Goal: Contribute content: Contribute content

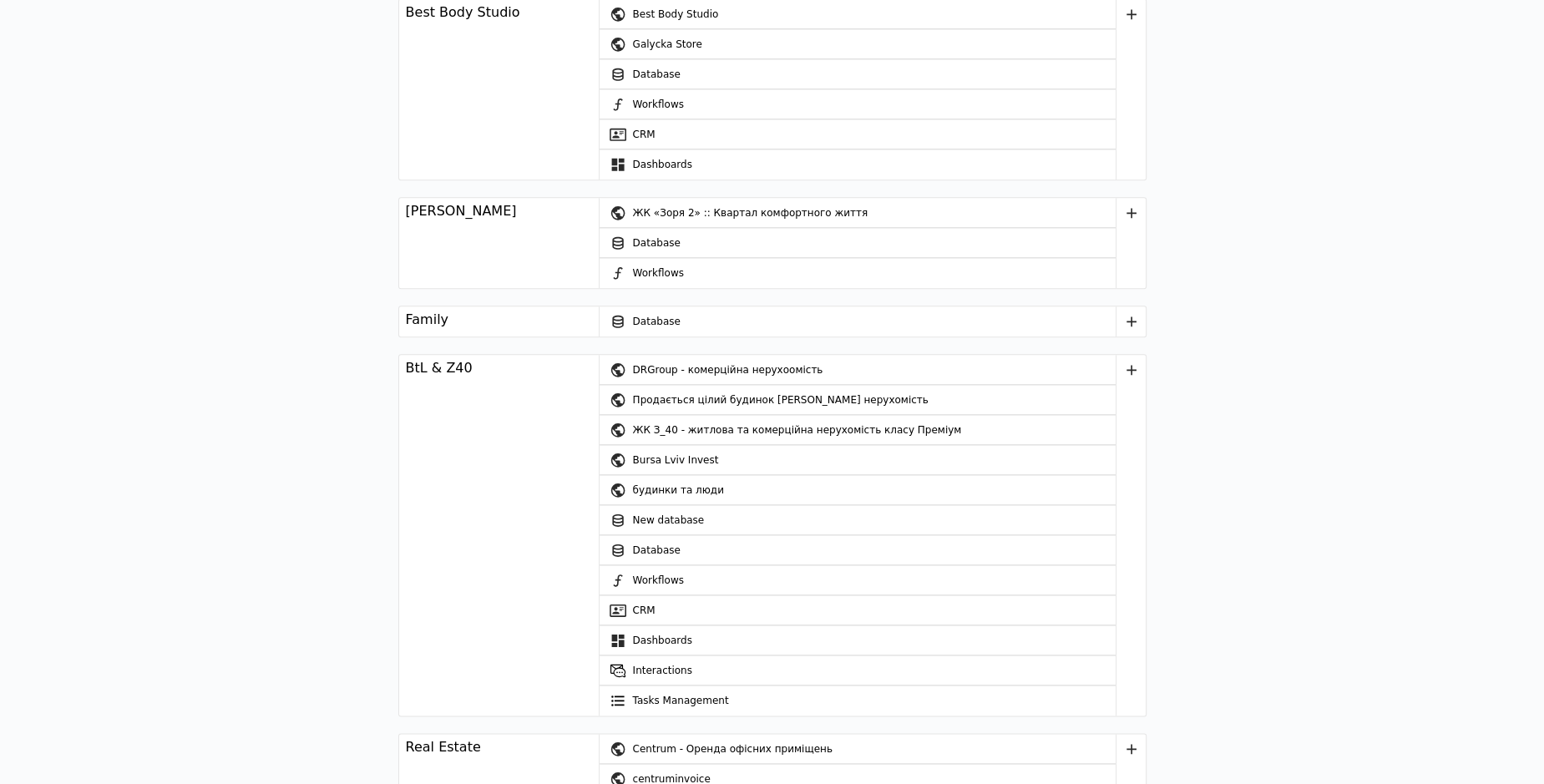
scroll to position [1918, 0]
click at [633, 484] on div "будинки та люди" at bounding box center [874, 487] width 482 height 30
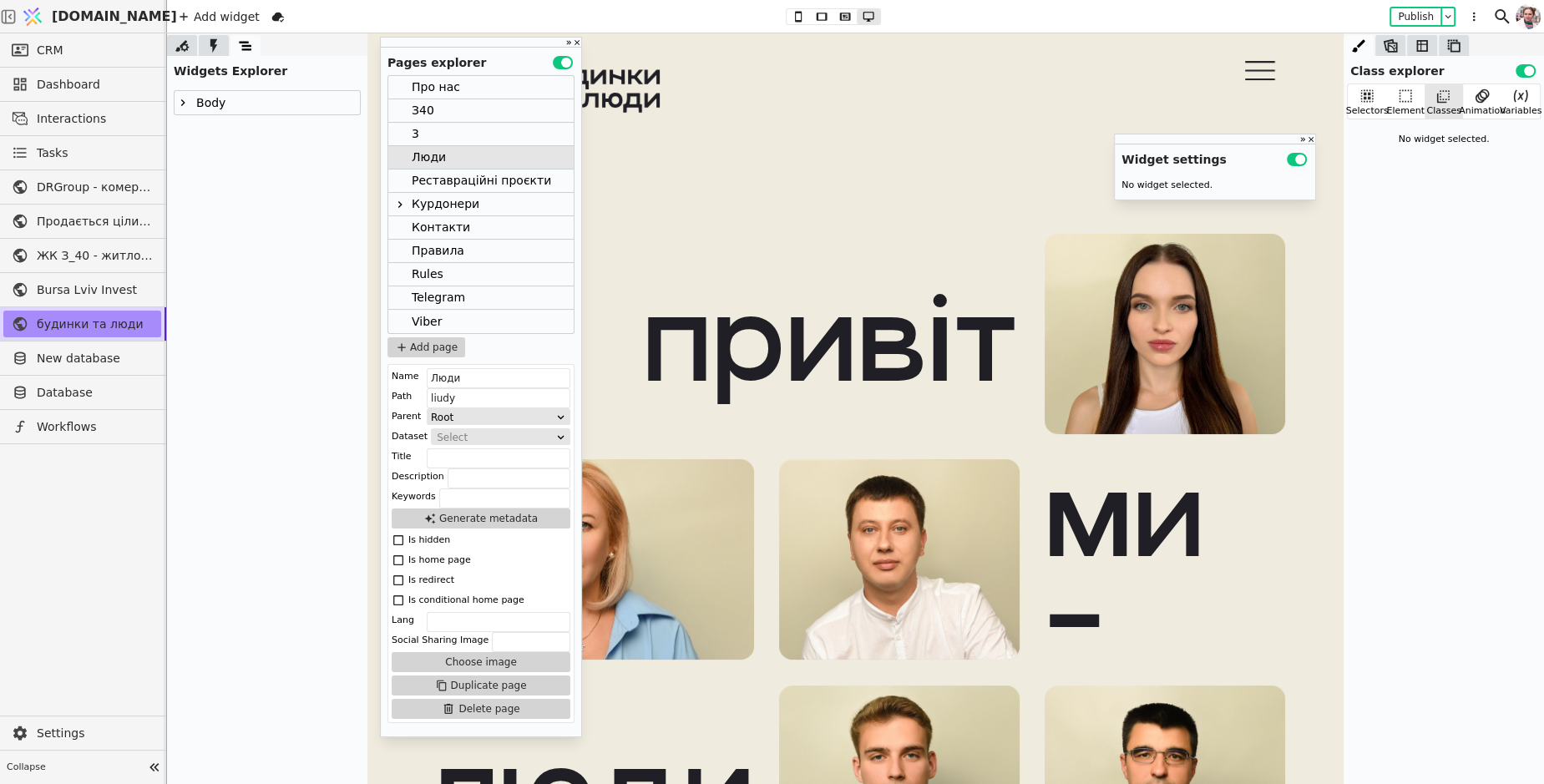
click at [431, 208] on div "Курдонери" at bounding box center [445, 203] width 68 height 22
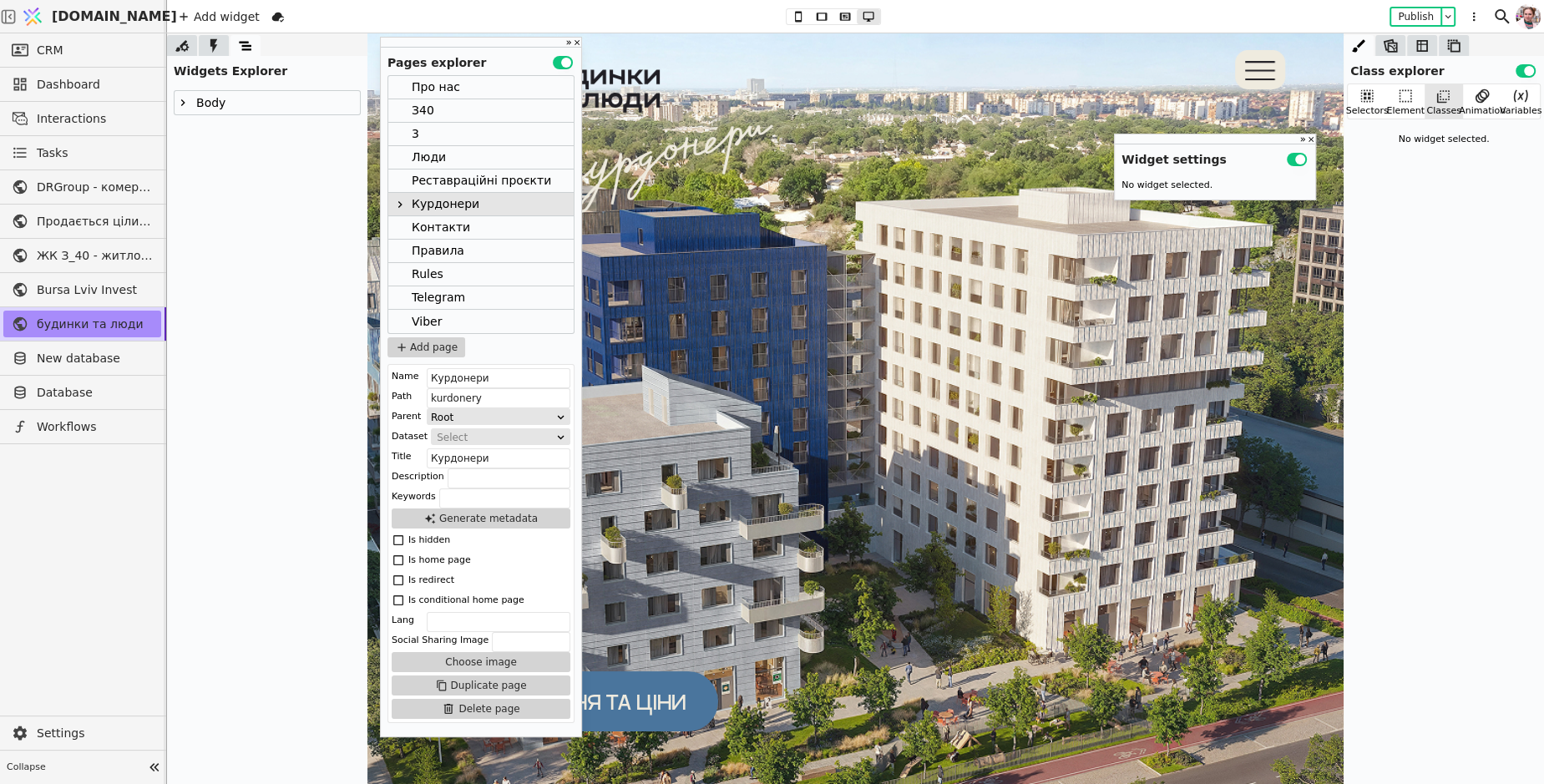
click at [902, 261] on img at bounding box center [855, 429] width 976 height 825
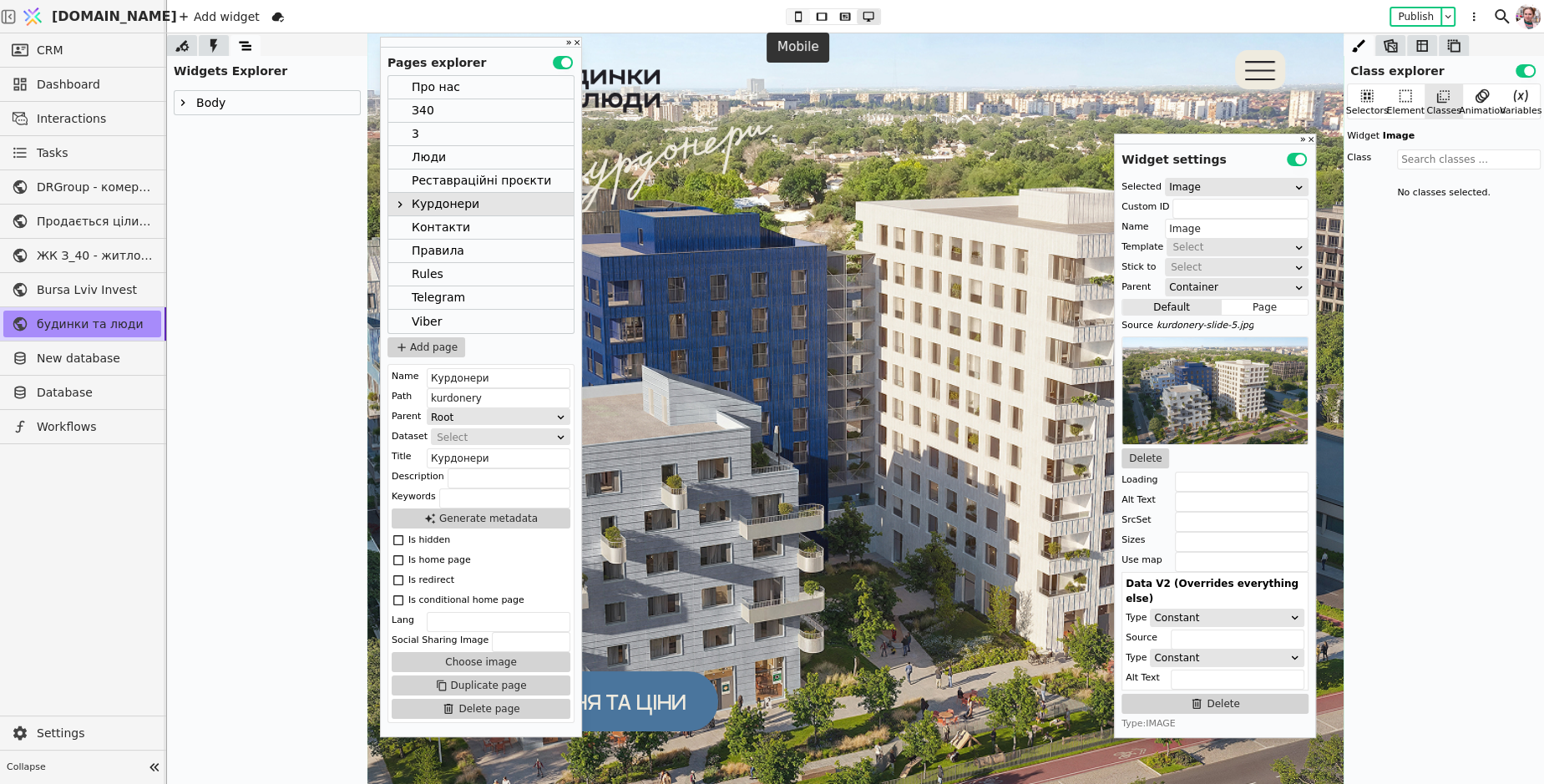
click at [797, 18] on icon at bounding box center [797, 17] width 20 height 12
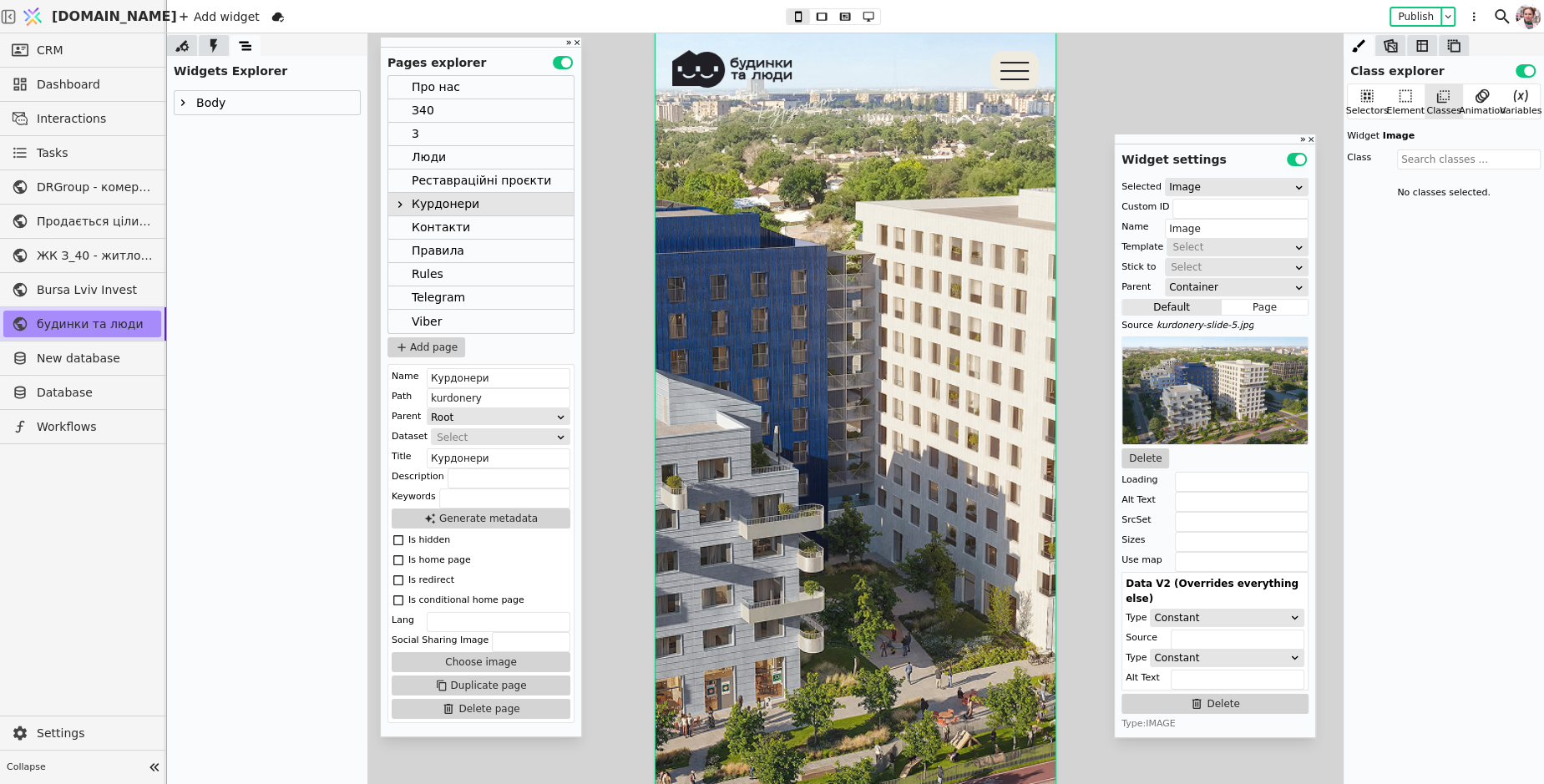
click at [719, 168] on img at bounding box center [855, 429] width 400 height 825
click at [1136, 450] on button "Delete" at bounding box center [1145, 457] width 48 height 20
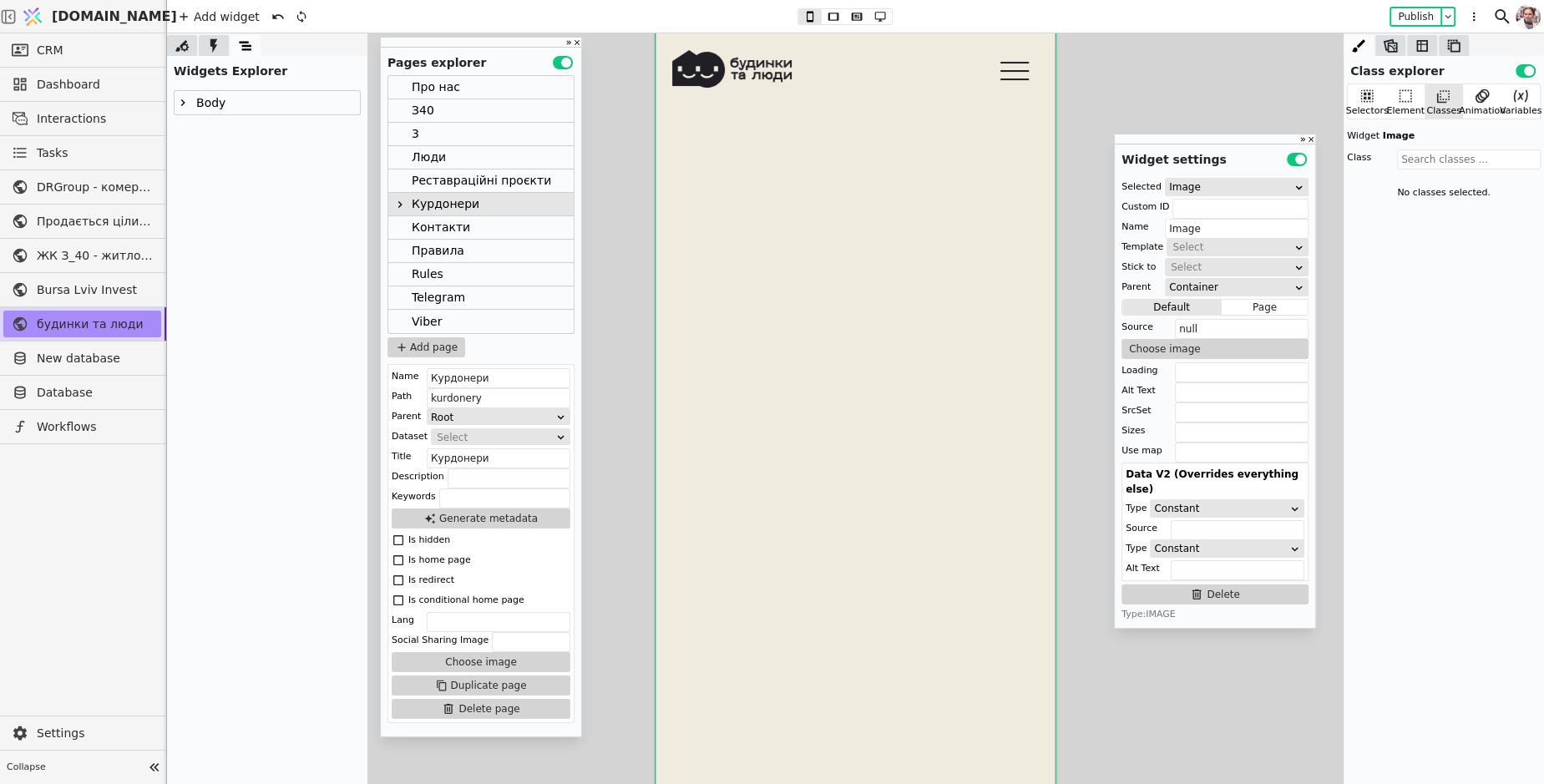
click at [1155, 358] on div "Selected Image Custom ID Name Image Template Select Stick to Select Parent Cont…" at bounding box center [1215, 399] width 200 height 456
click at [1167, 351] on button "Choose image" at bounding box center [1215, 348] width 187 height 20
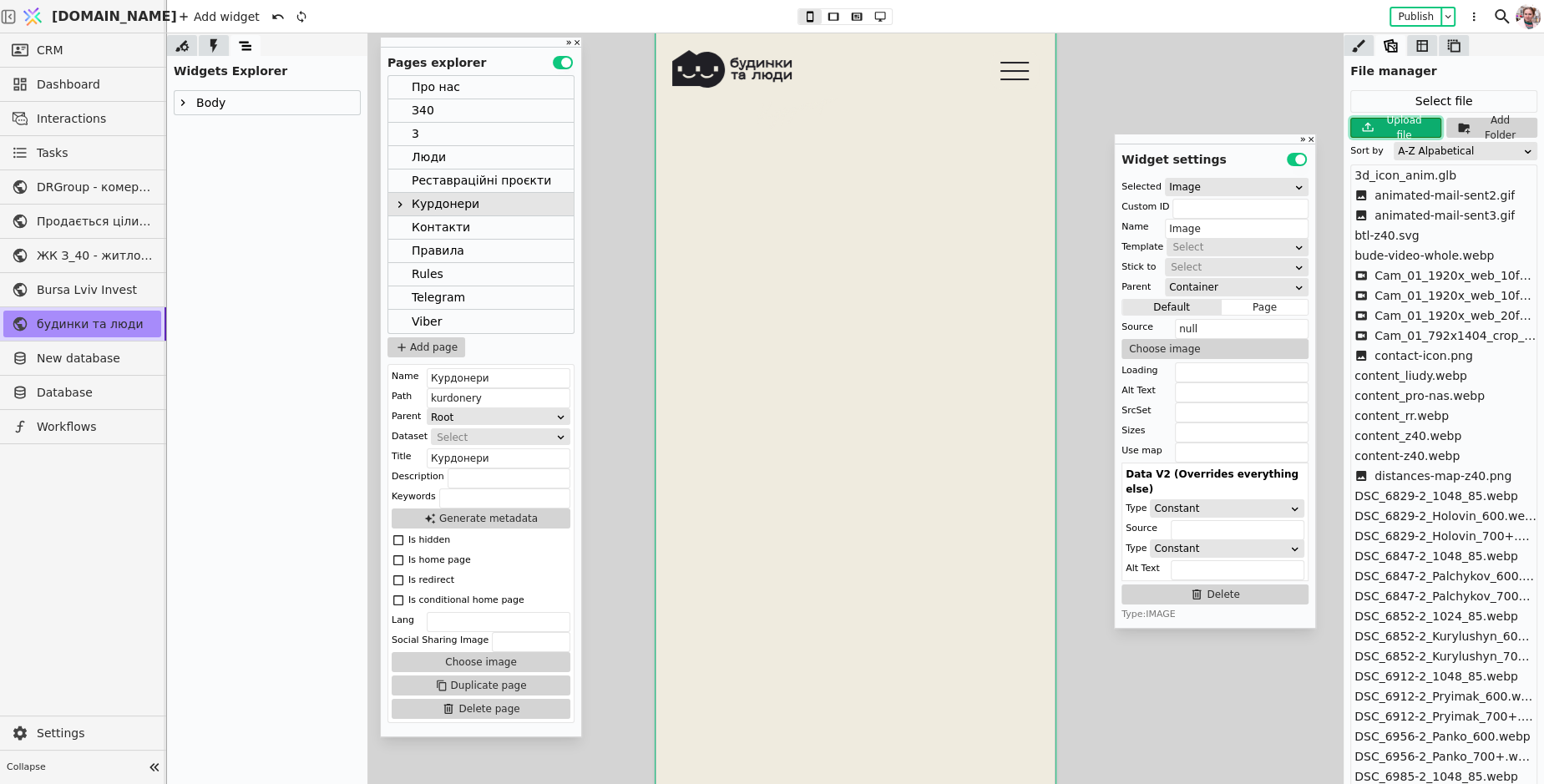
click at [1375, 124] on icon at bounding box center [1367, 127] width 20 height 20
type input "C:\fakepath\btl_kurdonery_first_1920_1080.webp"
click at [1427, 157] on div "A-Z Alpabetical" at bounding box center [1459, 151] width 124 height 17
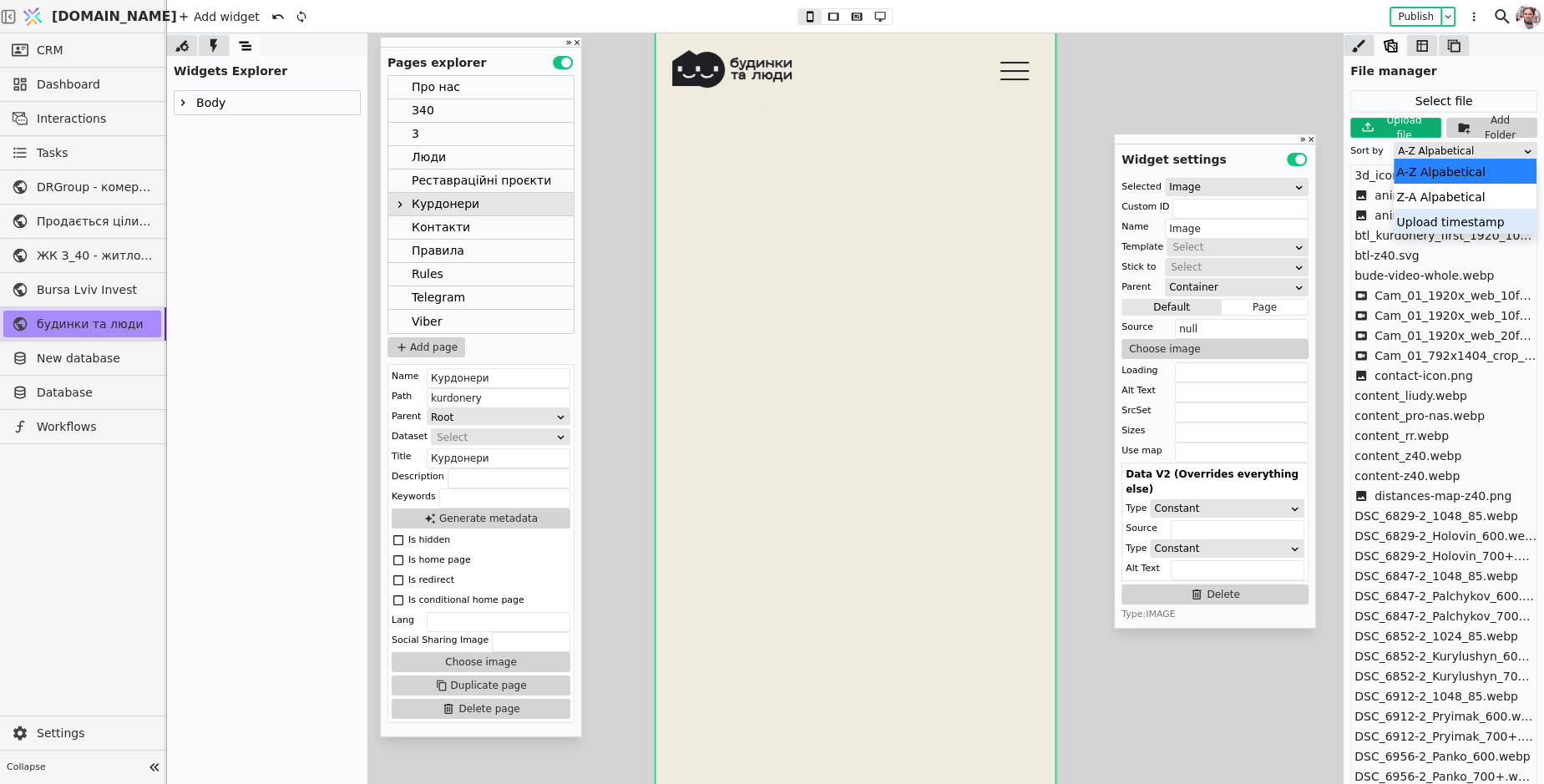
click at [1429, 214] on div "Upload timestamp" at bounding box center [1464, 221] width 143 height 25
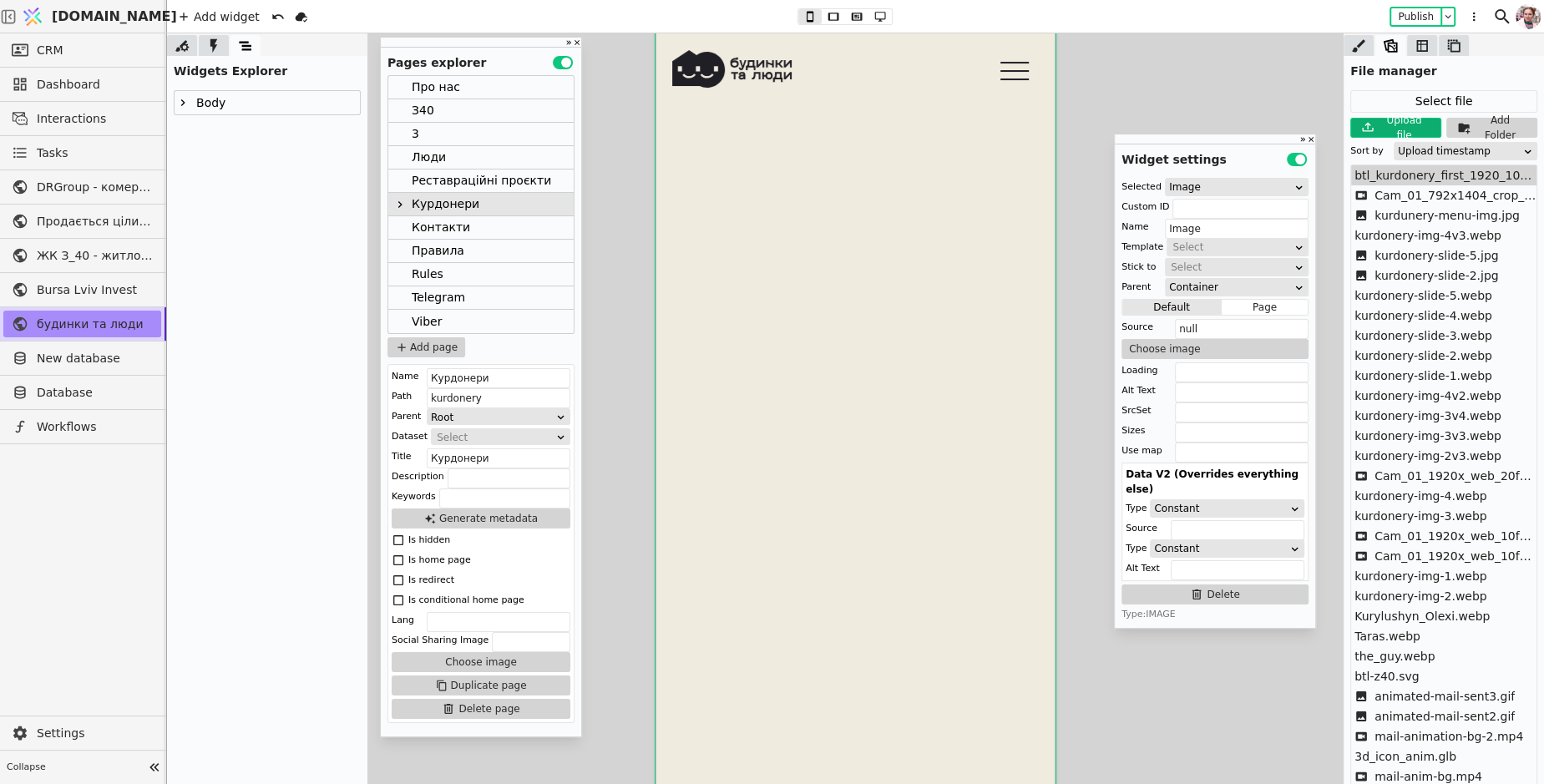
click at [1400, 176] on span "btl_kurdonery_first_1920_1080.webp" at bounding box center [1445, 175] width 182 height 17
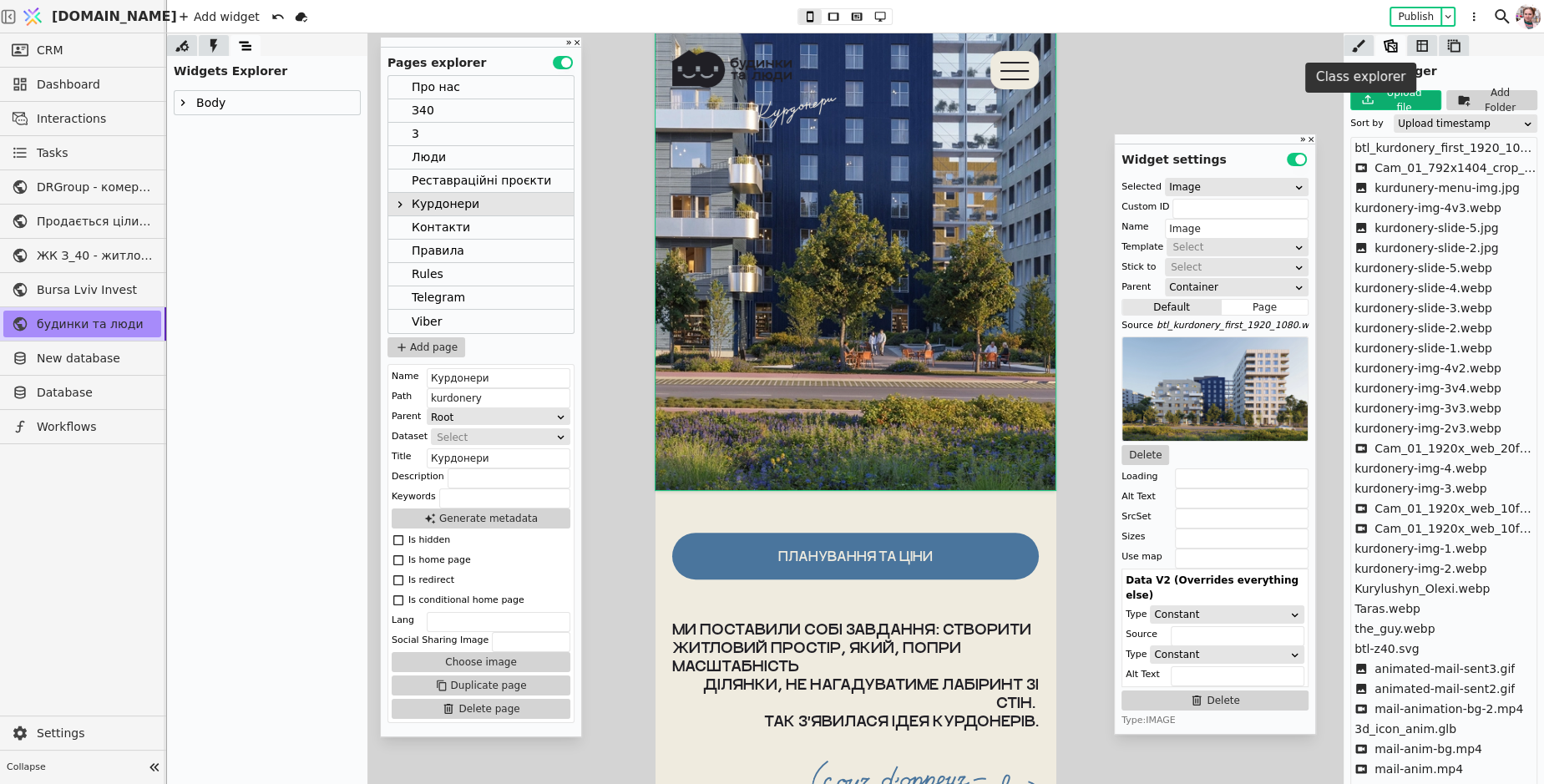
click at [1360, 50] on icon at bounding box center [1358, 46] width 17 height 17
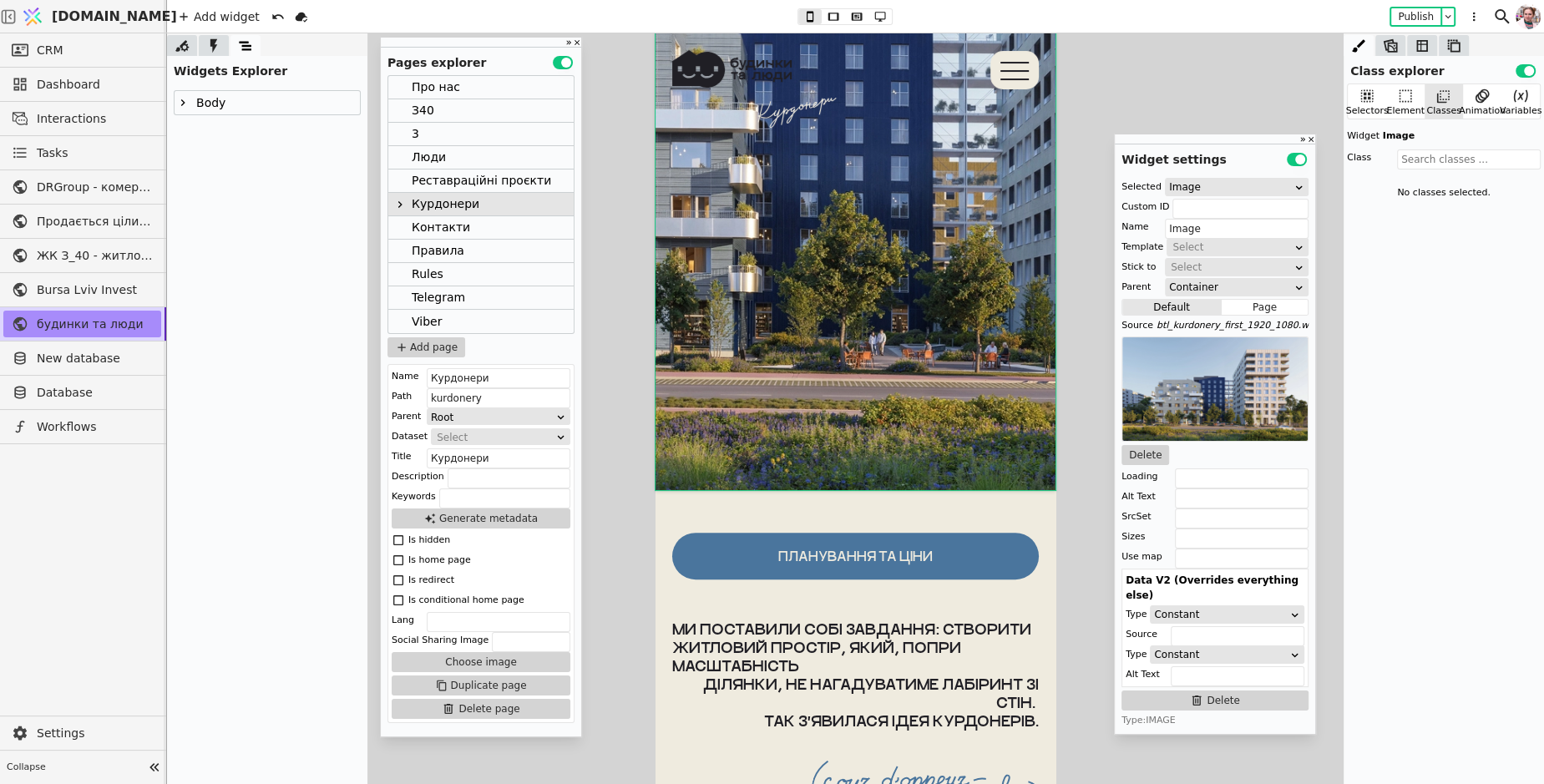
click at [192, 101] on div at bounding box center [193, 102] width 3 height 25
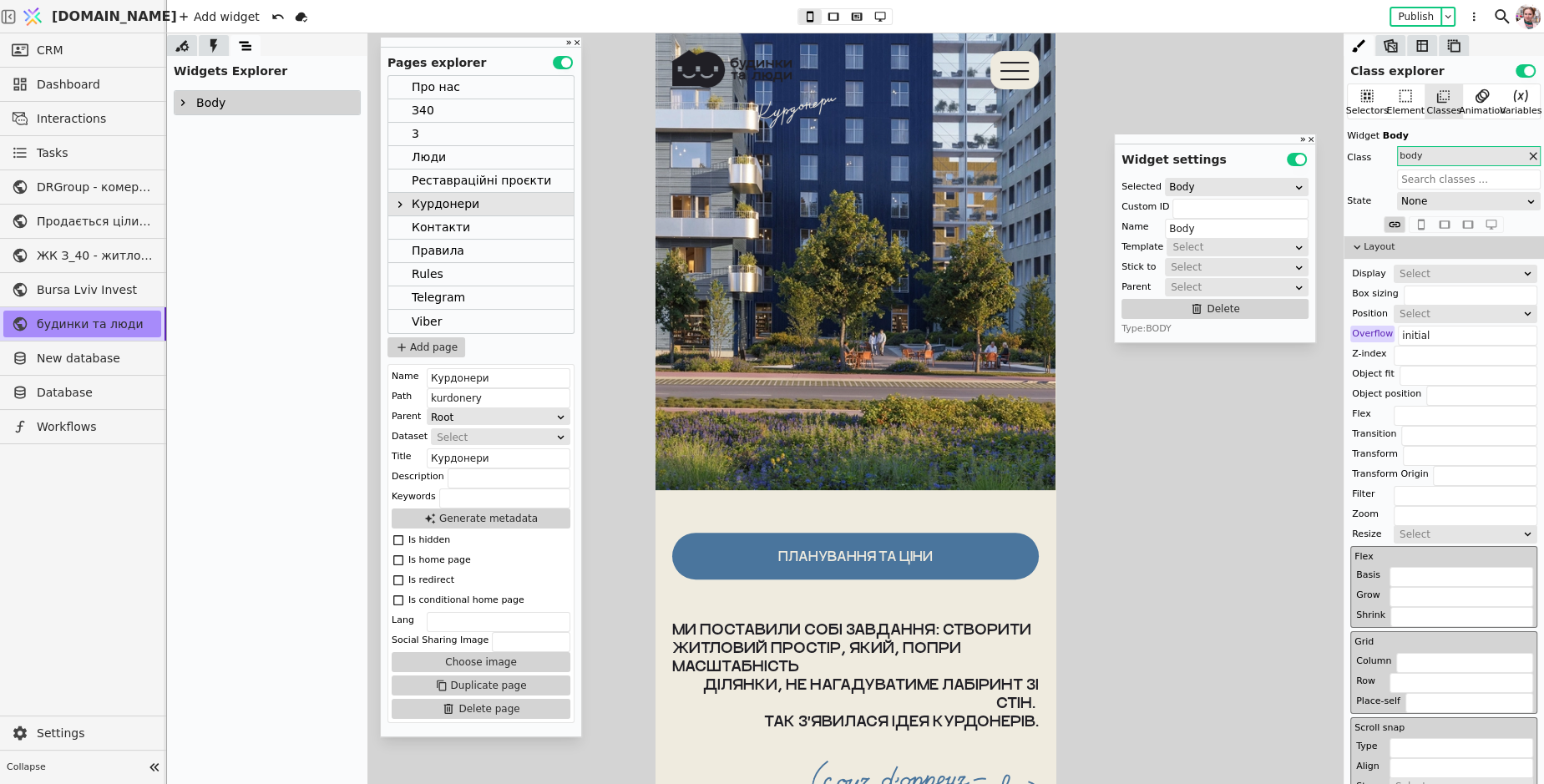
click at [176, 97] on icon at bounding box center [183, 103] width 14 height 14
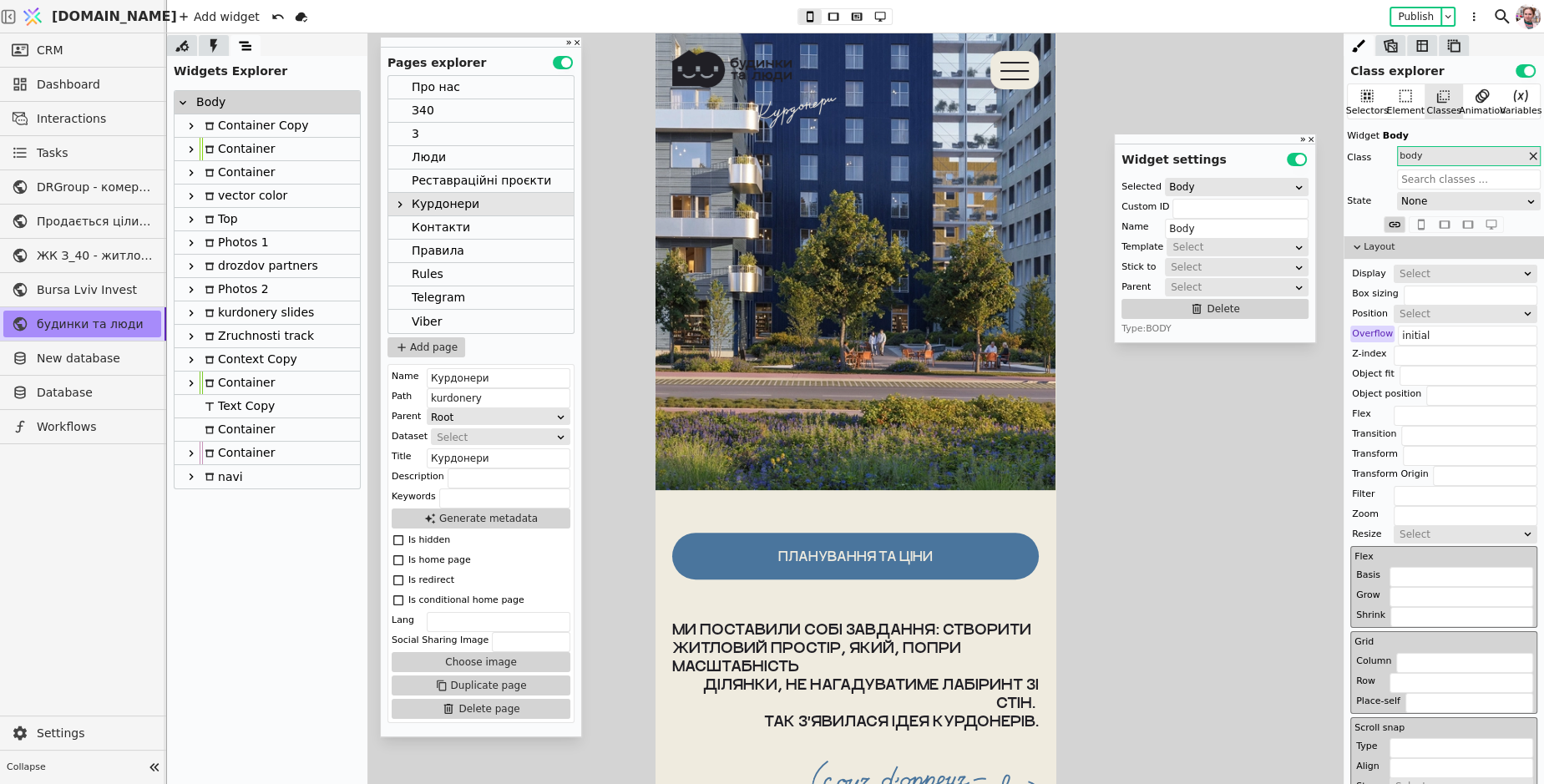
click at [215, 174] on div "Container" at bounding box center [237, 172] width 75 height 22
type input "Container"
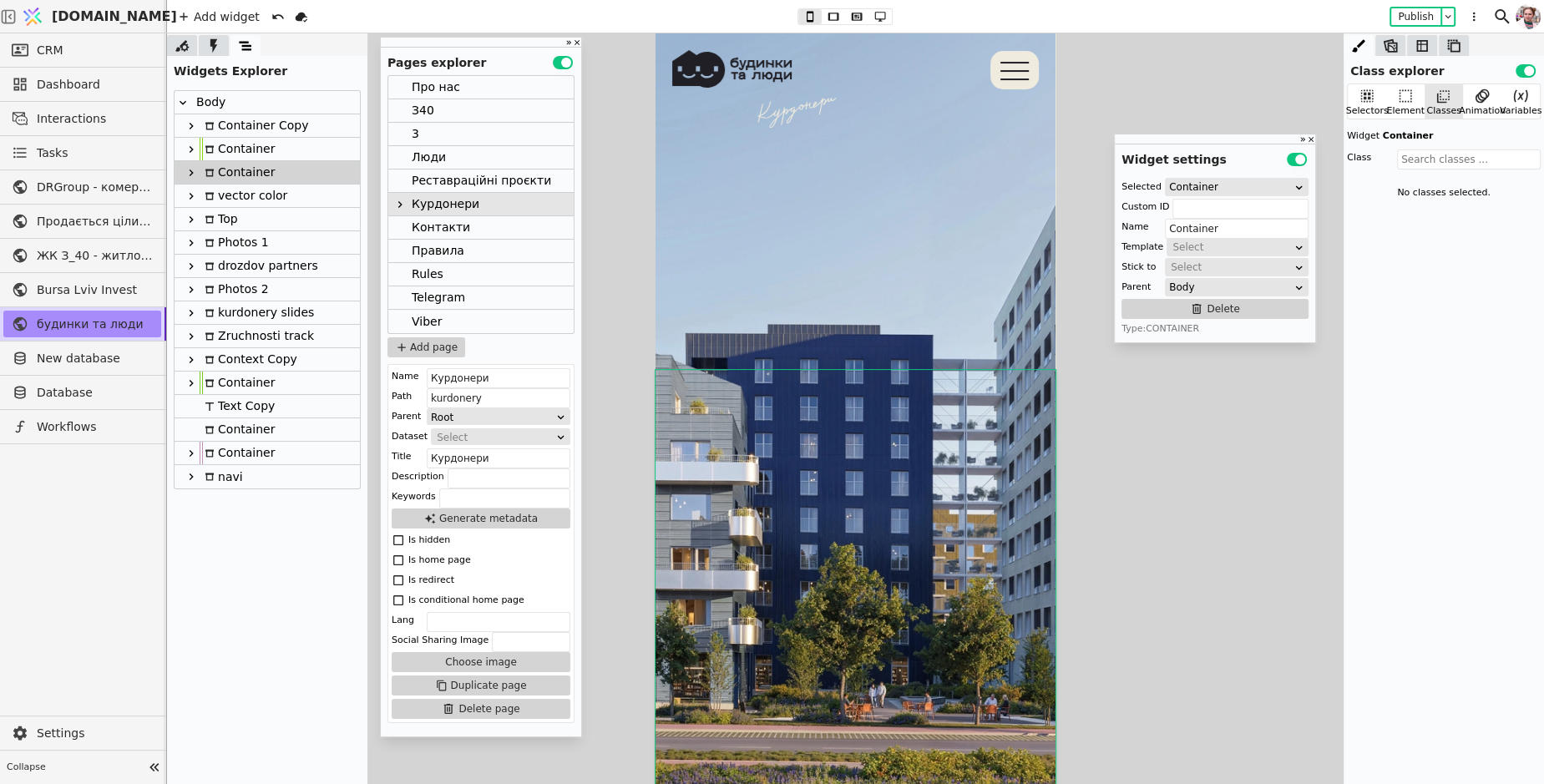
click at [192, 174] on icon at bounding box center [192, 173] width 14 height 14
click at [234, 215] on div "Container" at bounding box center [246, 219] width 75 height 22
type input "video-cont"
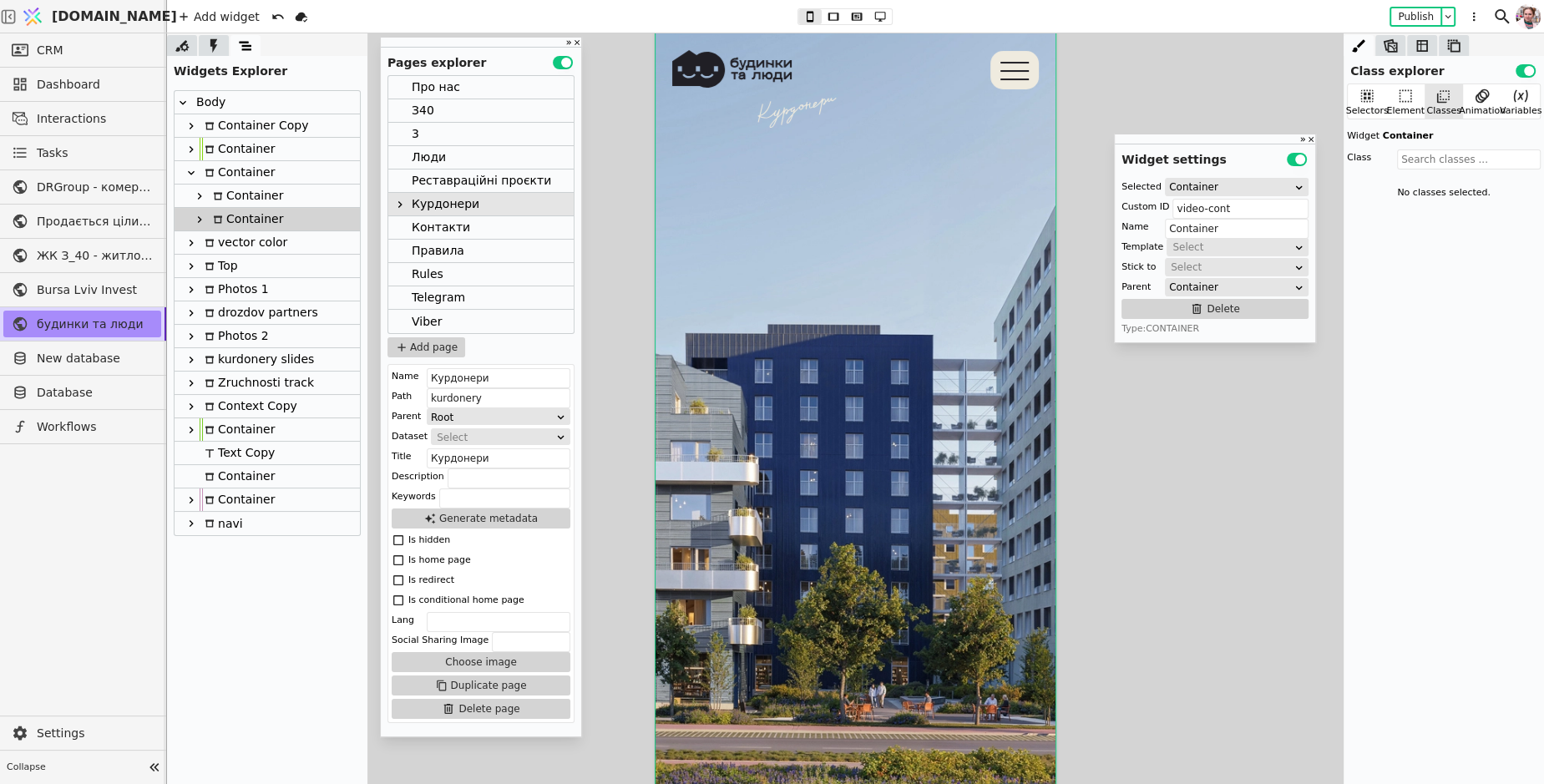
click at [230, 182] on div "Container" at bounding box center [237, 172] width 75 height 22
click at [235, 188] on div "Container" at bounding box center [246, 196] width 75 height 22
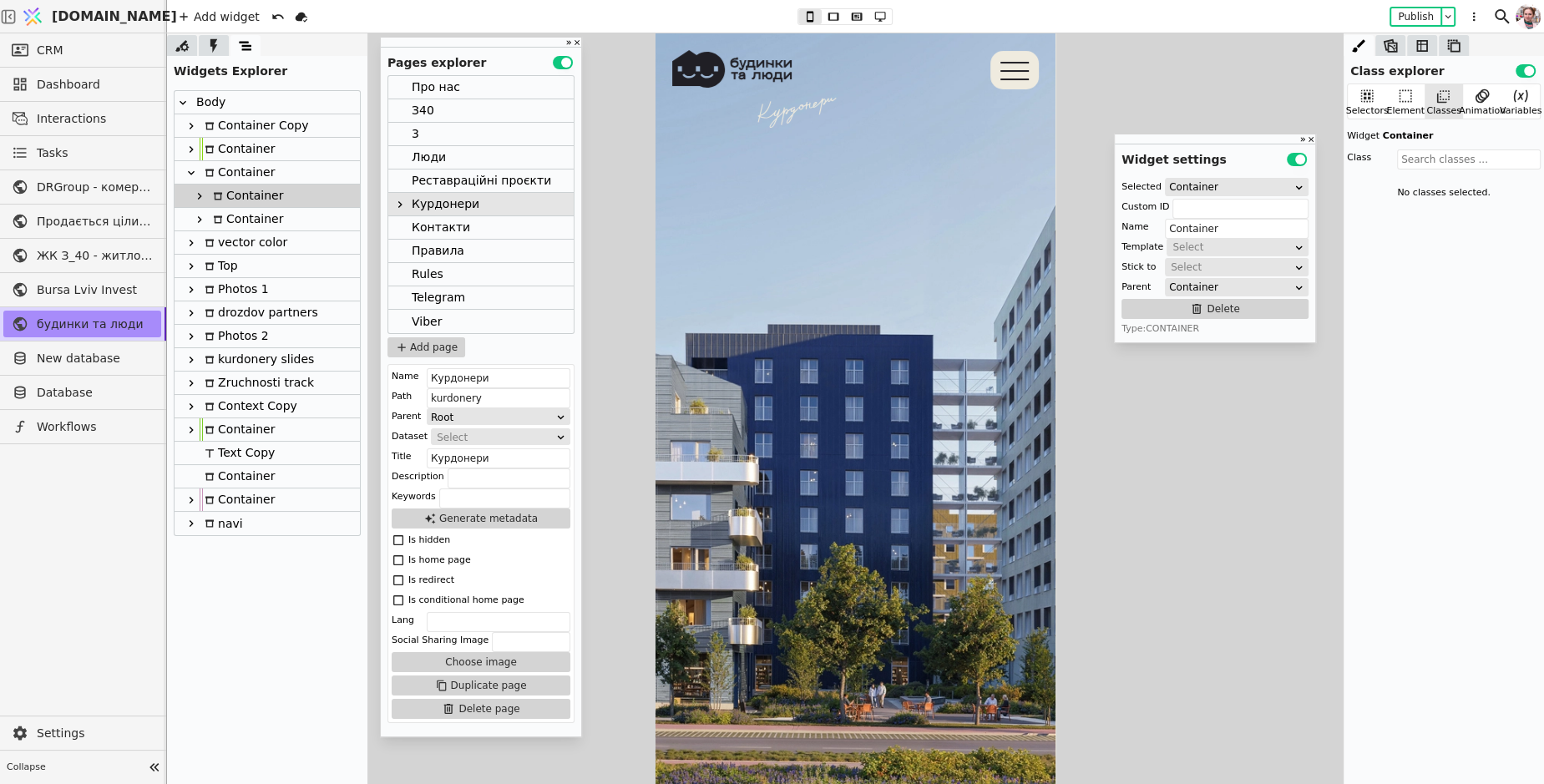
click at [202, 195] on icon at bounding box center [199, 197] width 14 height 14
click at [216, 218] on div at bounding box center [218, 219] width 3 height 24
type input "Link"
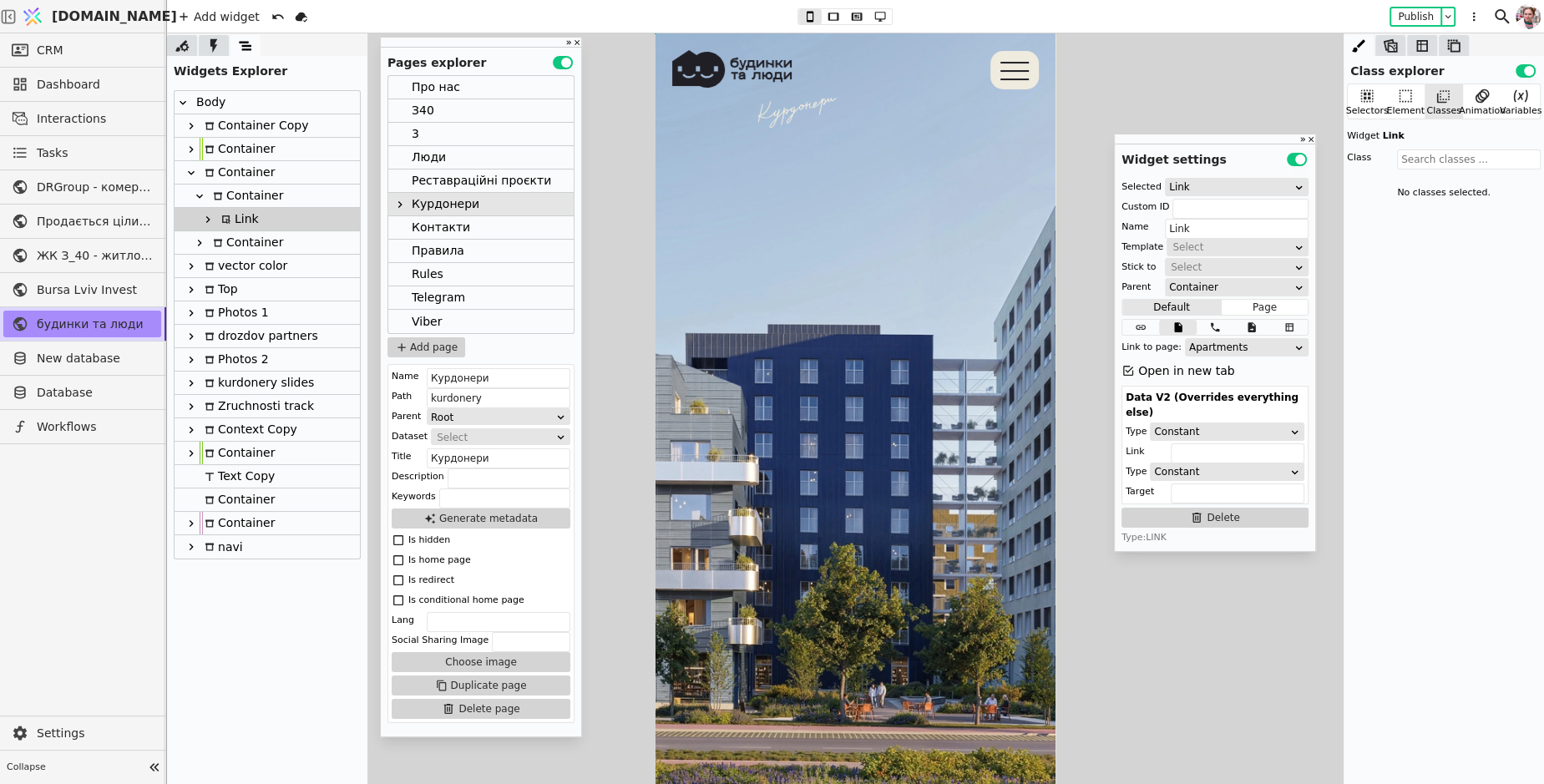
click at [203, 236] on icon at bounding box center [199, 243] width 14 height 14
type input "video-cont"
type input "Container"
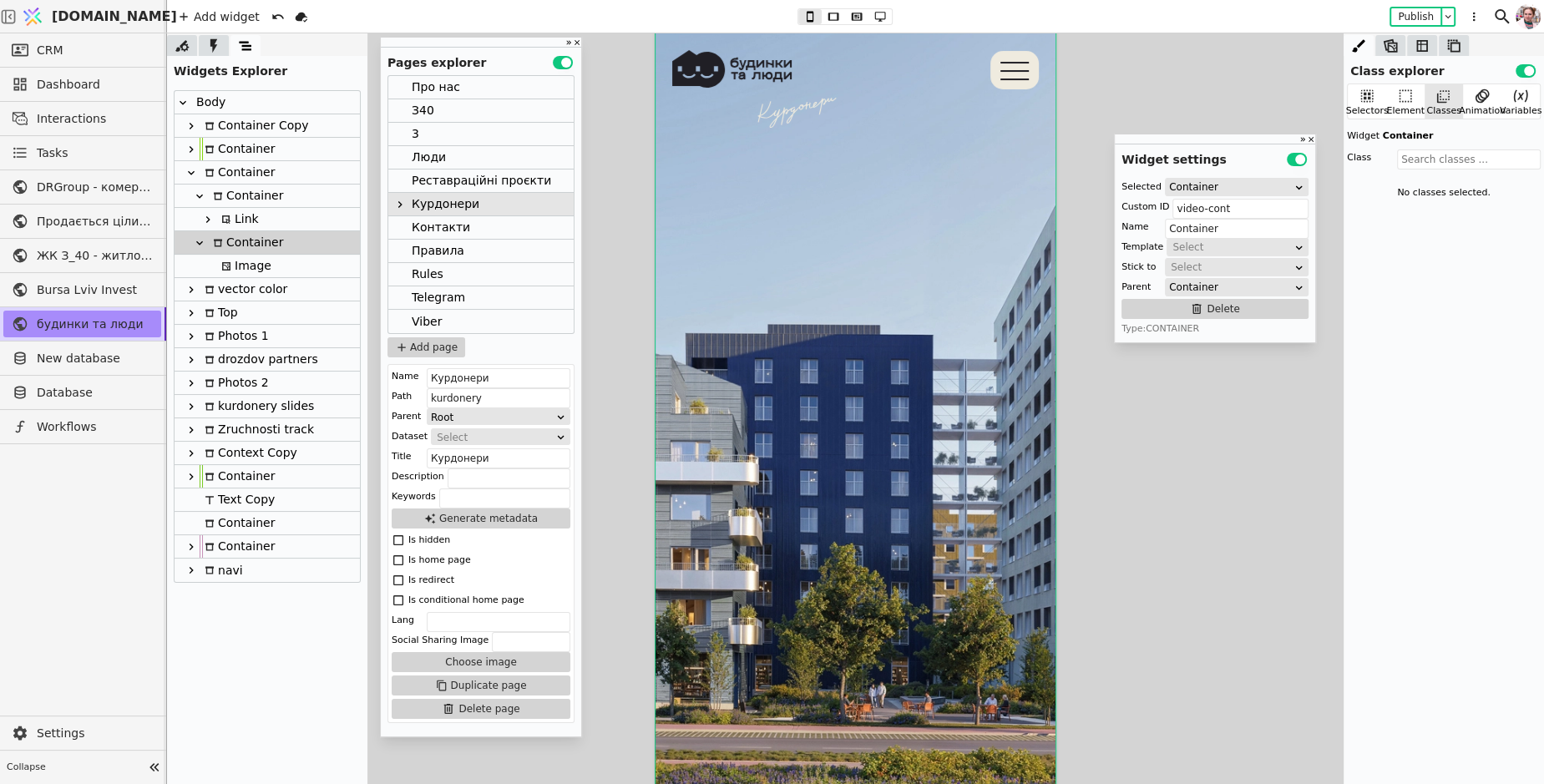
click at [226, 268] on icon at bounding box center [227, 267] width 10 height 10
type input "Image"
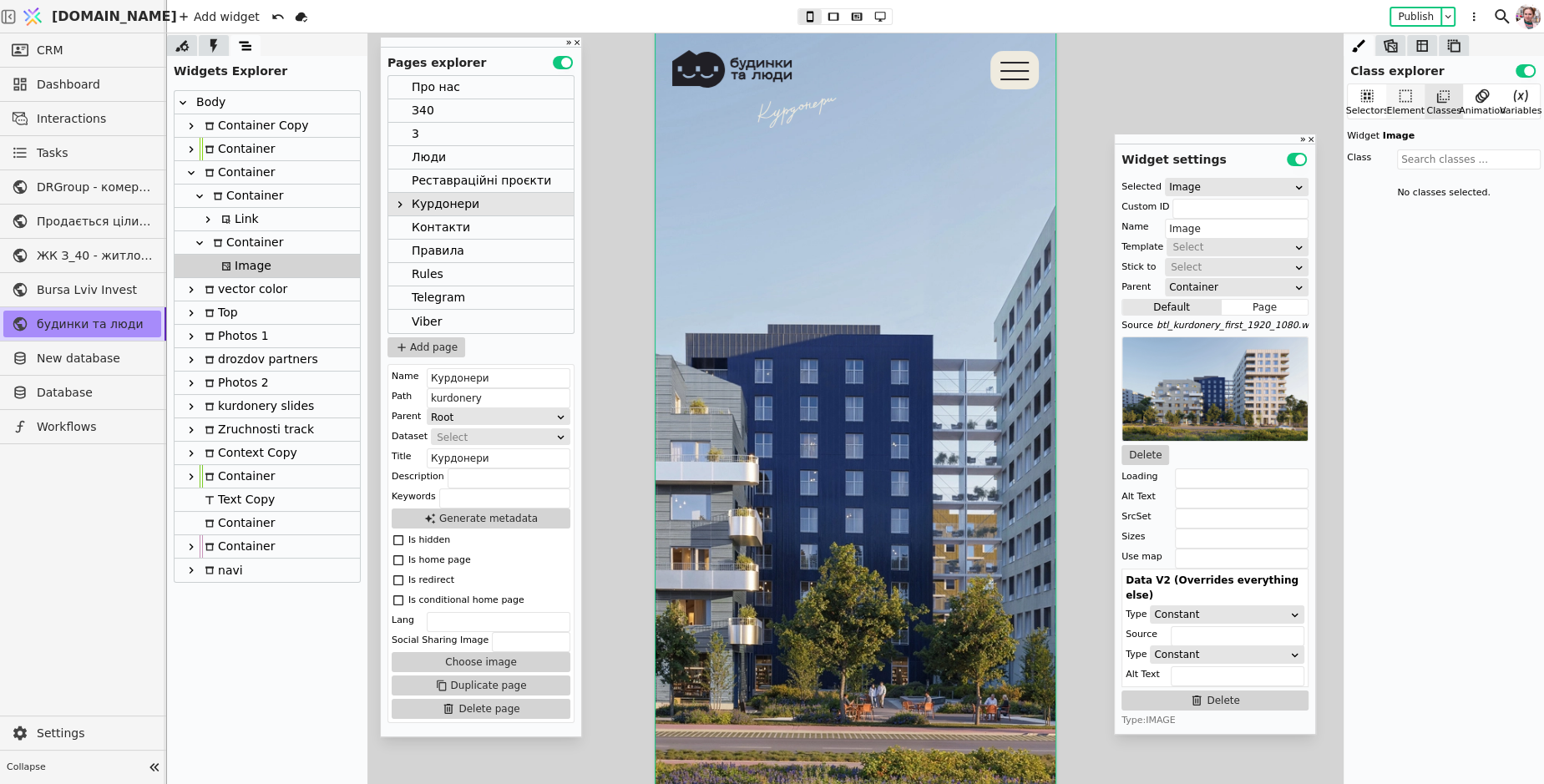
click at [1399, 90] on icon at bounding box center [1405, 96] width 13 height 13
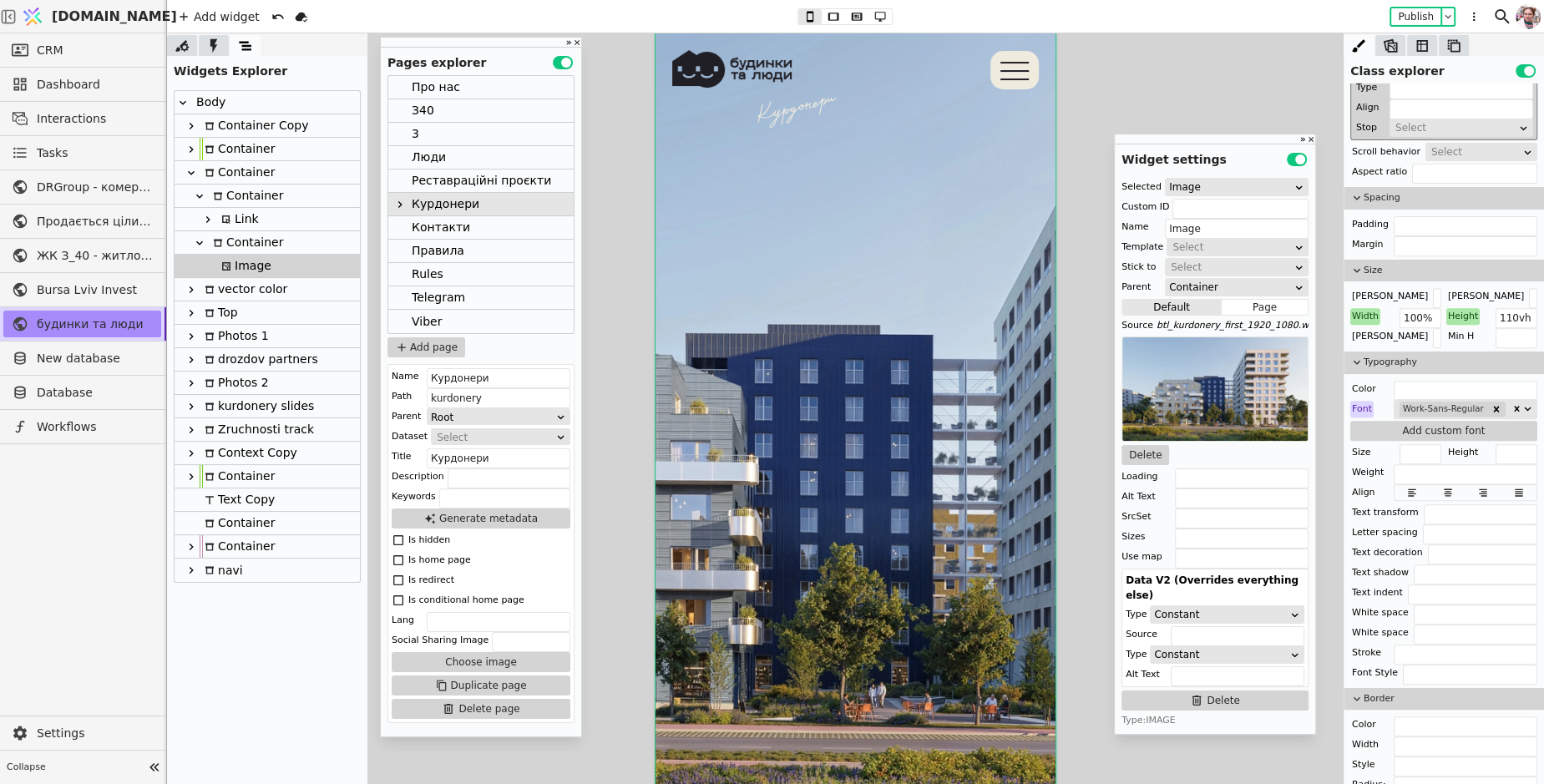
scroll to position [616, 0]
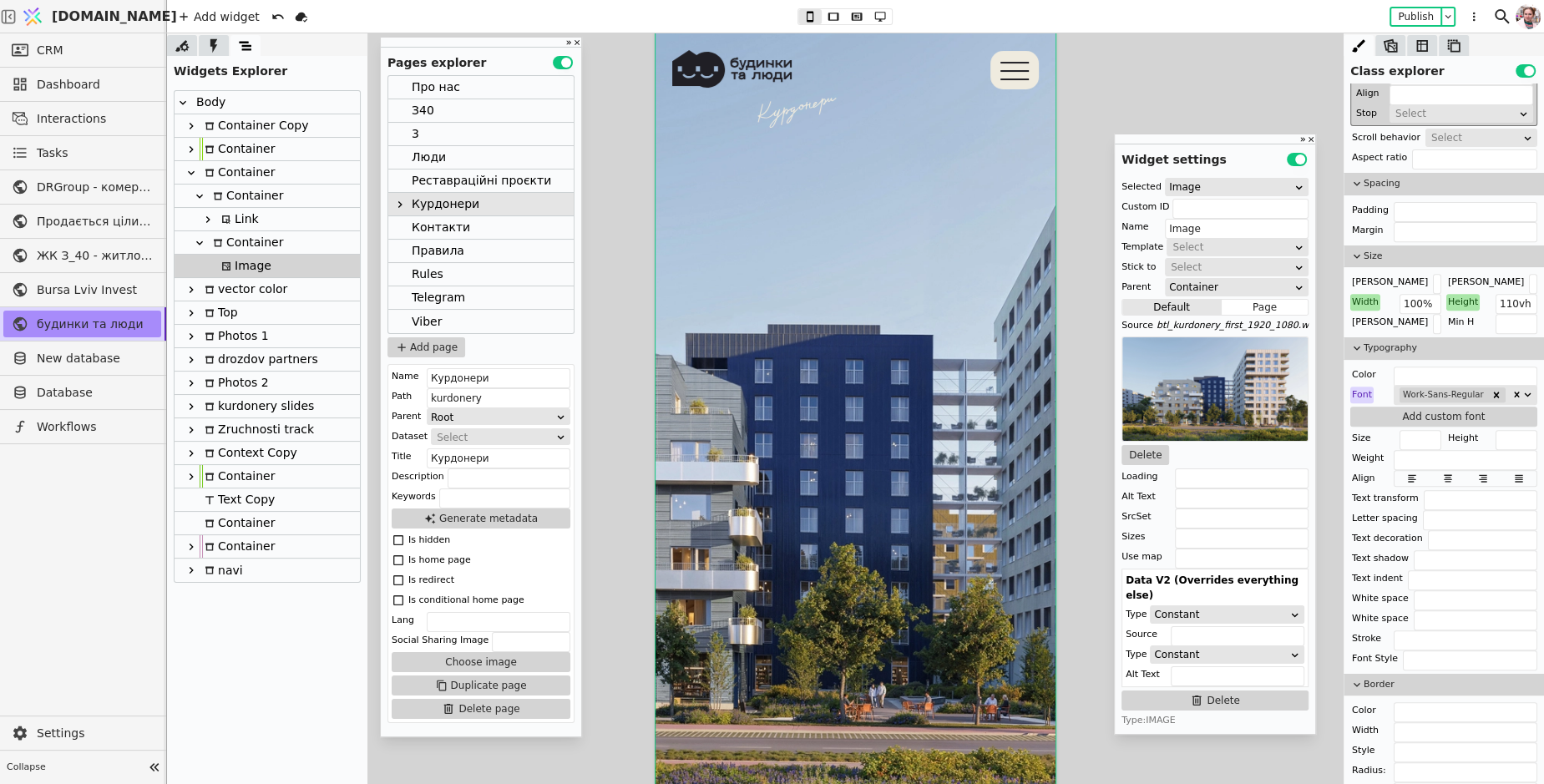
click at [246, 248] on div "Container" at bounding box center [246, 242] width 75 height 22
type input "video-cont"
type input "Container"
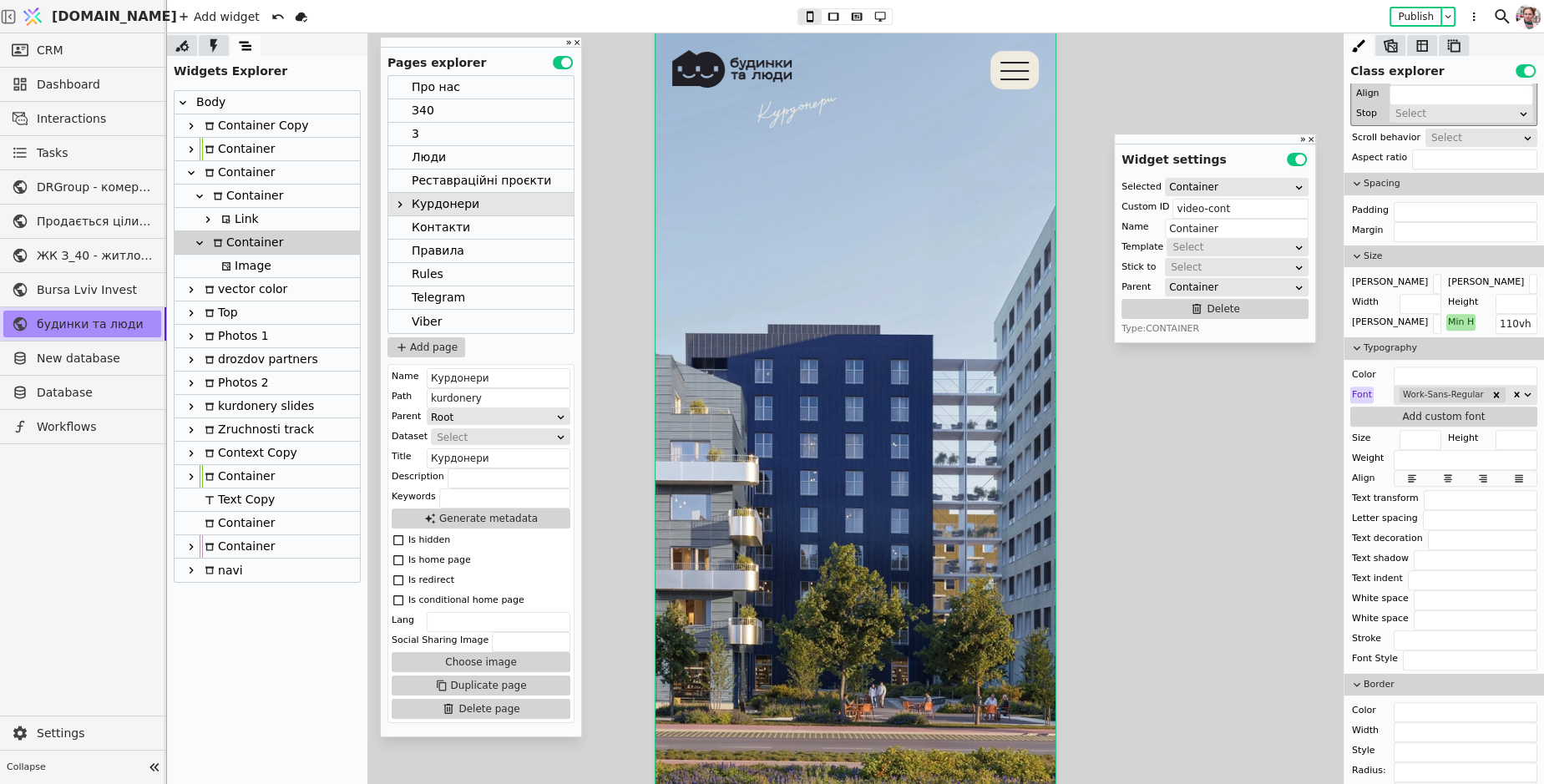
click at [244, 263] on div "Image" at bounding box center [244, 266] width 55 height 22
type input "Image"
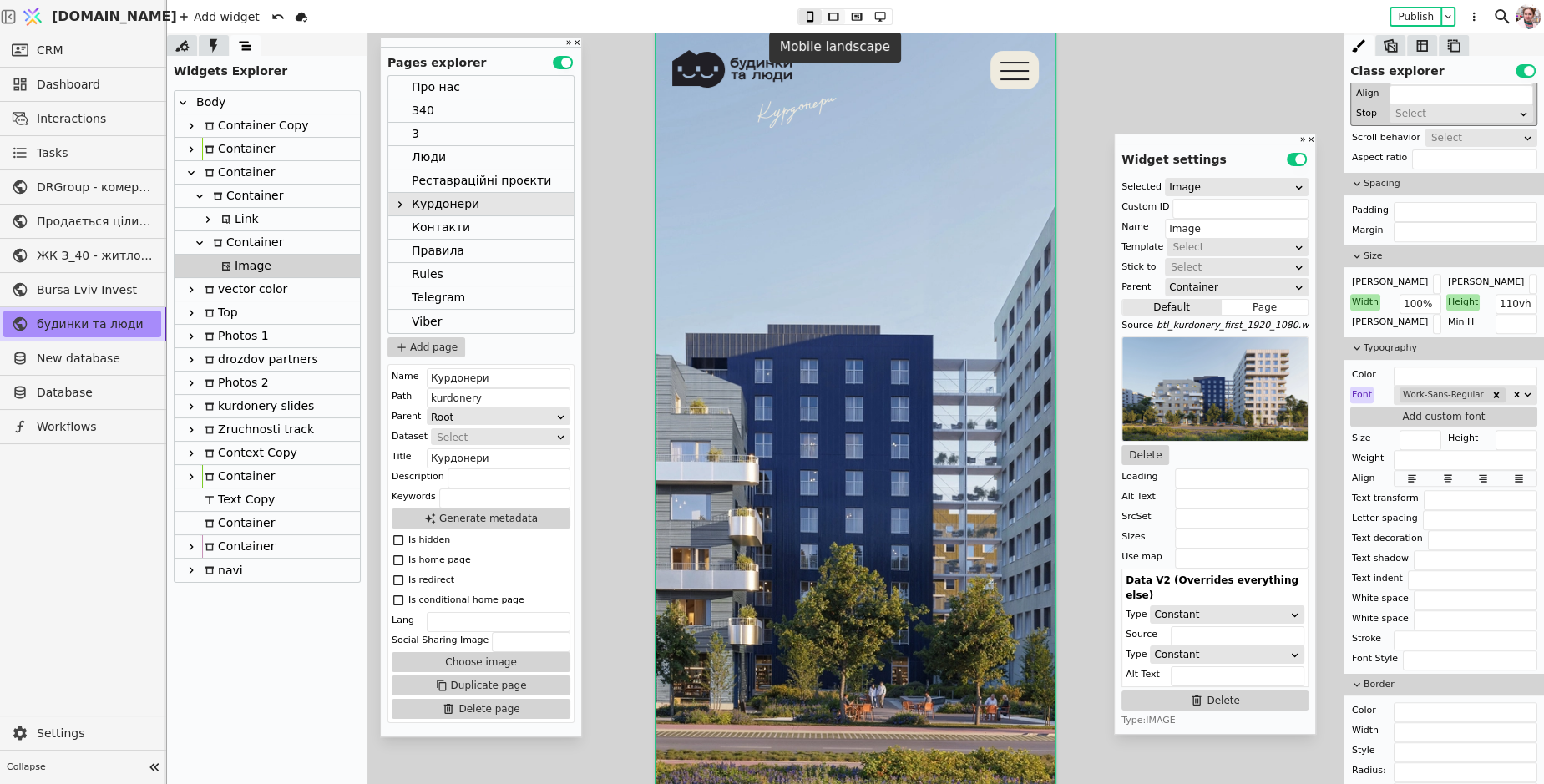
click at [833, 22] on button at bounding box center [832, 17] width 23 height 15
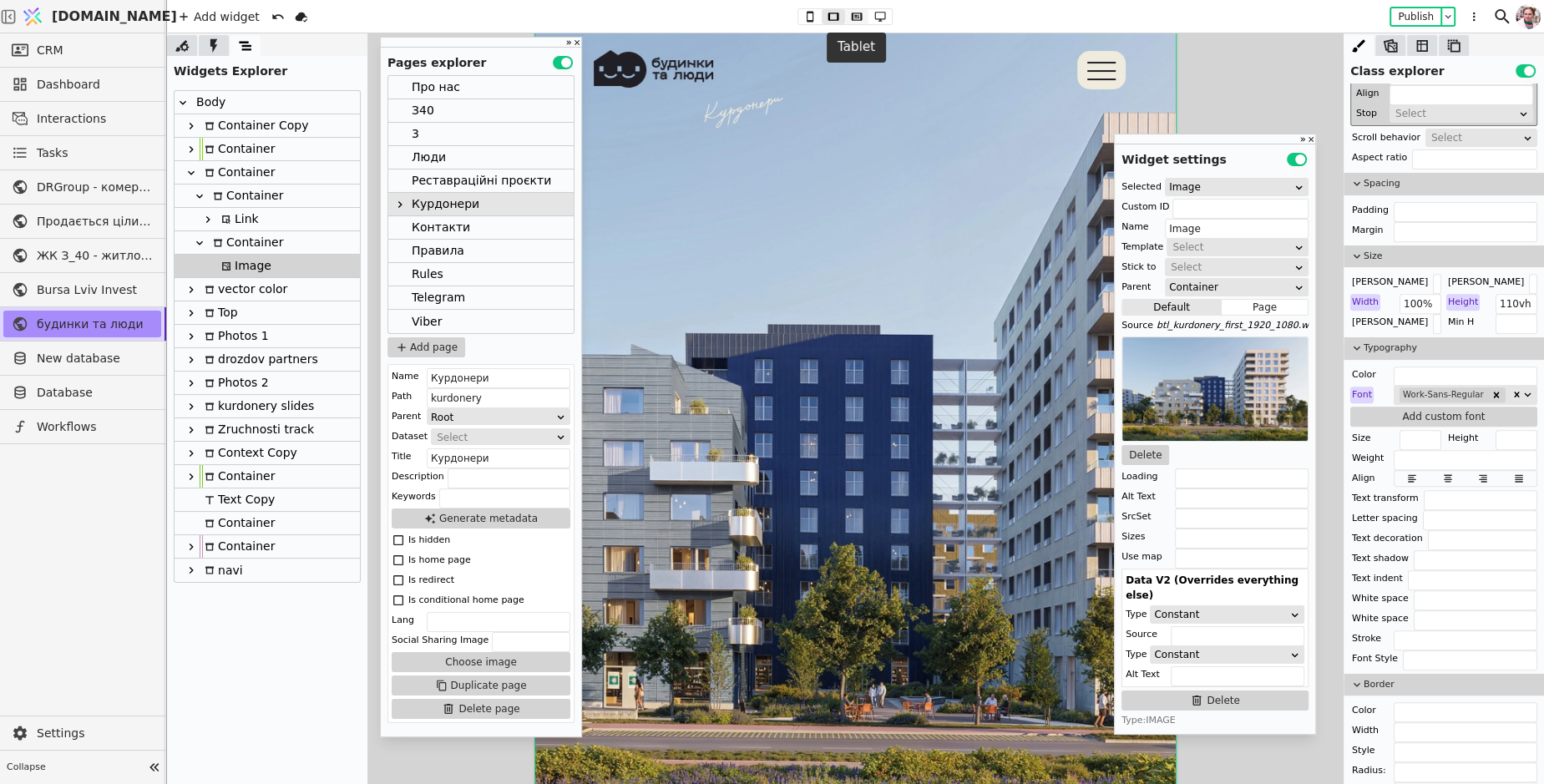
click at [866, 18] on button at bounding box center [856, 17] width 23 height 15
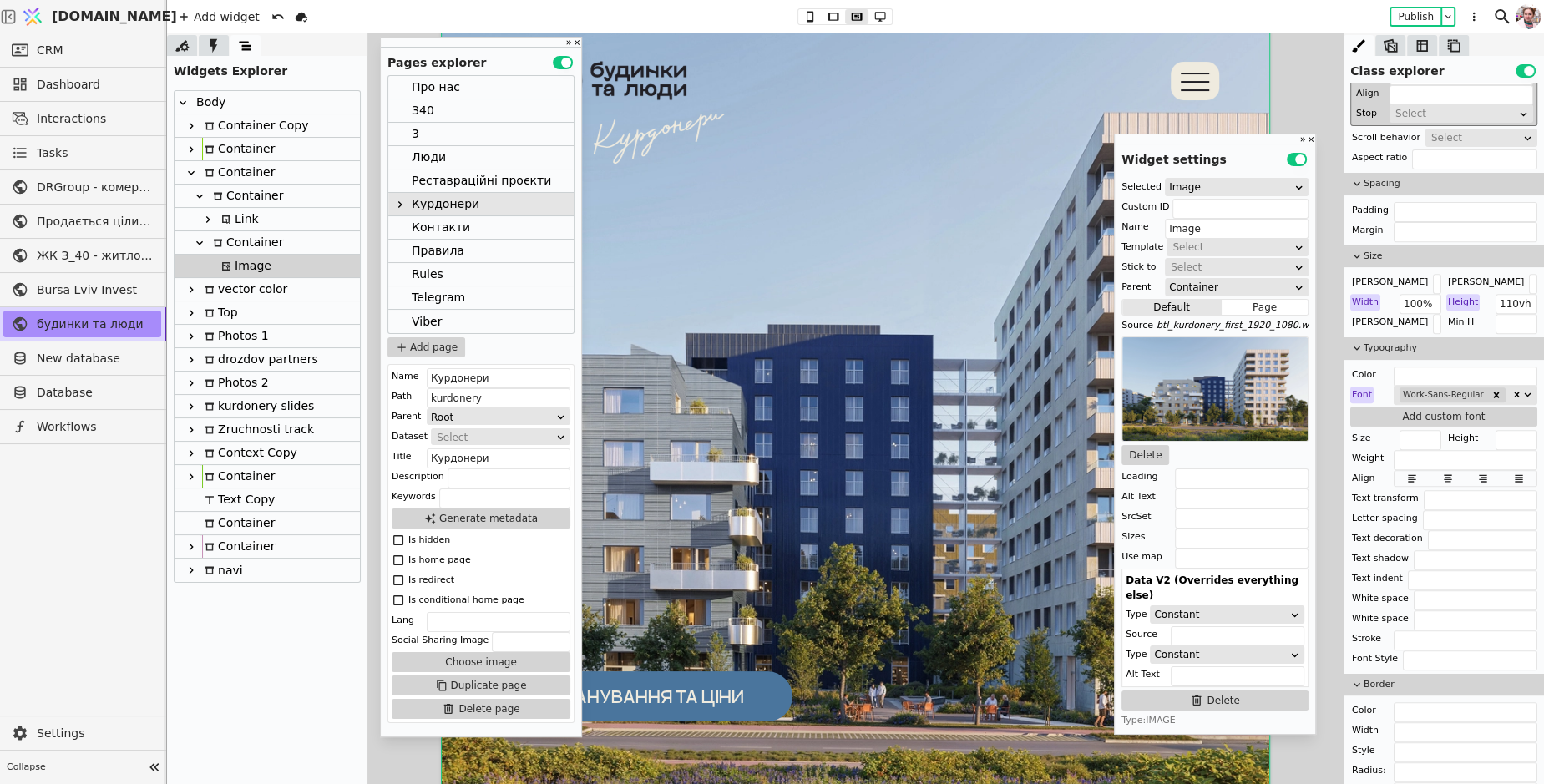
click at [891, 22] on div "Add widget Publish" at bounding box center [829, 16] width 1325 height 32
click at [880, 17] on icon at bounding box center [879, 17] width 20 height 12
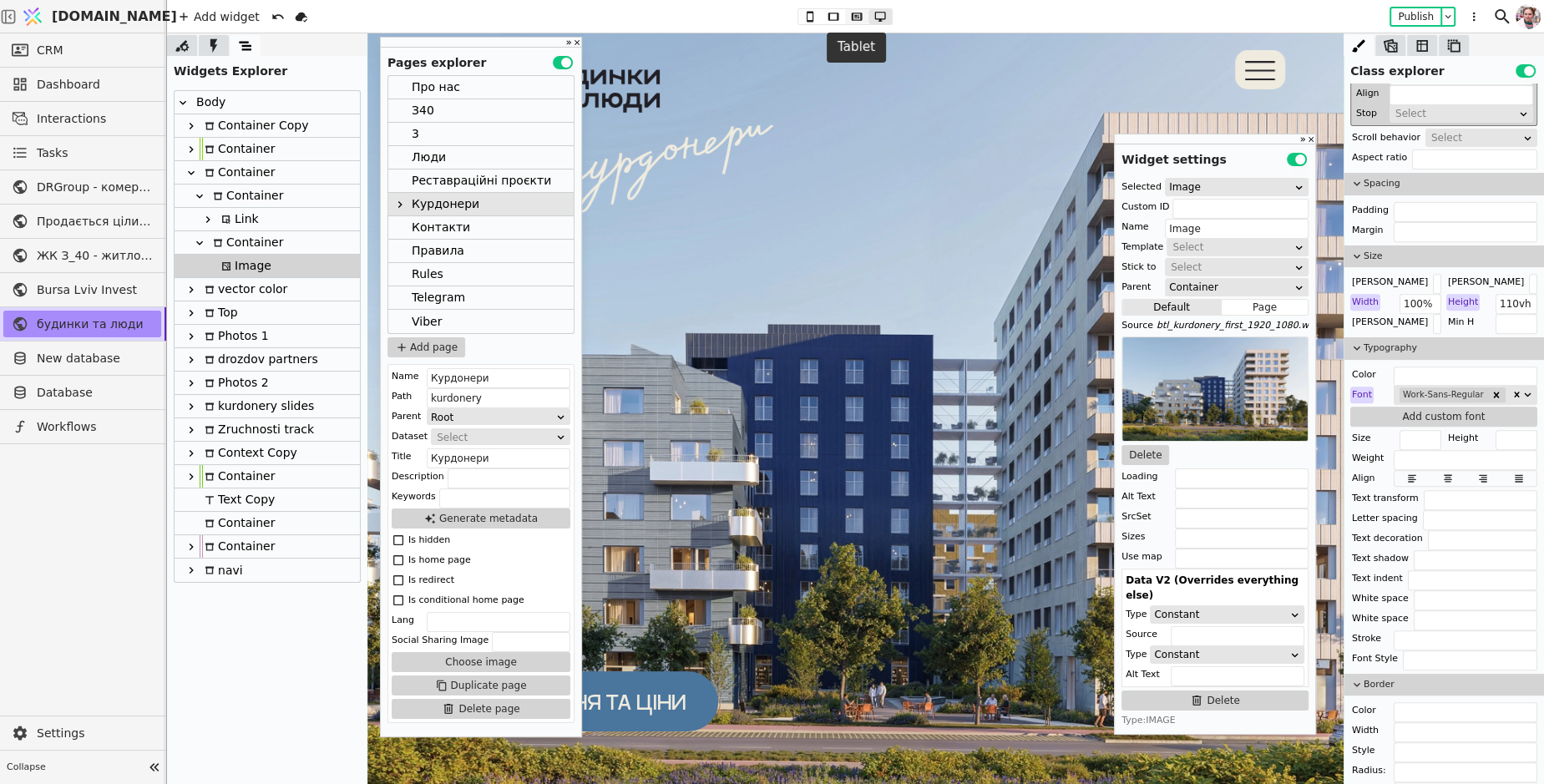
click at [849, 18] on icon at bounding box center [856, 17] width 20 height 12
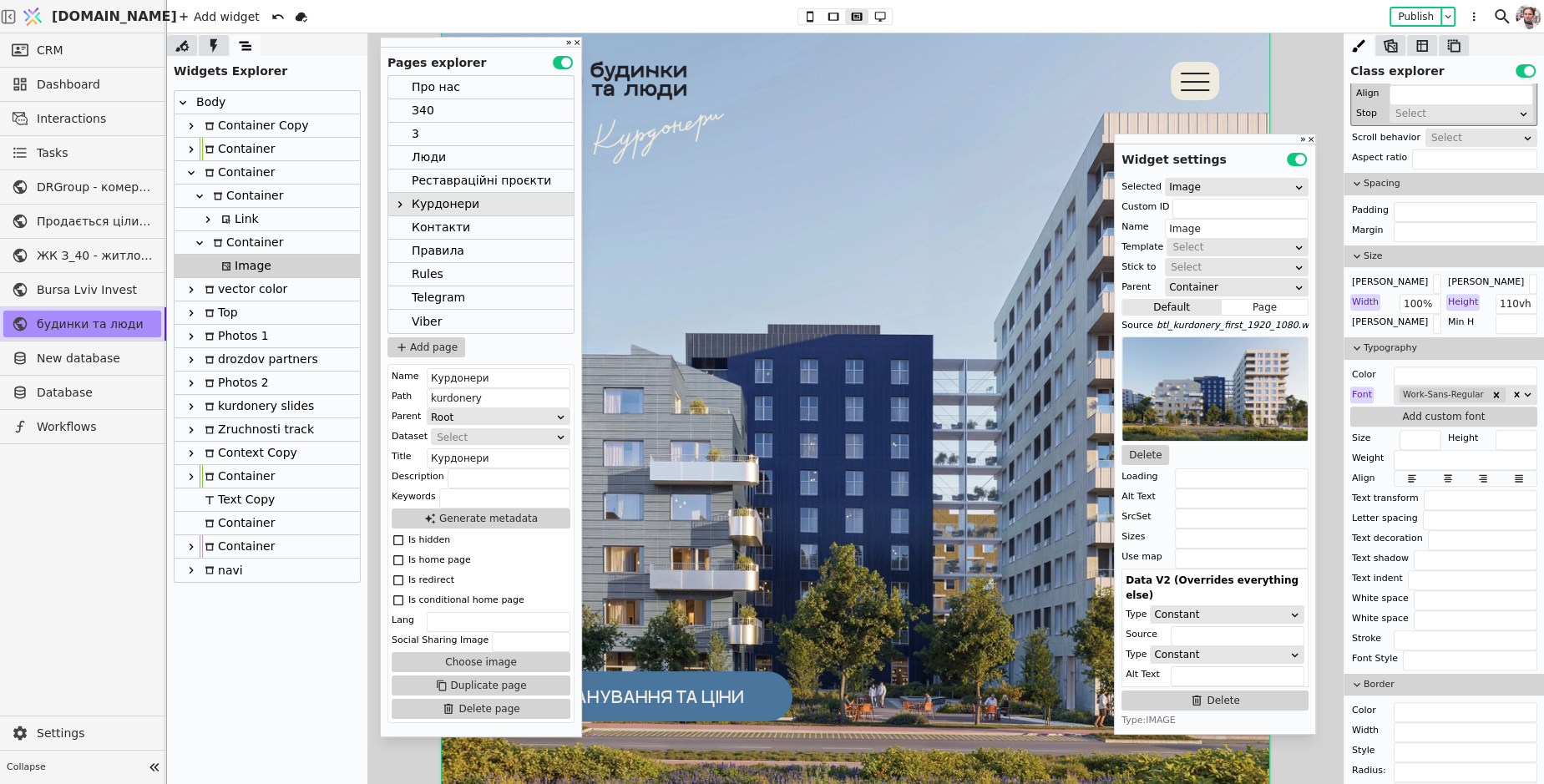
click at [240, 241] on div "Container" at bounding box center [246, 242] width 75 height 22
type input "video-cont"
type input "Container"
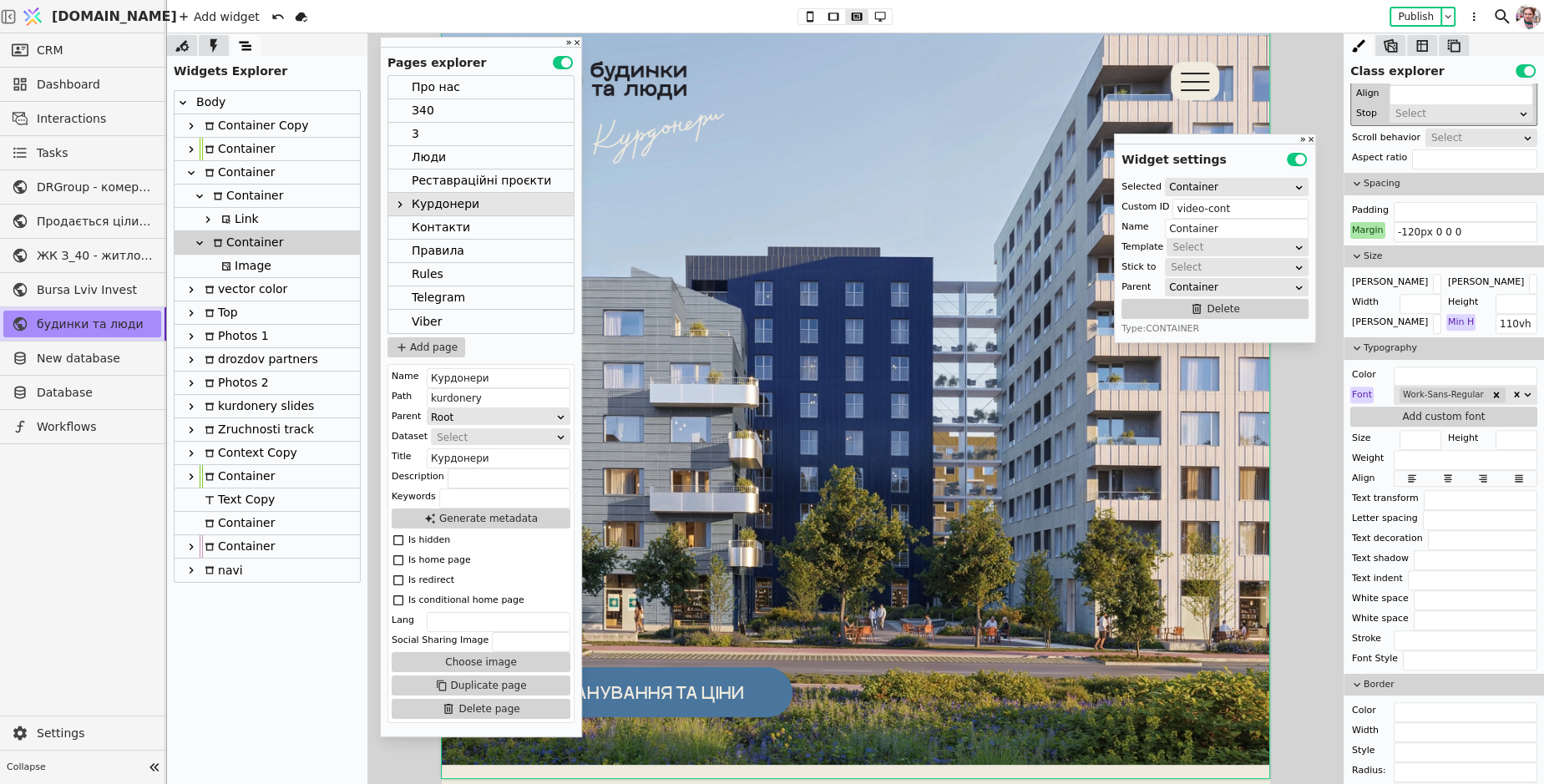
scroll to position [80, 0]
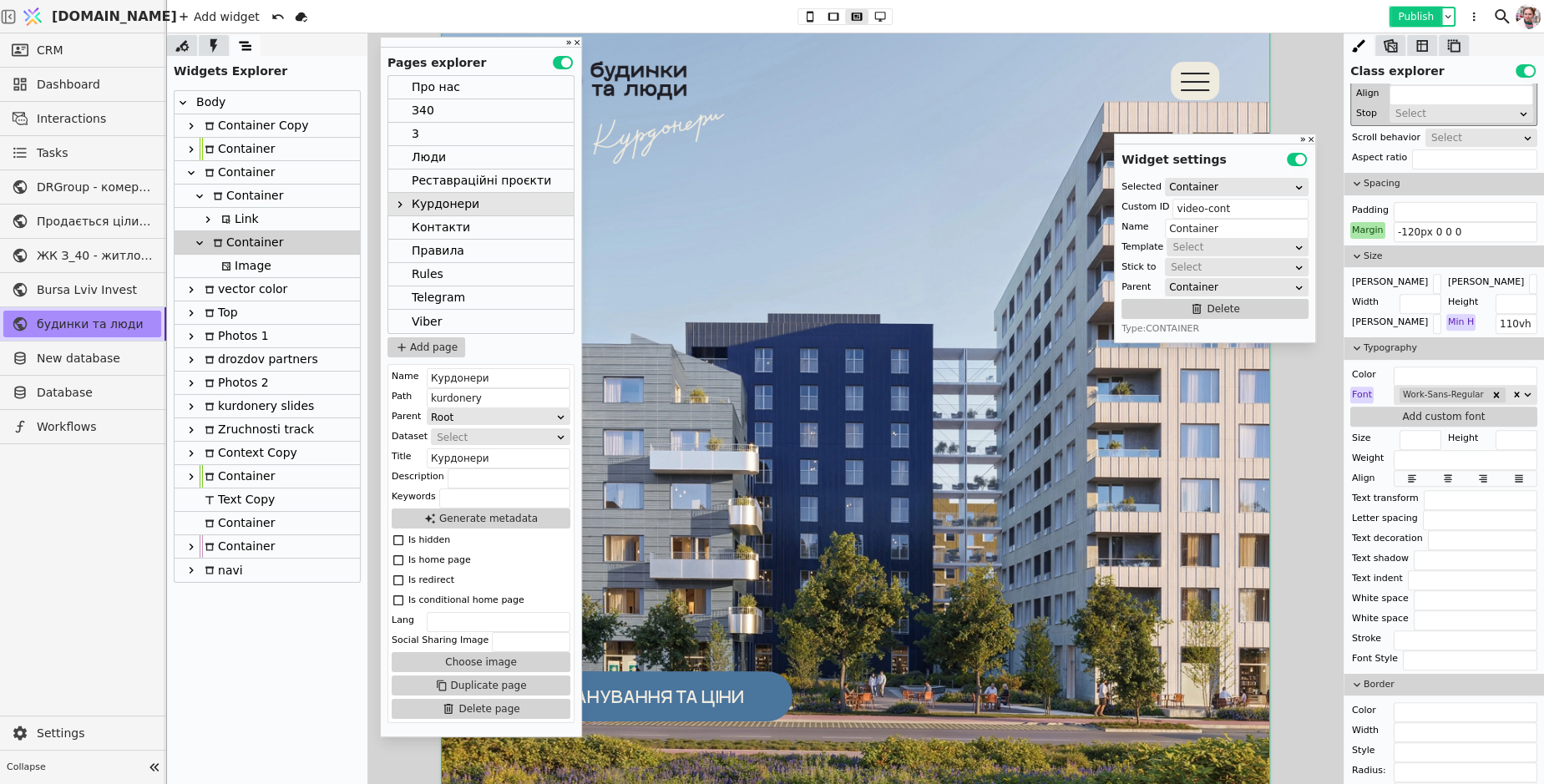
click at [1416, 15] on button "Publish" at bounding box center [1416, 17] width 50 height 17
click at [93, 765] on span "Collapse" at bounding box center [74, 767] width 136 height 15
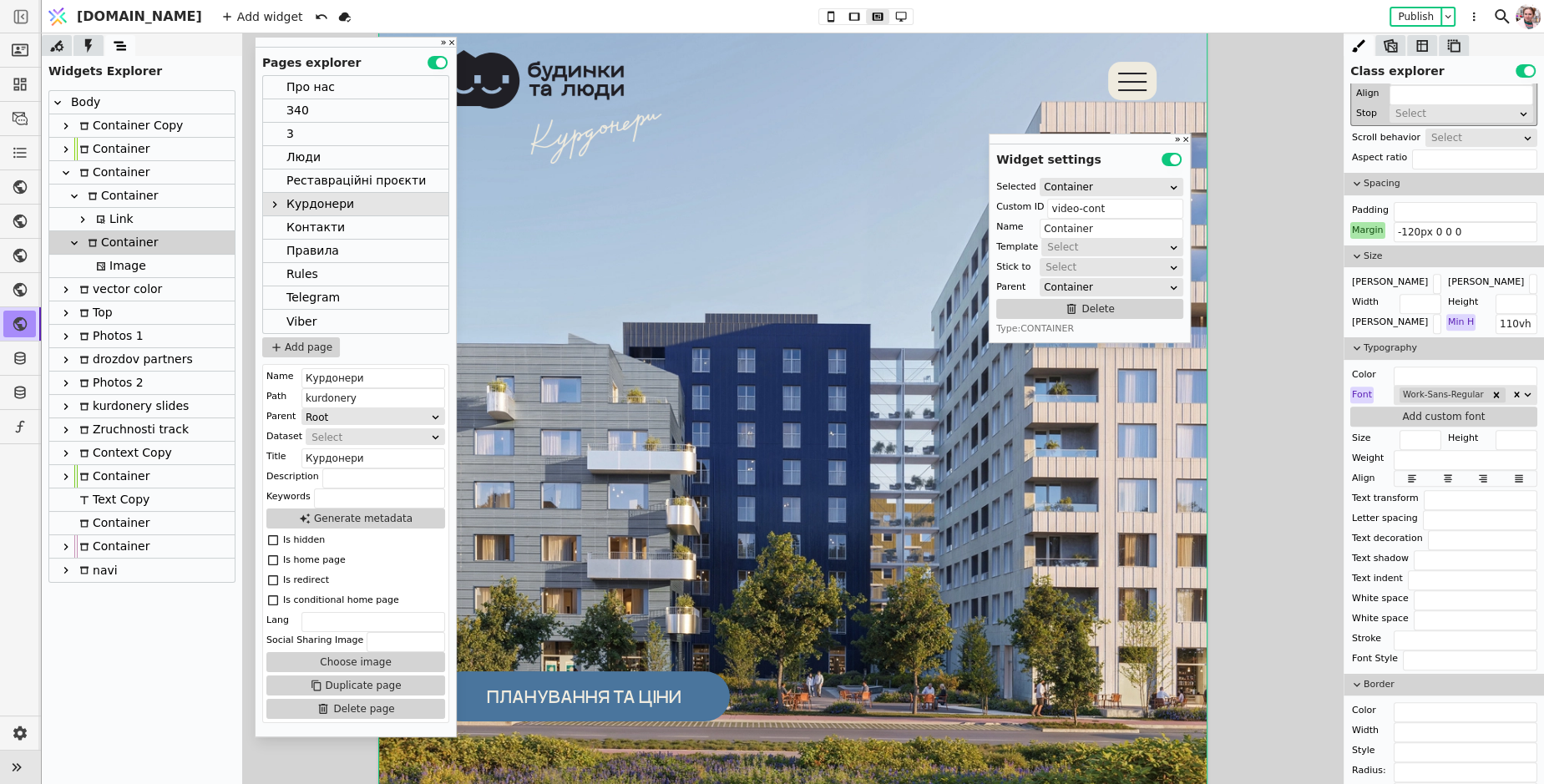
click at [76, 42] on div at bounding box center [88, 45] width 30 height 21
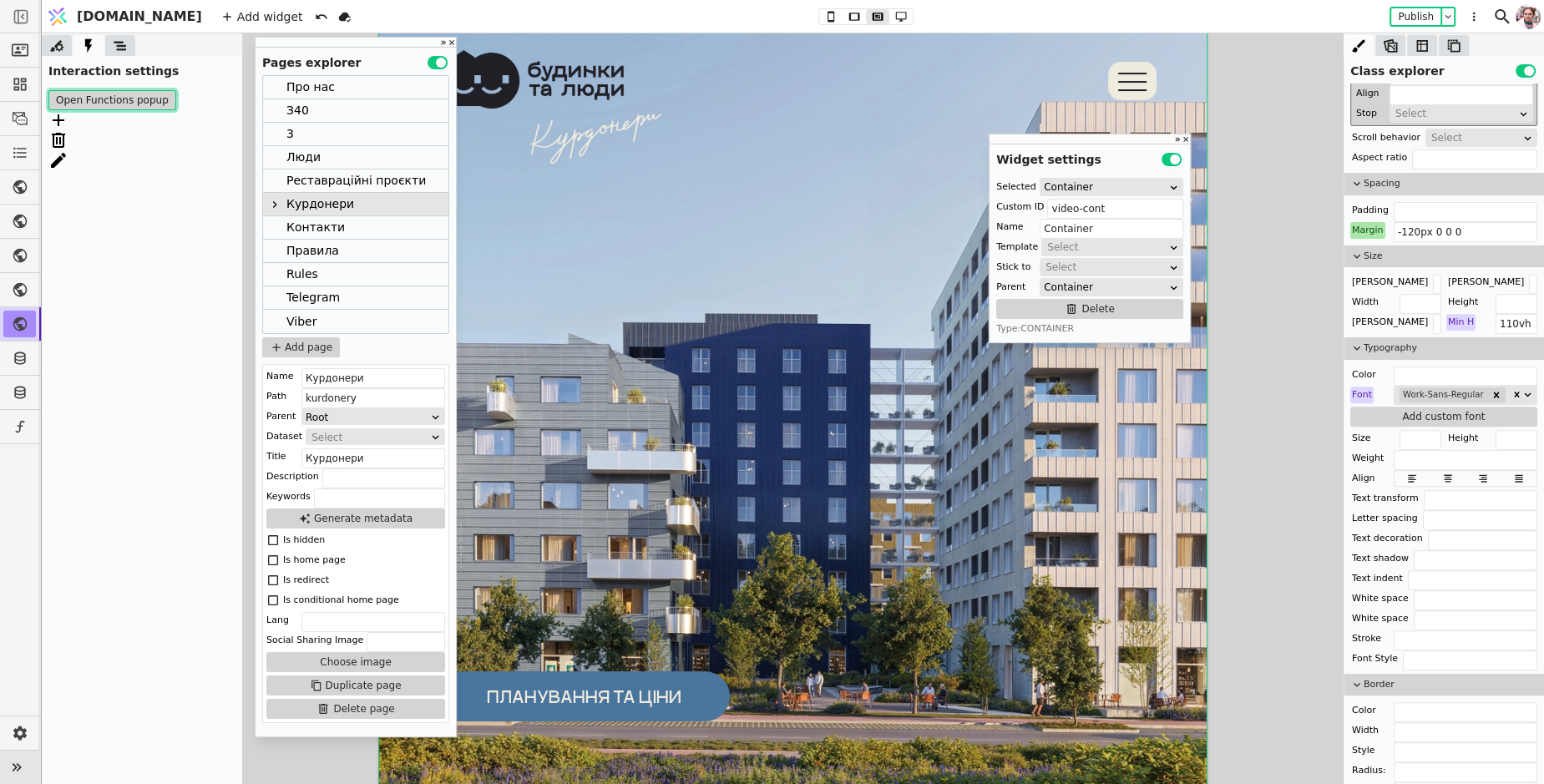
click at [73, 103] on button "Open Functions popup" at bounding box center [112, 99] width 127 height 20
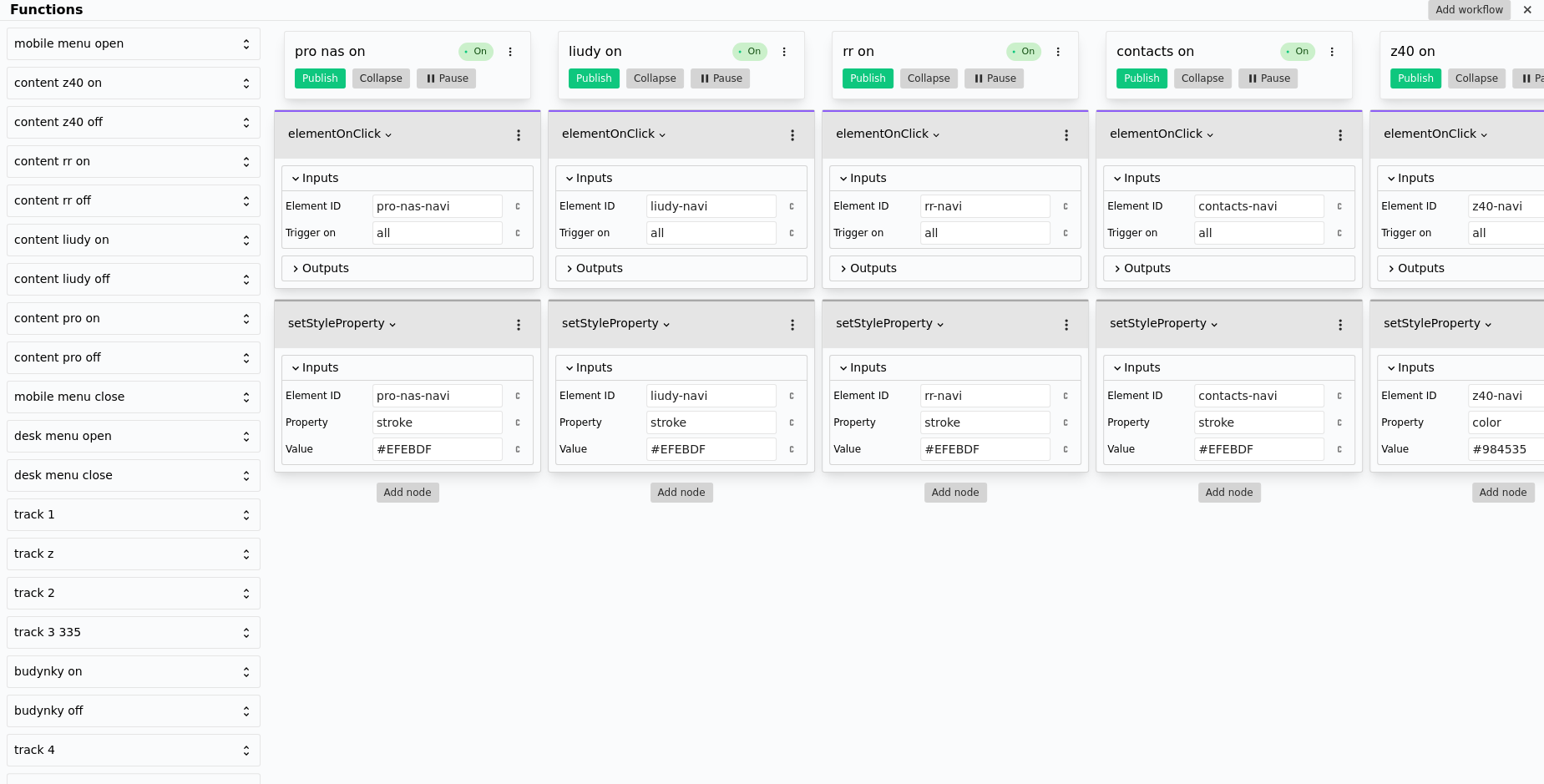
click at [396, 74] on button "Collapse" at bounding box center [381, 78] width 57 height 20
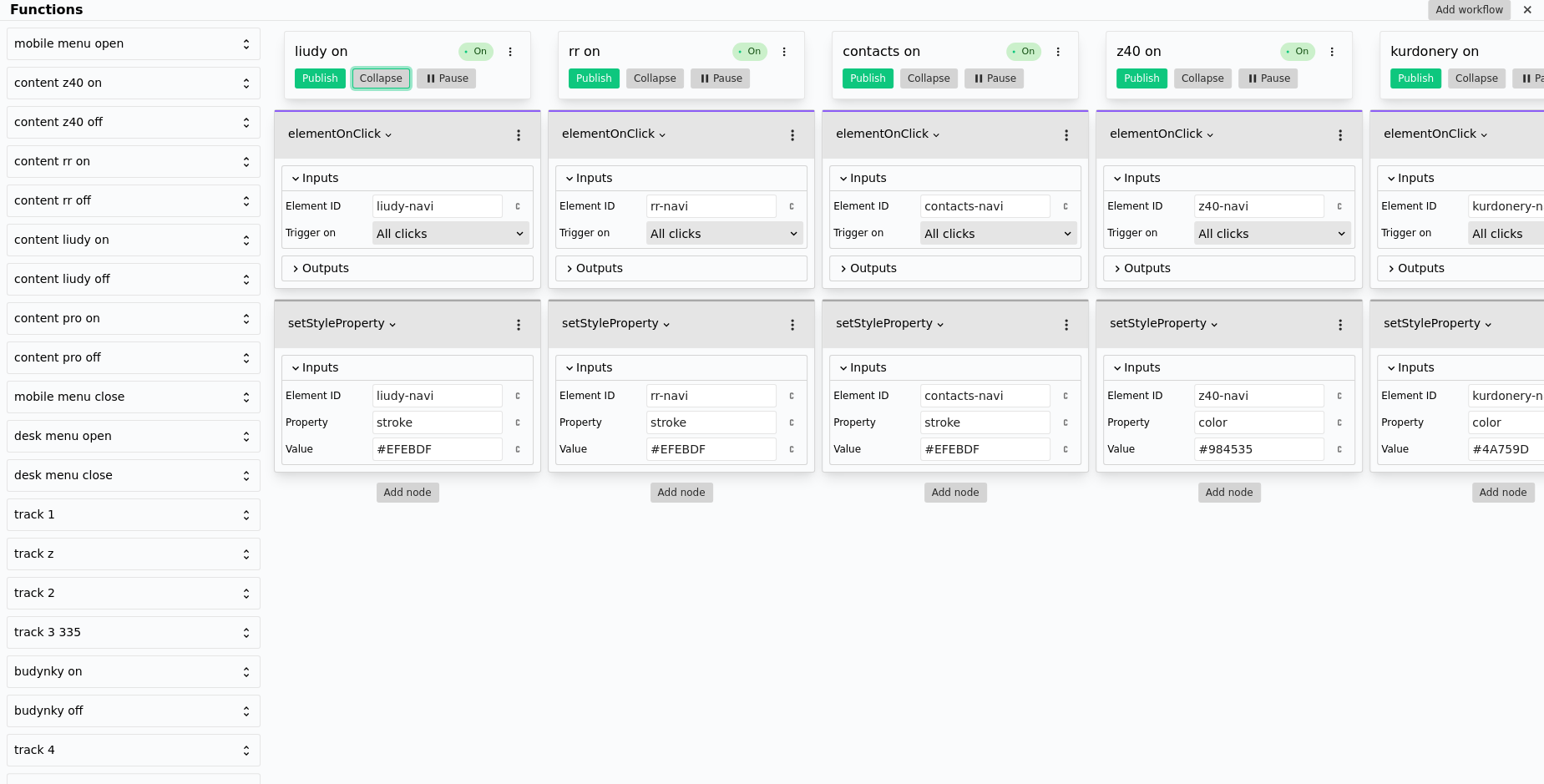
click at [396, 74] on button "Collapse" at bounding box center [381, 78] width 57 height 20
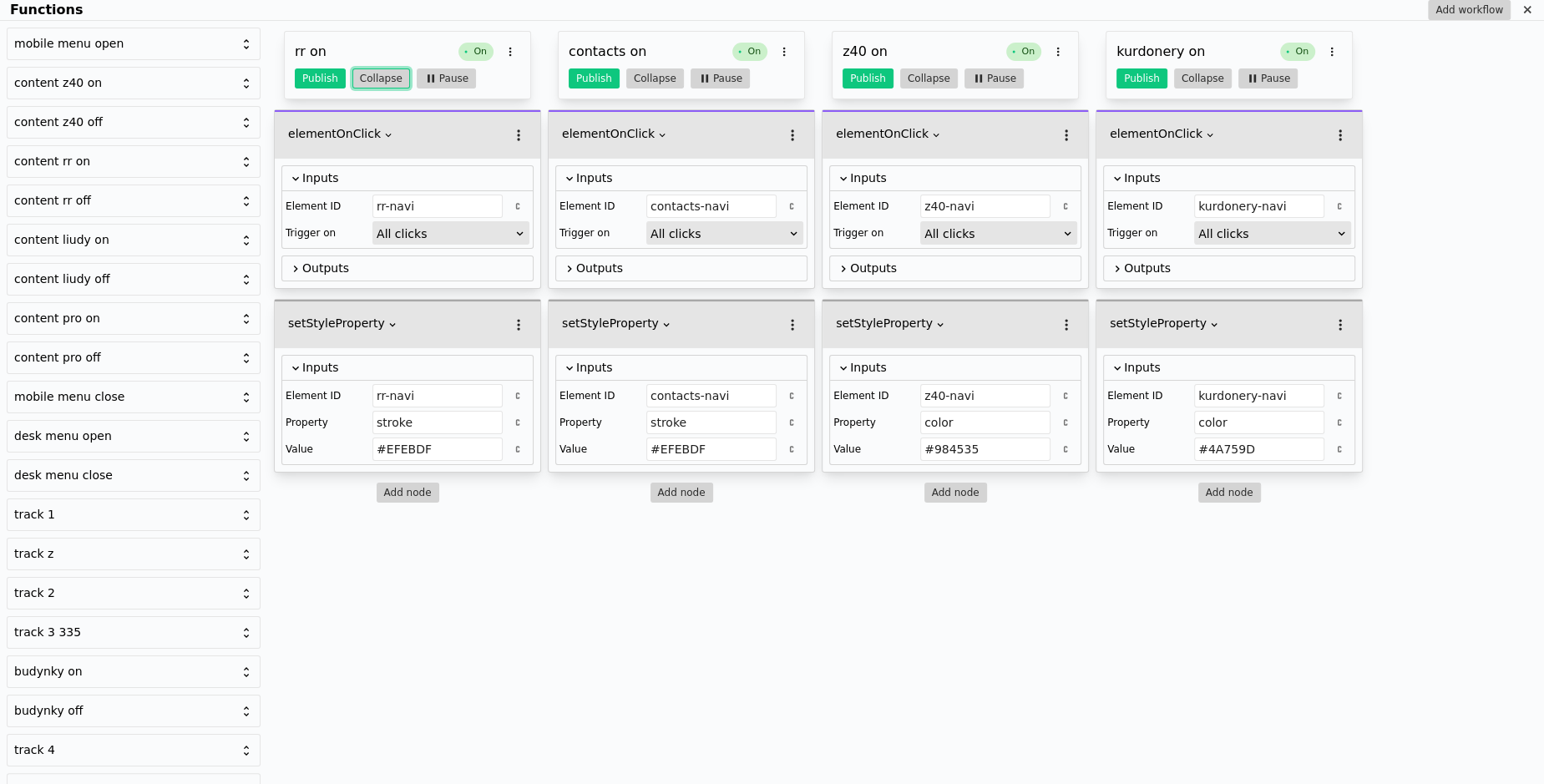
click at [396, 74] on button "Collapse" at bounding box center [381, 78] width 57 height 20
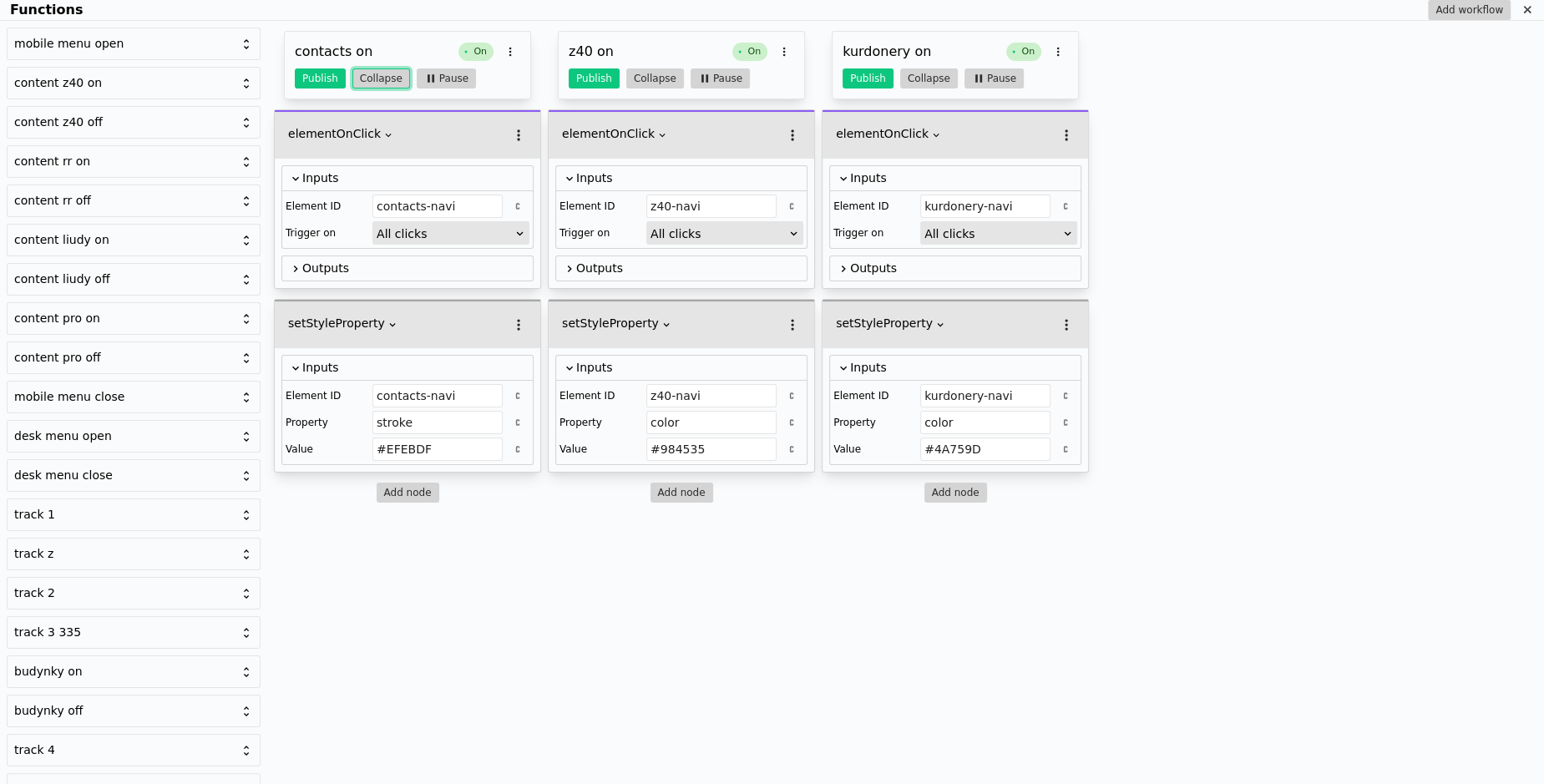
click at [396, 74] on button "Collapse" at bounding box center [381, 78] width 57 height 20
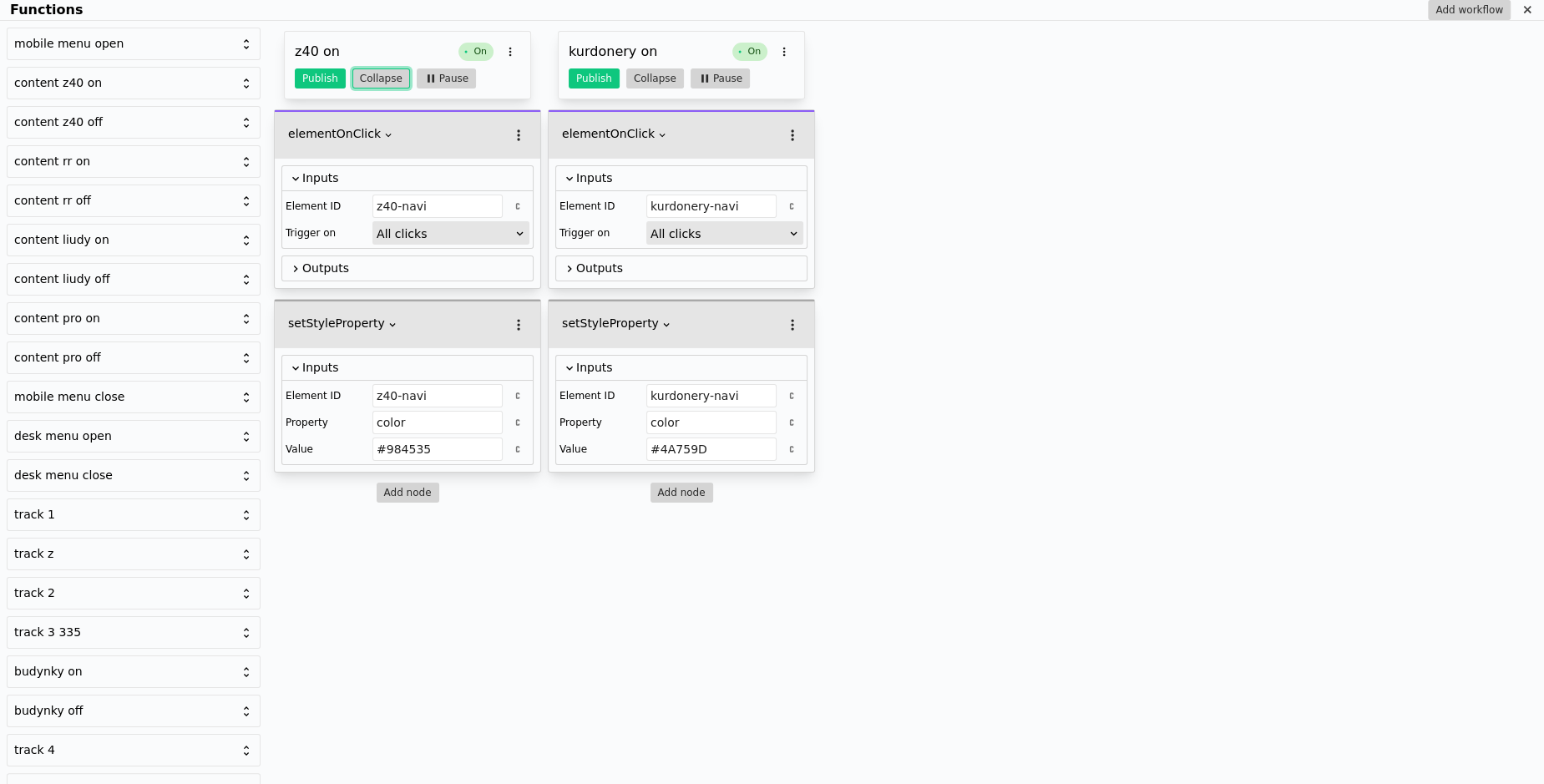
click at [396, 74] on button "Collapse" at bounding box center [381, 78] width 57 height 20
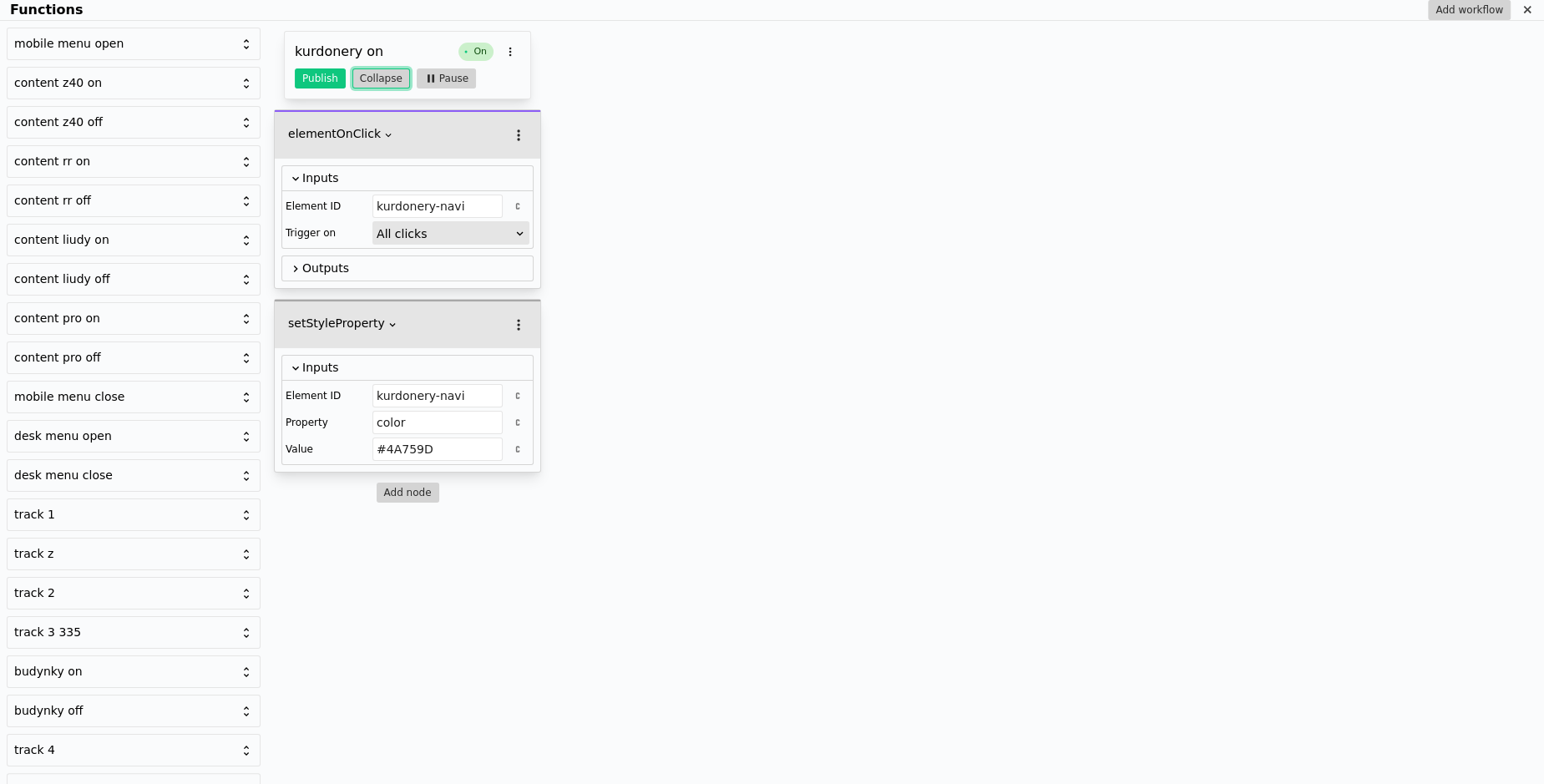
click at [396, 74] on button "Collapse" at bounding box center [381, 78] width 57 height 20
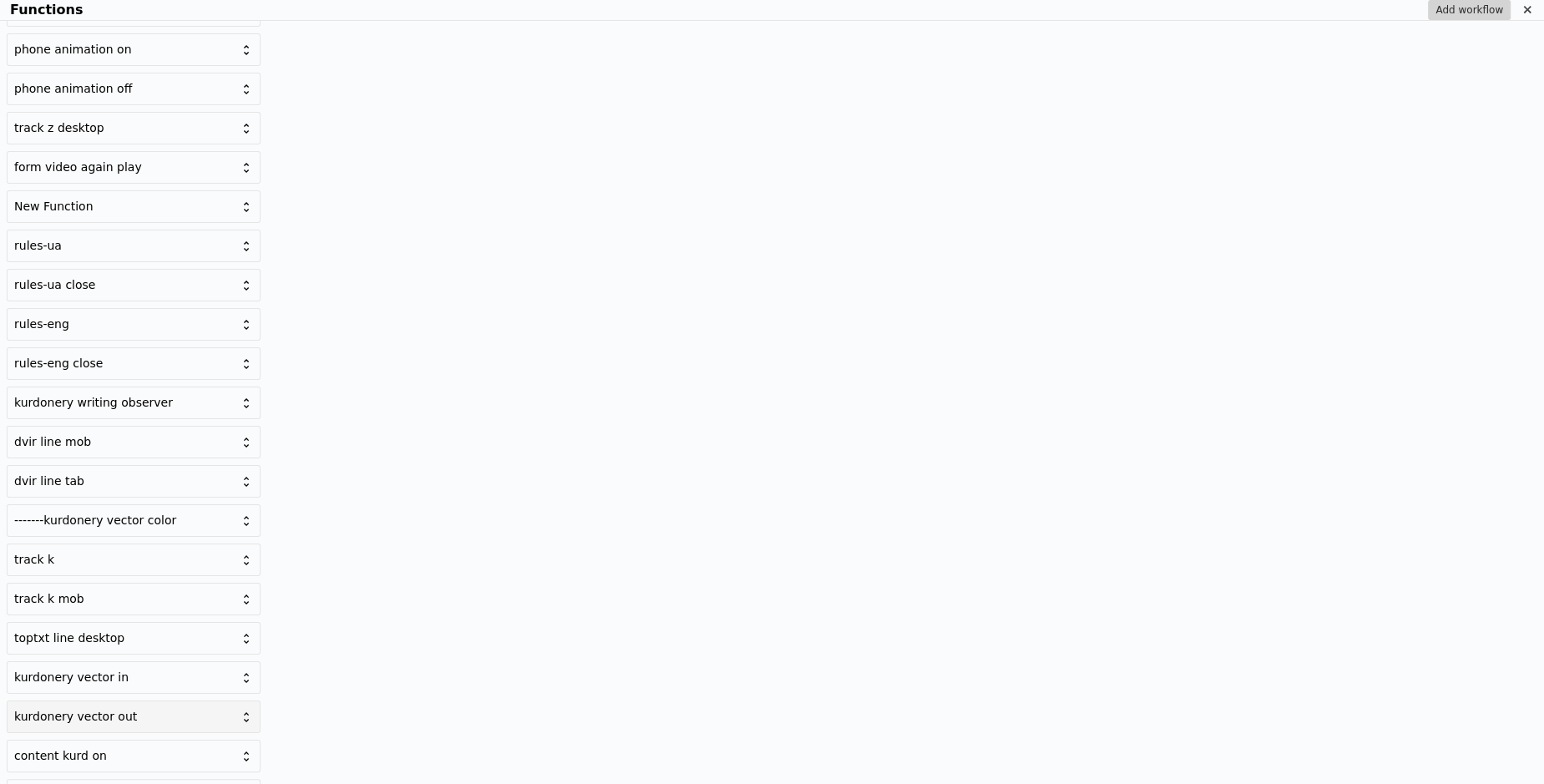
click at [116, 708] on div "kurdonery vector out" at bounding box center [124, 716] width 219 height 17
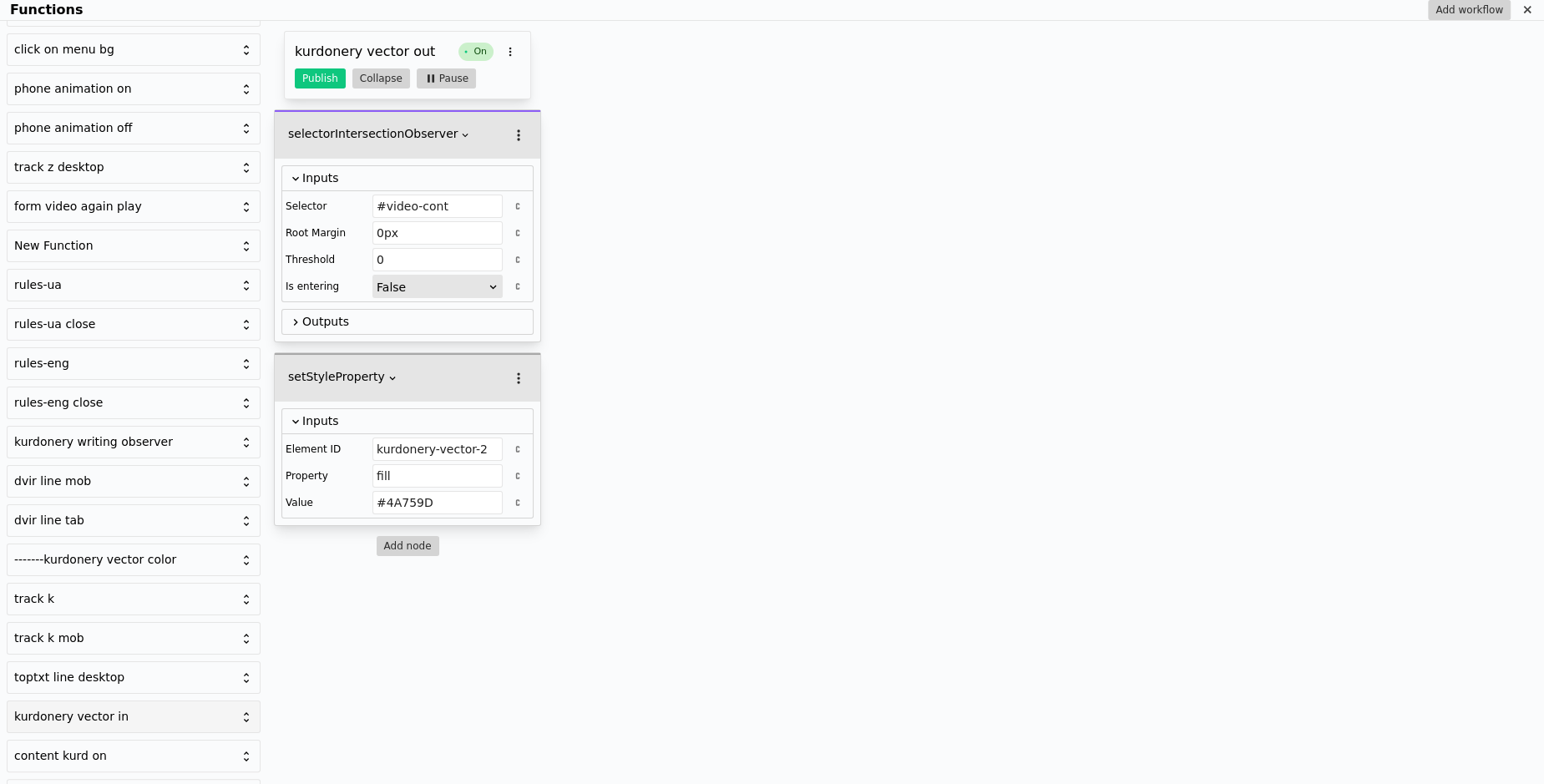
click at [118, 708] on div "kurdonery vector in" at bounding box center [124, 716] width 219 height 17
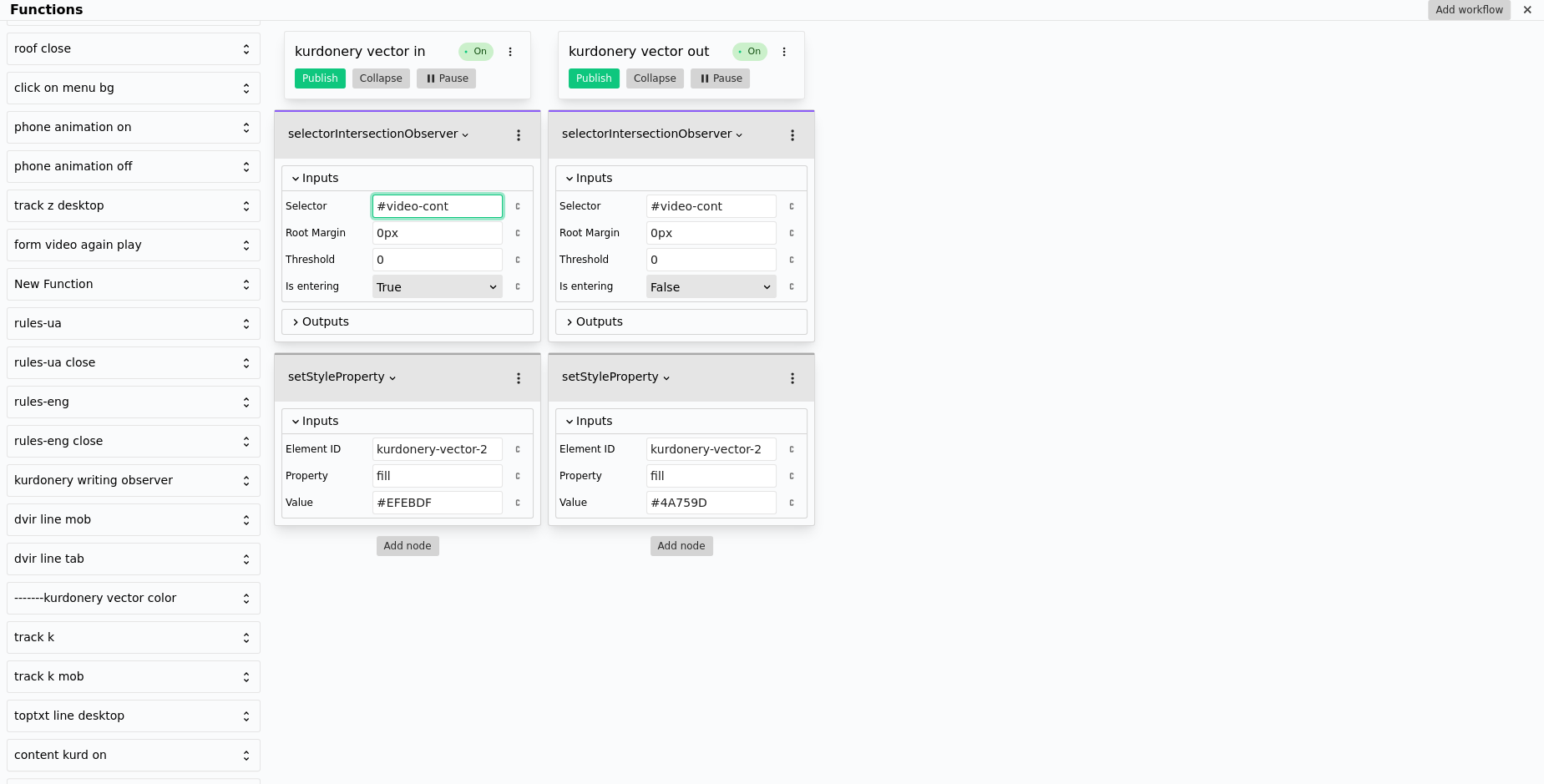
click at [416, 202] on input "#video-cont" at bounding box center [437, 205] width 130 height 23
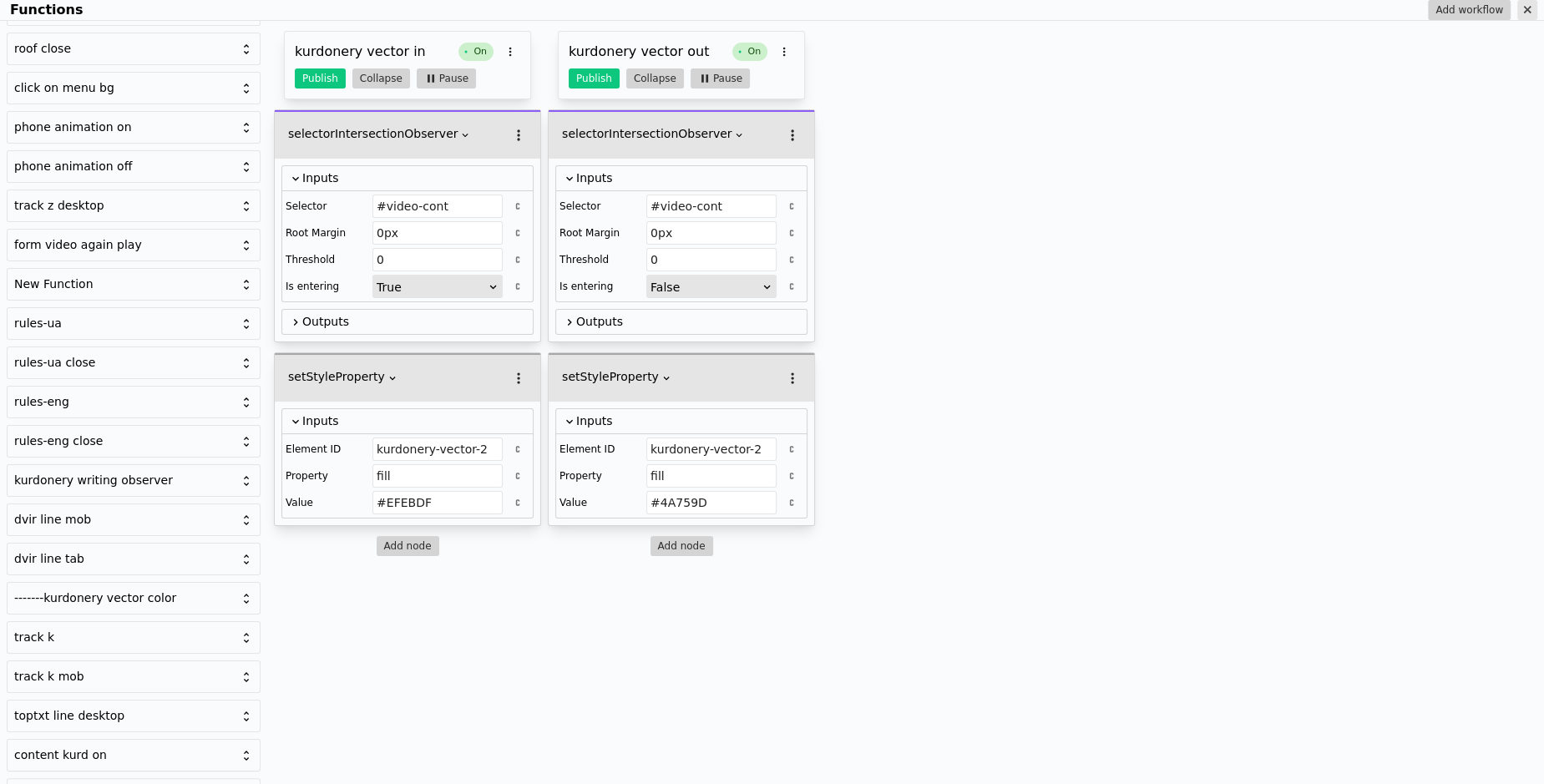
click at [1527, 10] on icon "Functions" at bounding box center [1526, 9] width 8 height 8
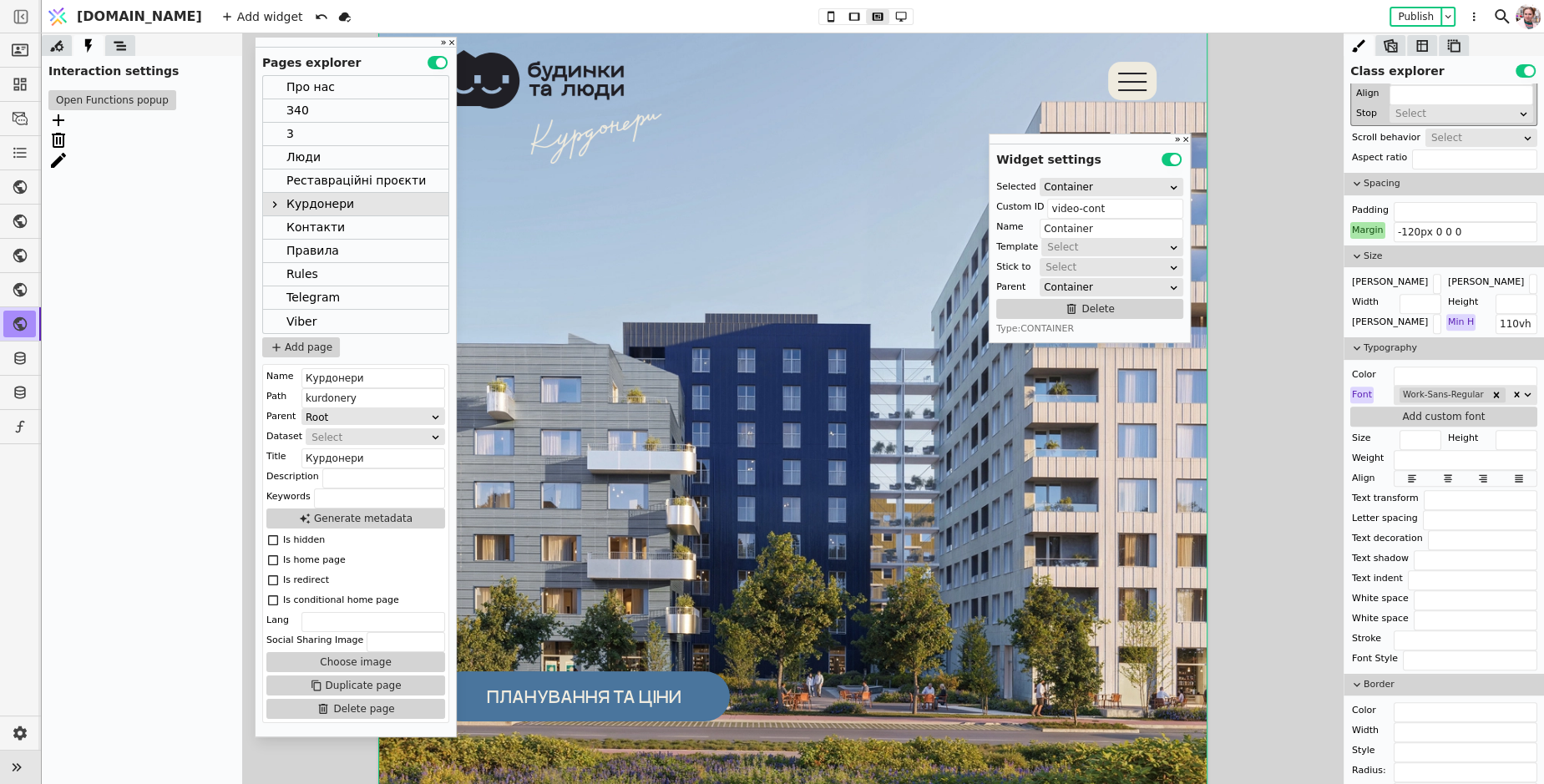
click at [651, 439] on img at bounding box center [792, 418] width 827 height 825
type input "Image"
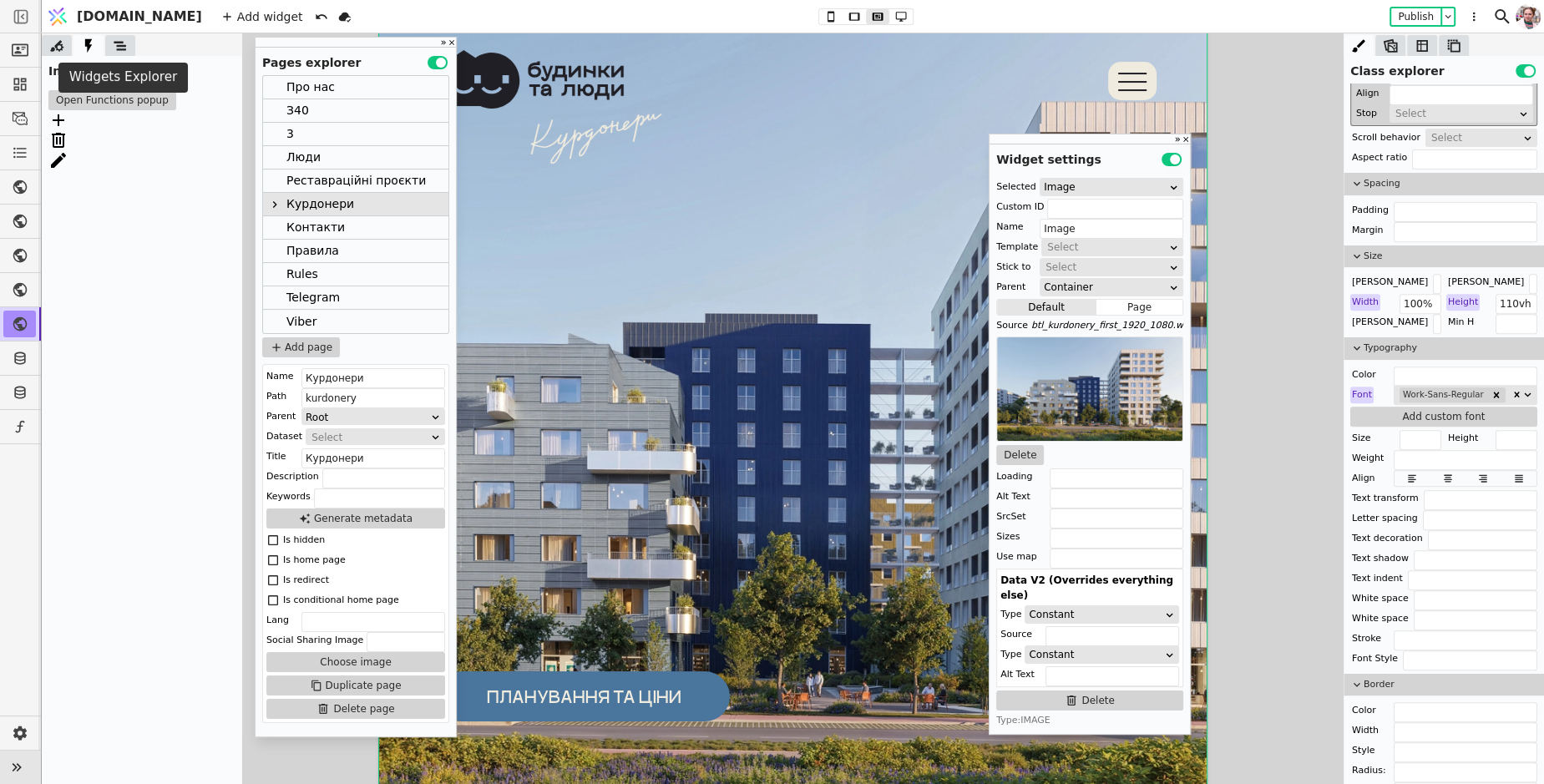
click at [115, 46] on icon at bounding box center [121, 46] width 17 height 17
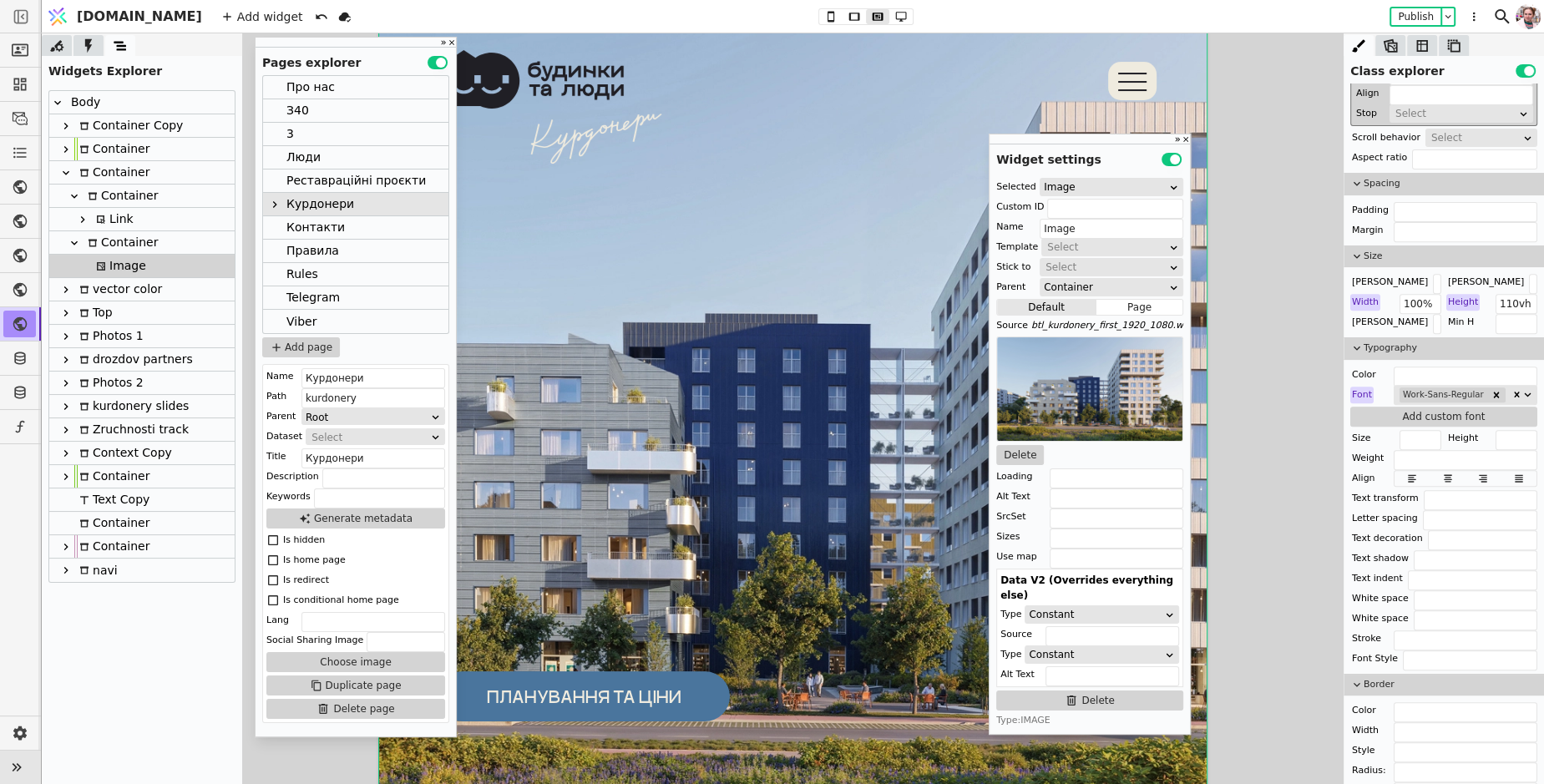
click at [110, 241] on div "Container" at bounding box center [121, 242] width 75 height 22
type input "video-cont"
type input "Container"
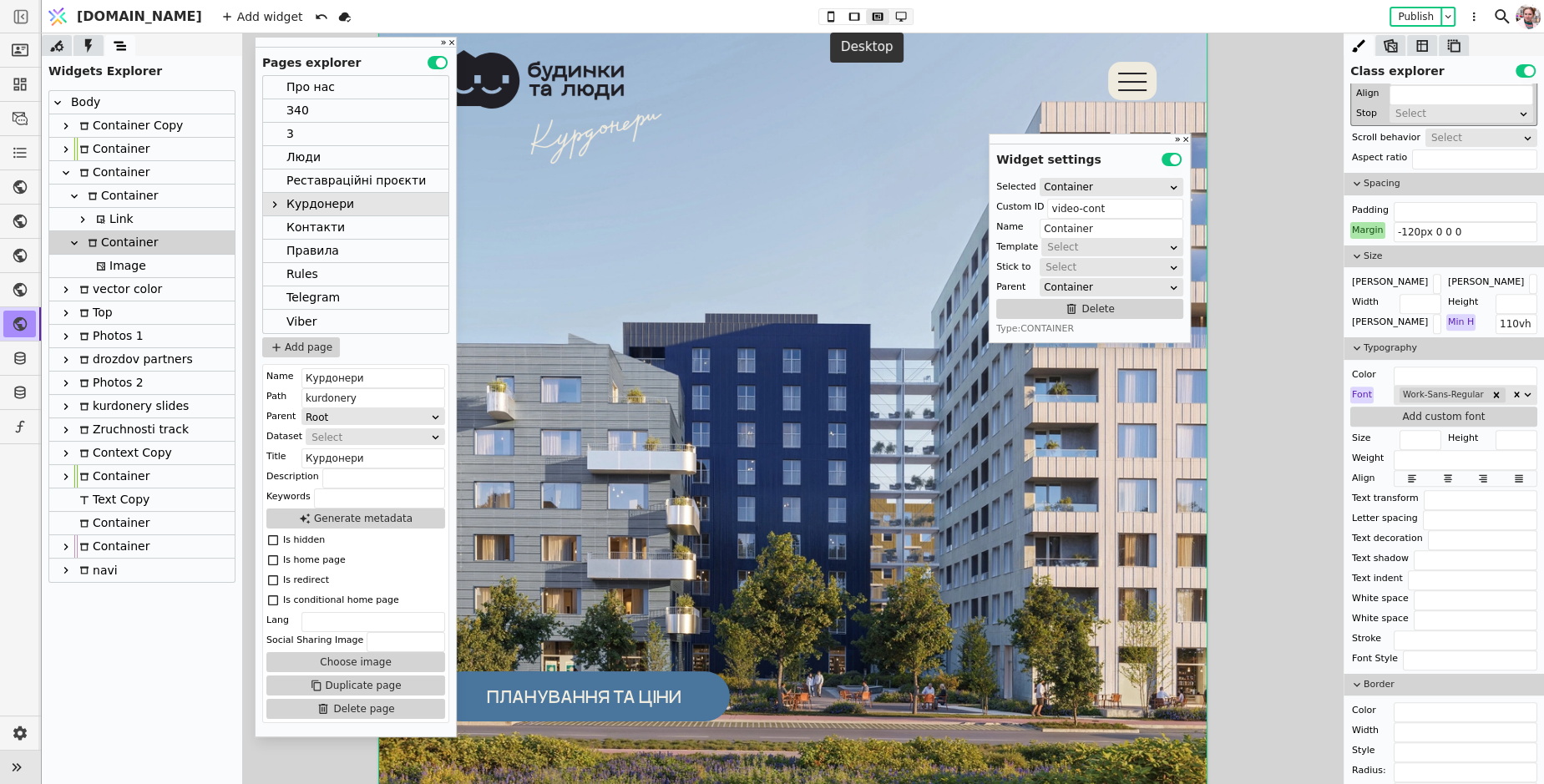
click at [891, 17] on icon at bounding box center [901, 17] width 20 height 12
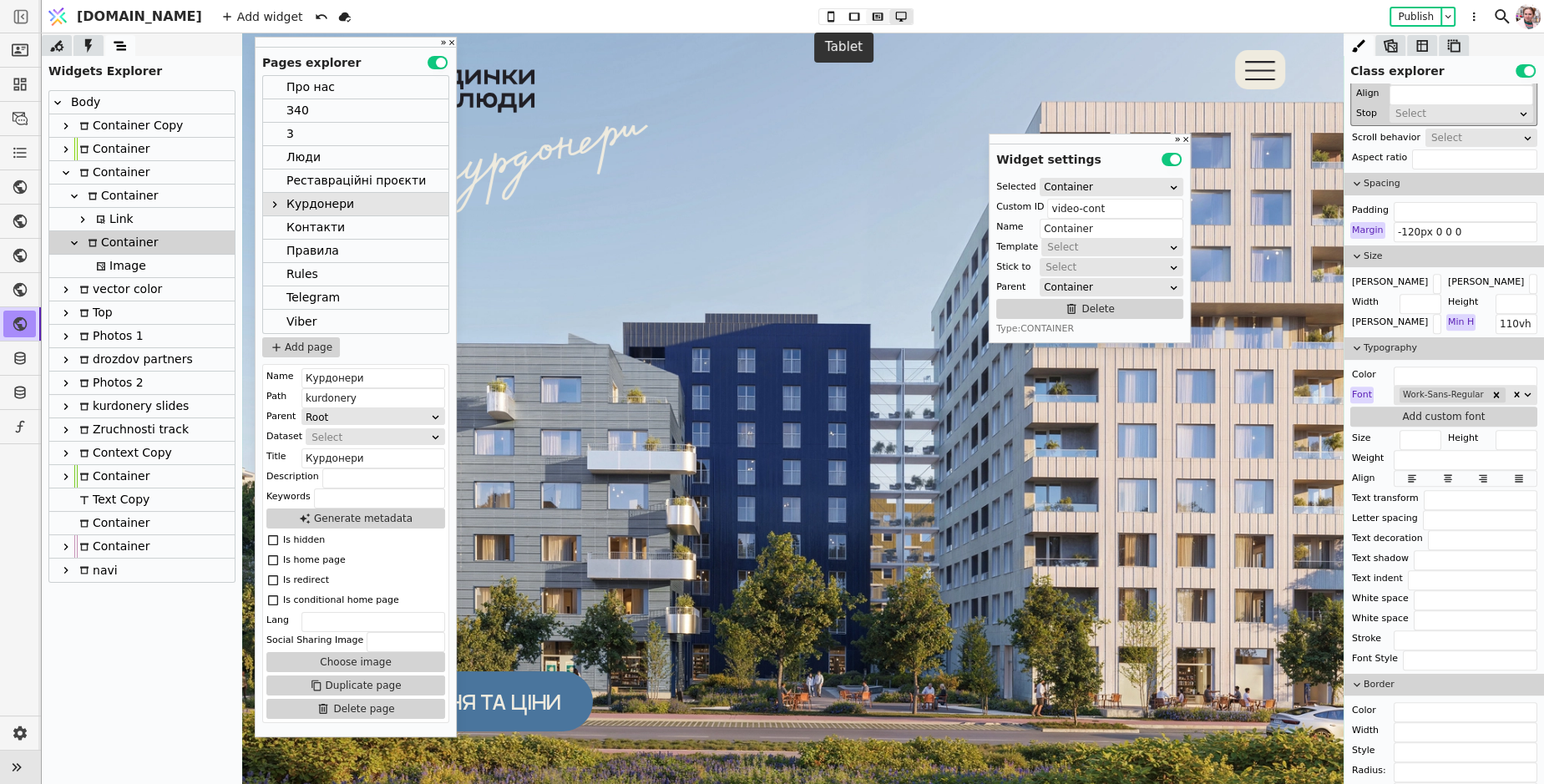
click at [867, 17] on icon at bounding box center [877, 17] width 20 height 12
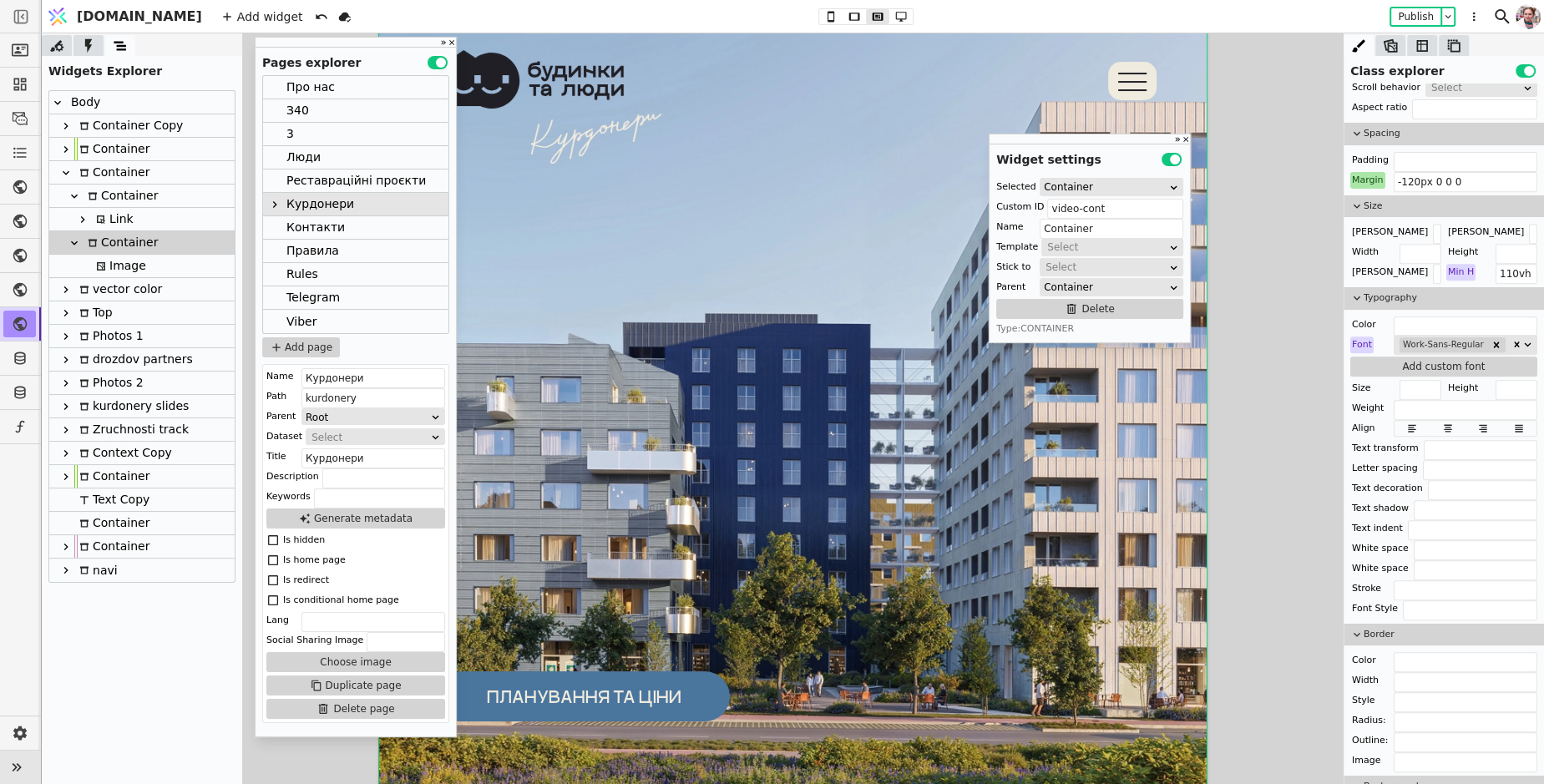
scroll to position [681, 0]
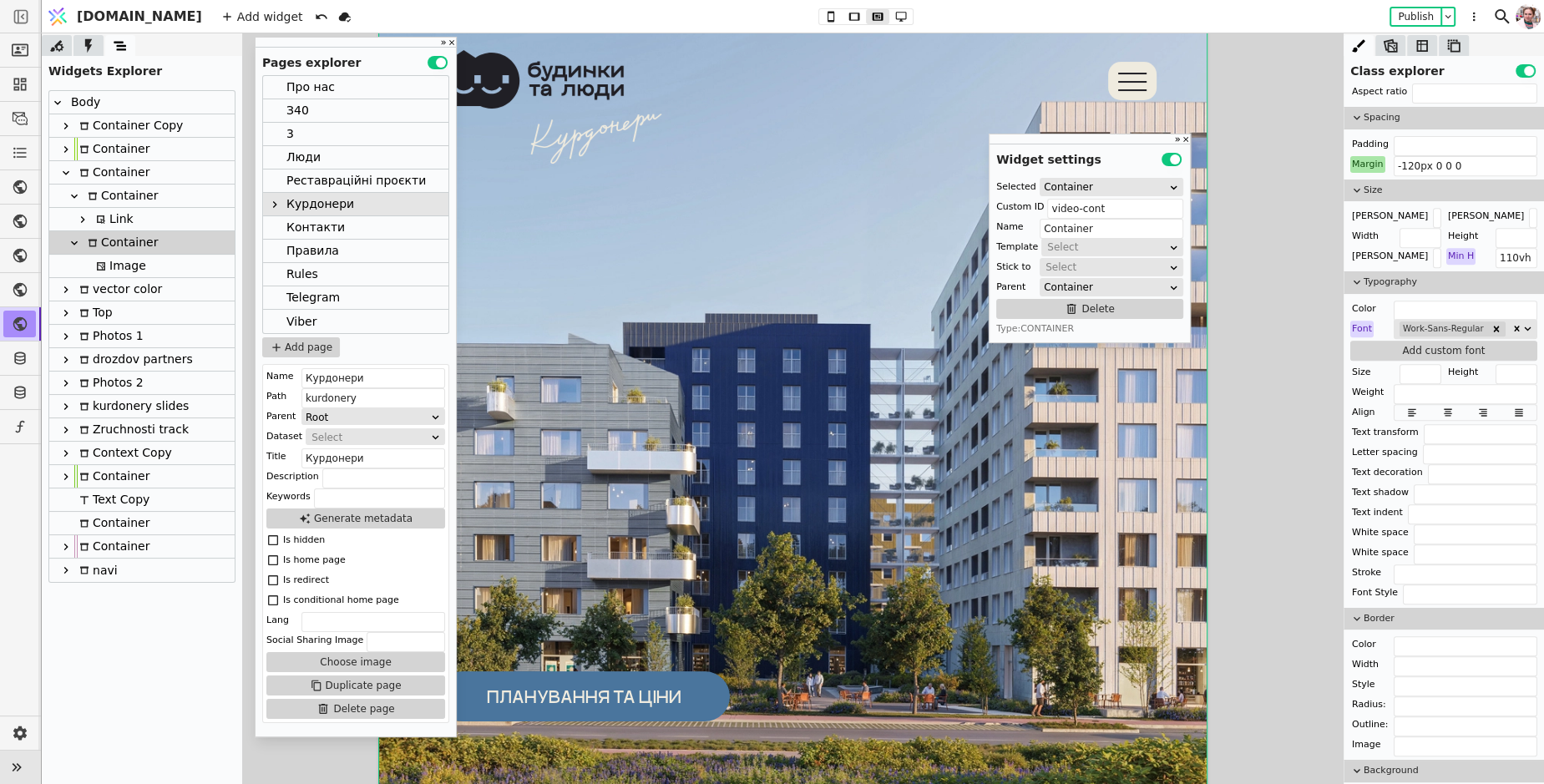
click at [1375, 165] on div "Margin" at bounding box center [1367, 165] width 35 height 17
click at [1375, 176] on button "Reset" at bounding box center [1368, 181] width 44 height 20
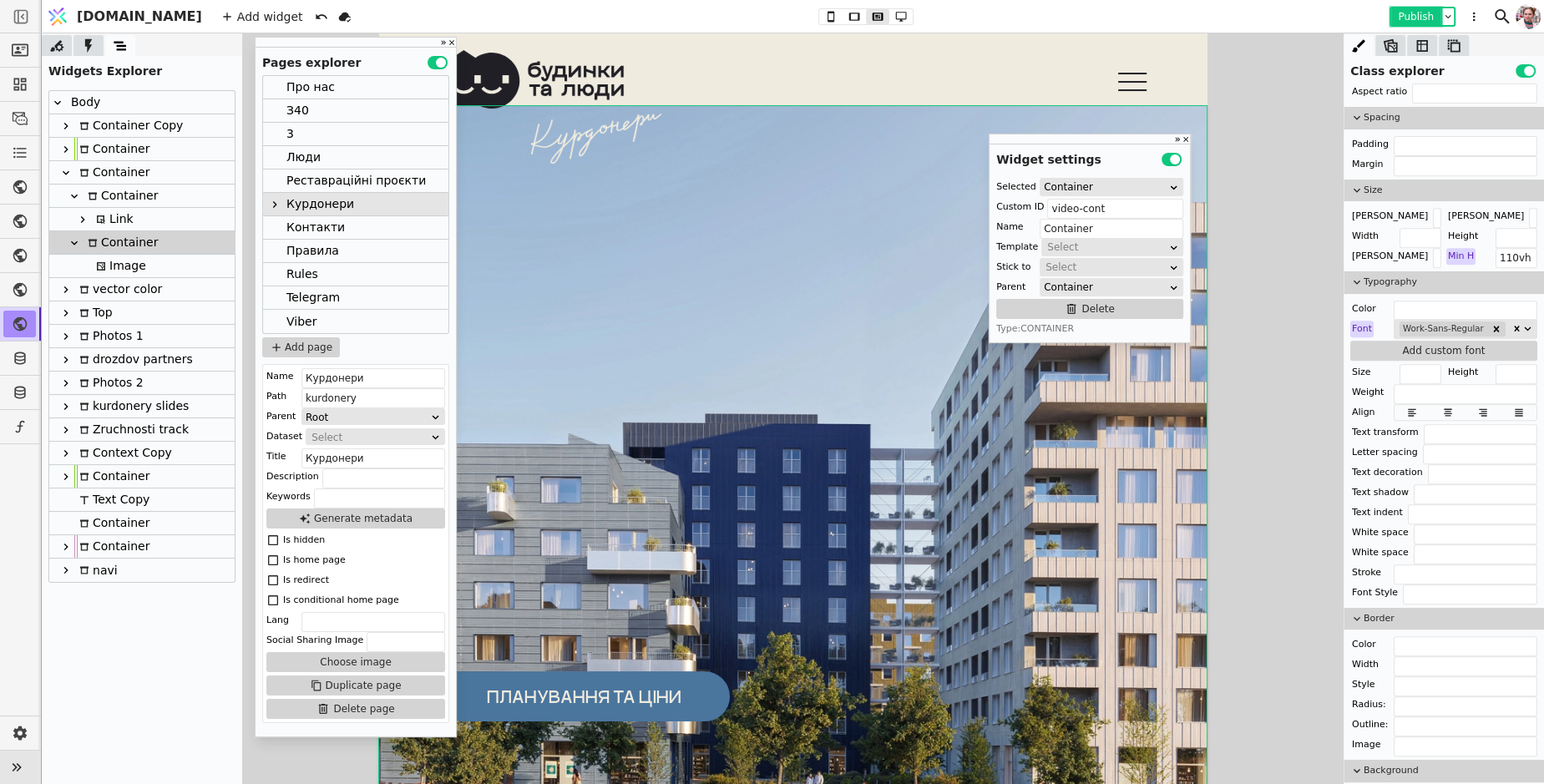
click at [1399, 15] on button "Publish" at bounding box center [1416, 17] width 50 height 17
click at [1411, 158] on input "text" at bounding box center [1465, 166] width 144 height 20
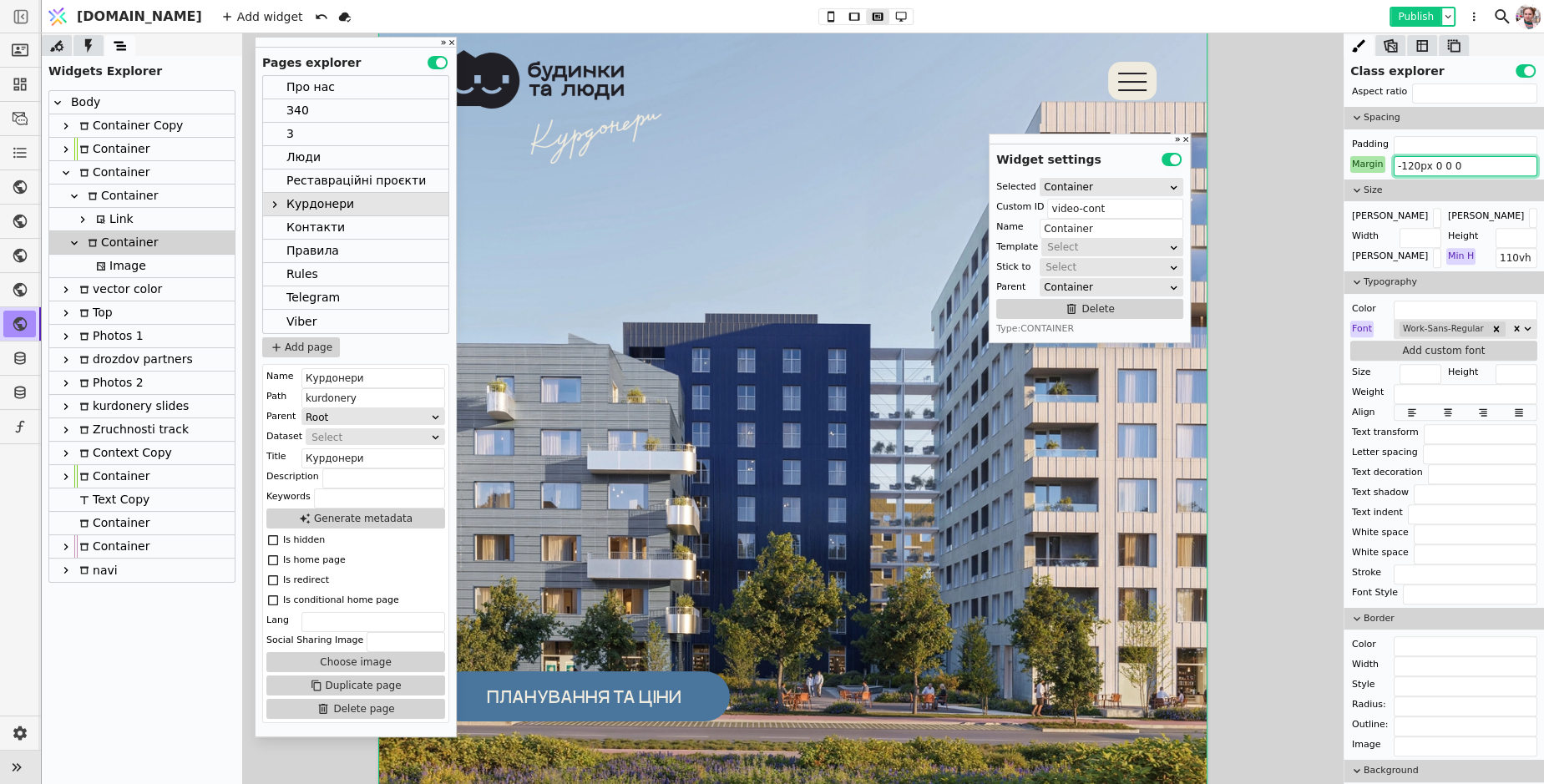
type input "-120px 0 0 0"
click at [1399, 14] on button "Publish" at bounding box center [1416, 17] width 50 height 17
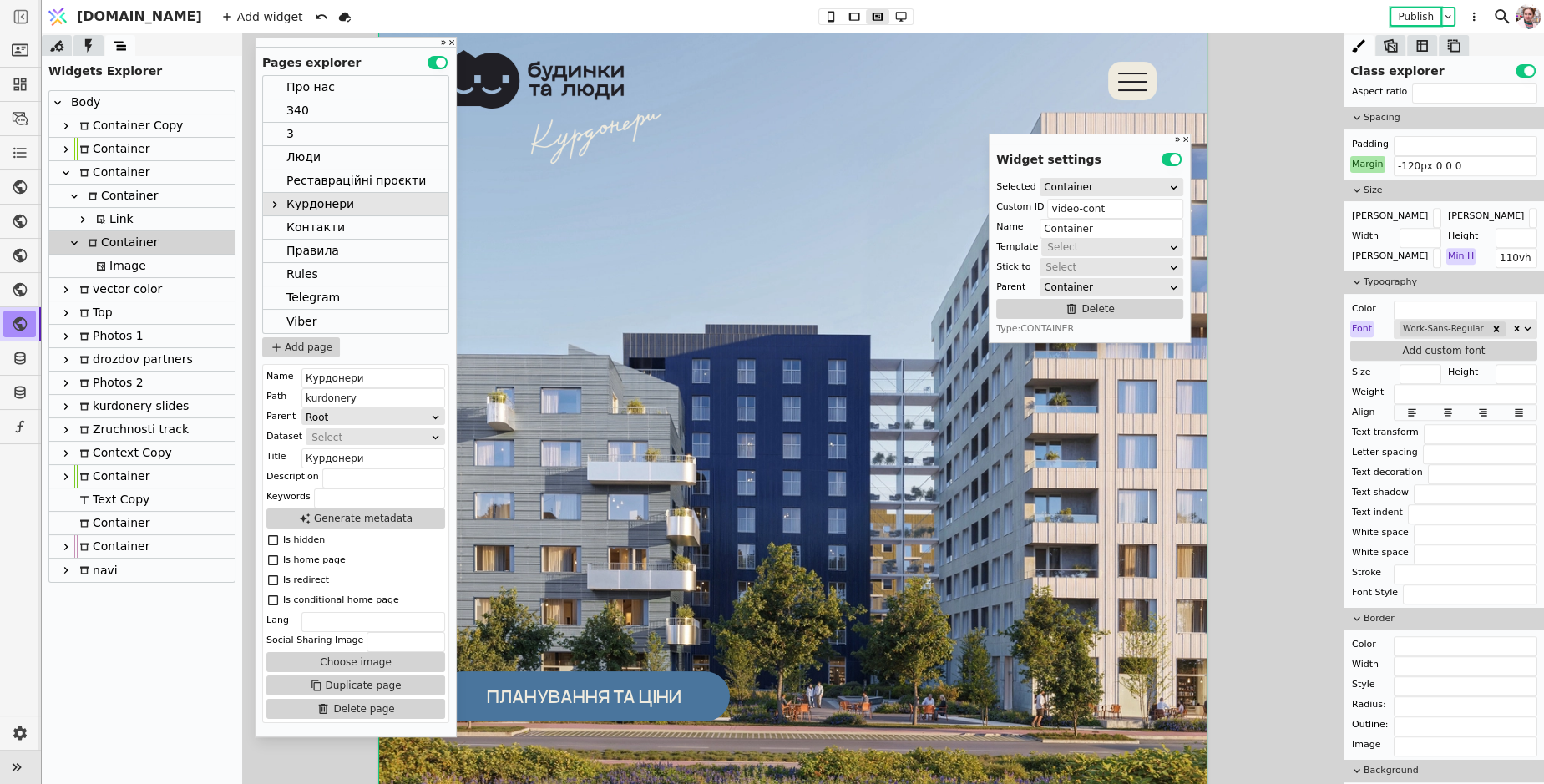
scroll to position [0, 0]
click at [88, 47] on icon at bounding box center [89, 45] width 7 height 15
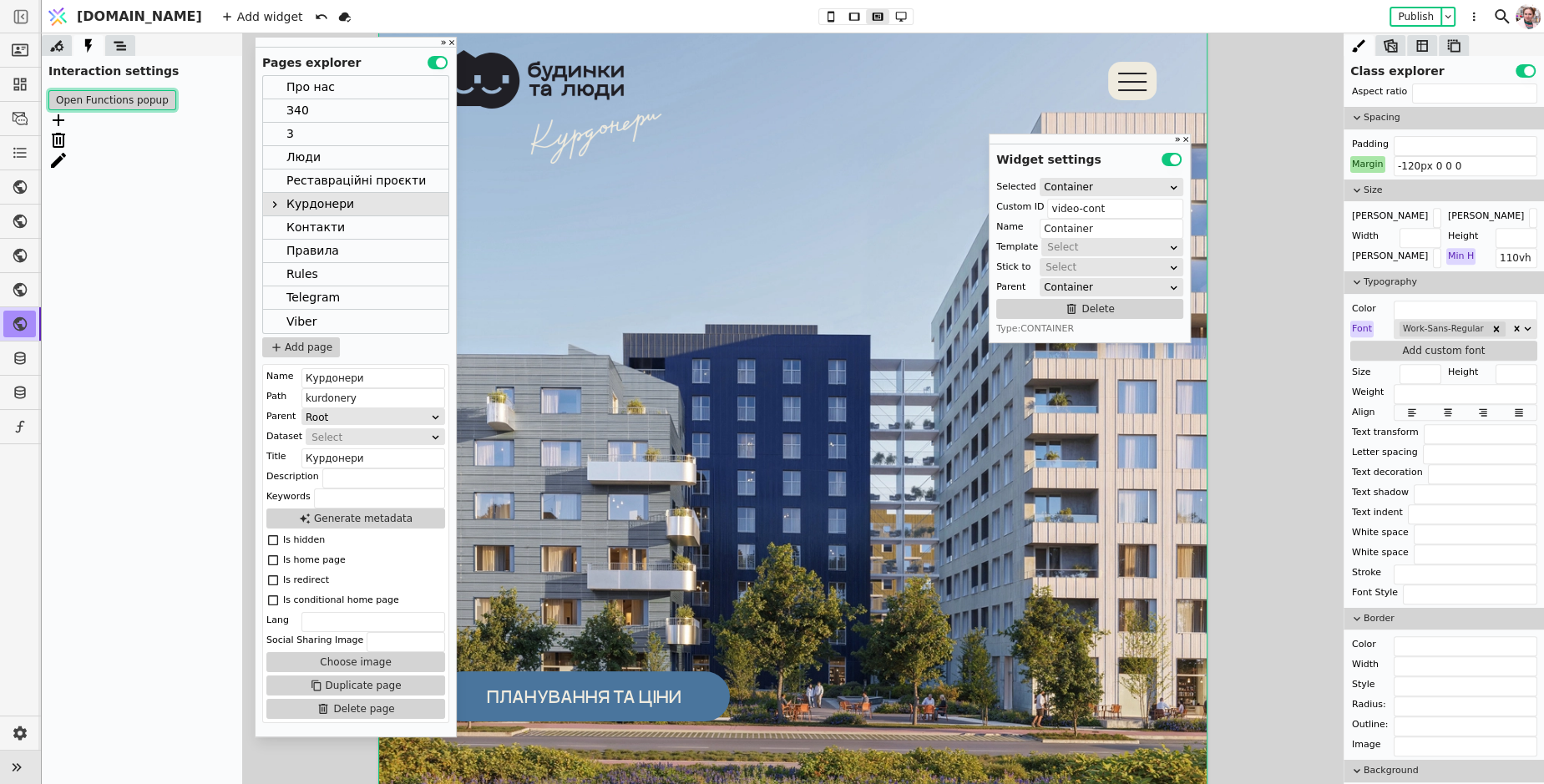
click at [86, 93] on button "Open Functions popup" at bounding box center [112, 99] width 127 height 20
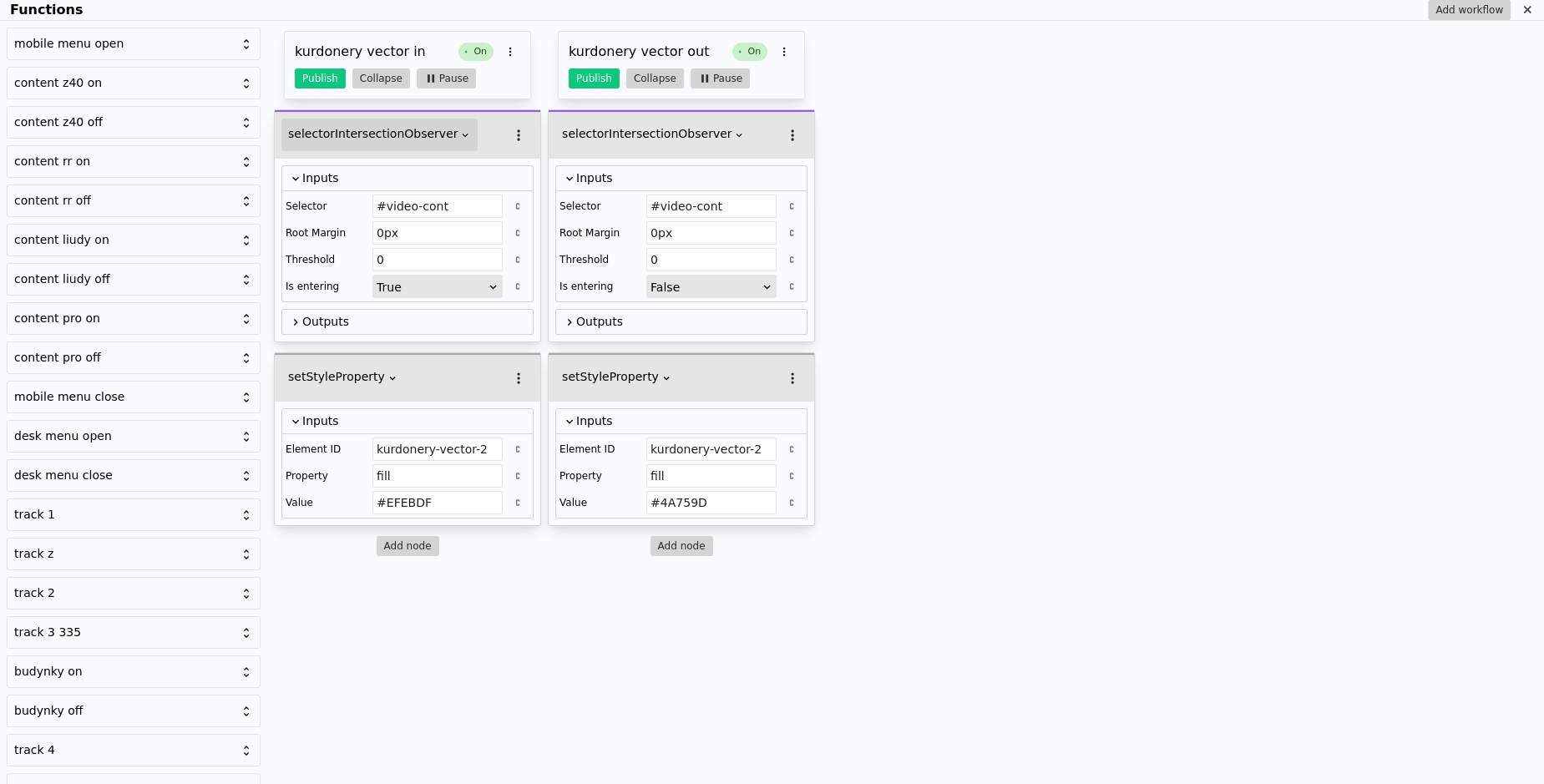
drag, startPoint x: 286, startPoint y: 127, endPoint x: 311, endPoint y: 127, distance: 25.0
click at [311, 127] on button "selectorIntersectionObserver" at bounding box center [379, 135] width 196 height 32
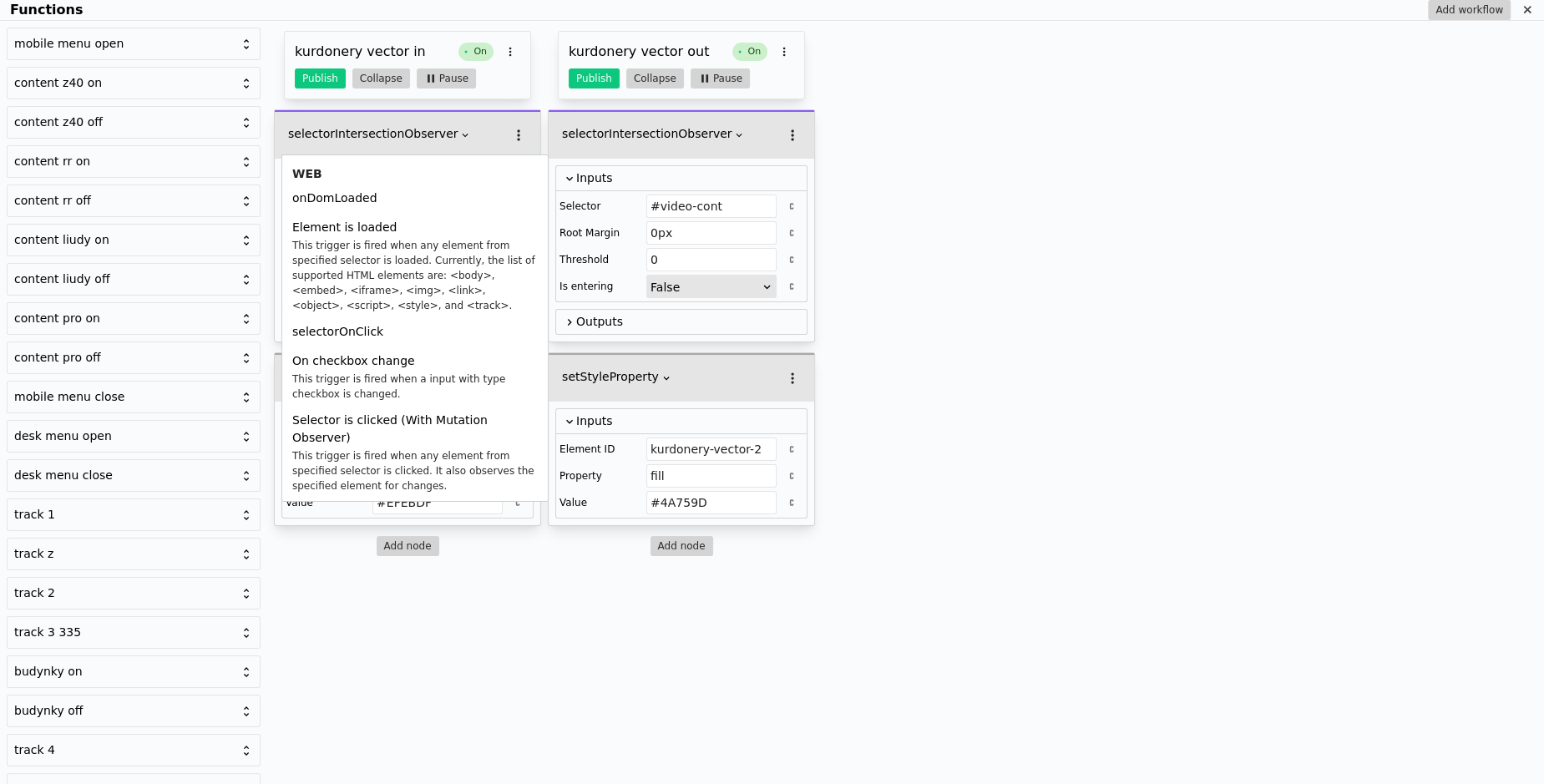
click at [894, 92] on div "mobile menu open content z40 on content z40 off content rr on content rr off co…" at bounding box center [772, 402] width 1544 height 763
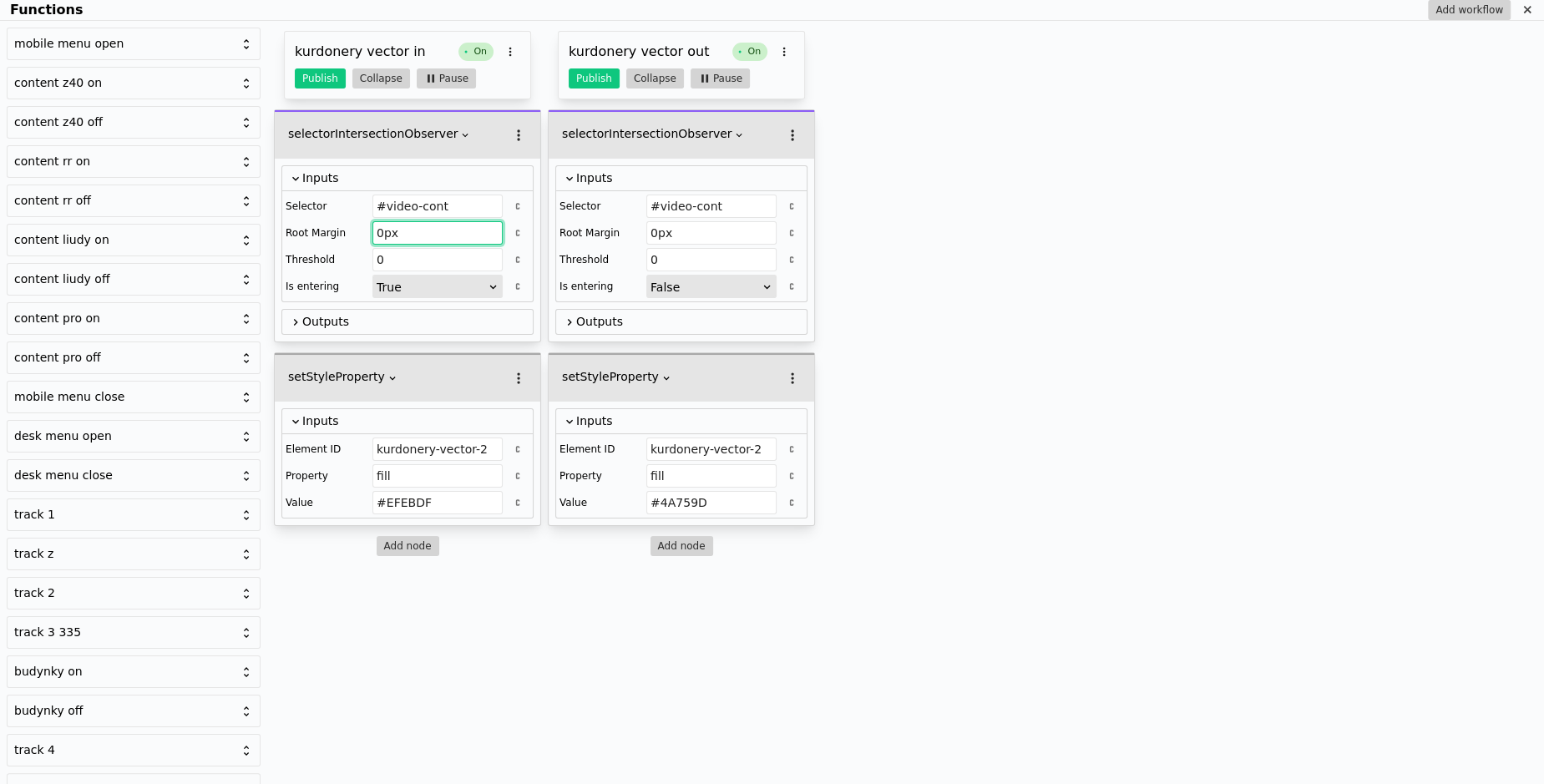
click at [403, 235] on input "0px" at bounding box center [437, 233] width 130 height 23
click at [417, 235] on input "0px 0 0 100px" at bounding box center [437, 233] width 130 height 23
click at [454, 235] on input "0px 0 100px" at bounding box center [437, 233] width 130 height 23
type input "0px 0 100px 0"
click at [697, 239] on input "0px" at bounding box center [712, 233] width 130 height 23
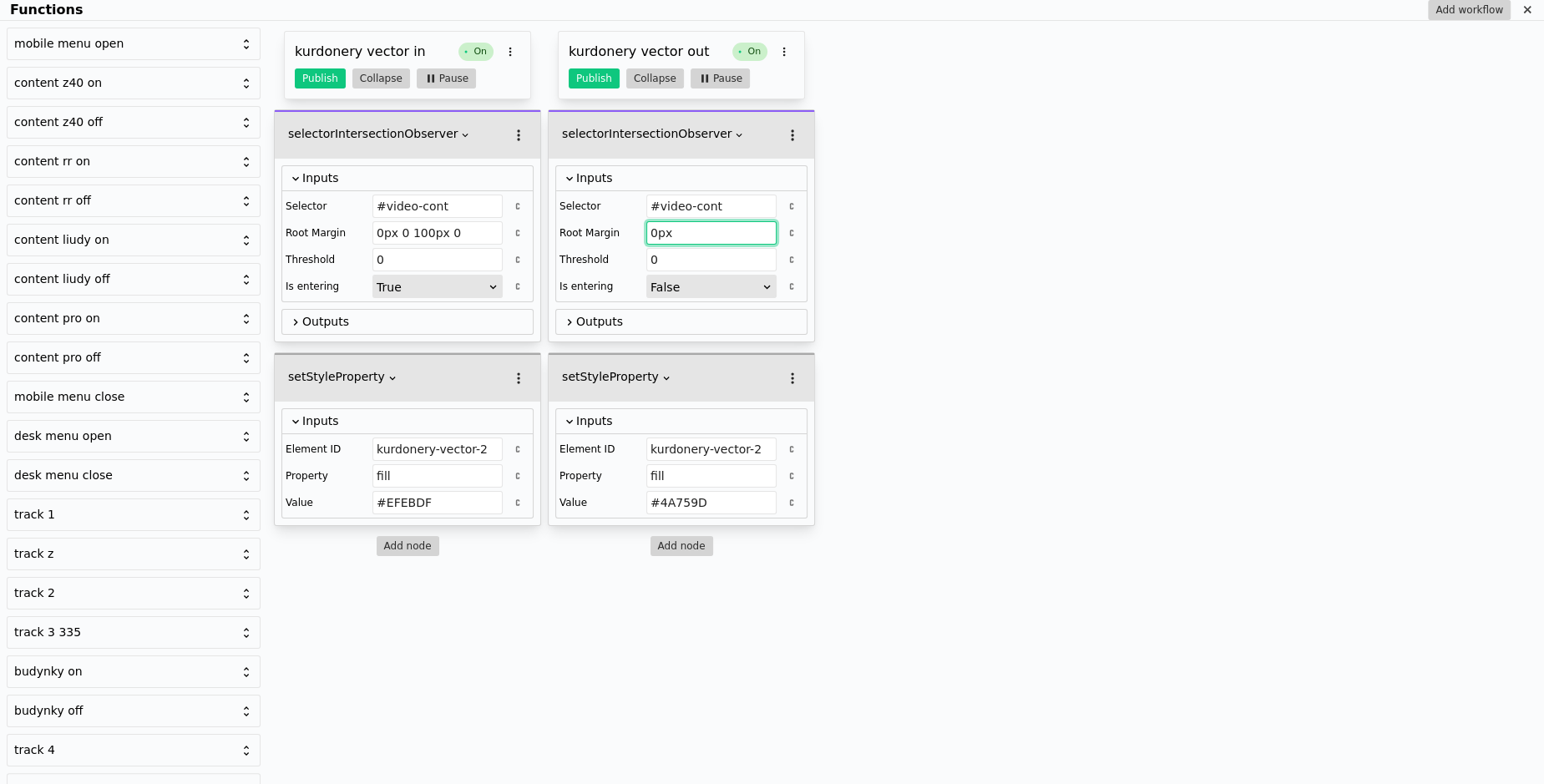
click at [697, 239] on input "0px" at bounding box center [712, 233] width 130 height 23
paste input "0 100px 0"
click at [682, 229] on input "0px 0 100px 0" at bounding box center [712, 233] width 130 height 23
drag, startPoint x: 680, startPoint y: 229, endPoint x: 613, endPoint y: 224, distance: 67.2
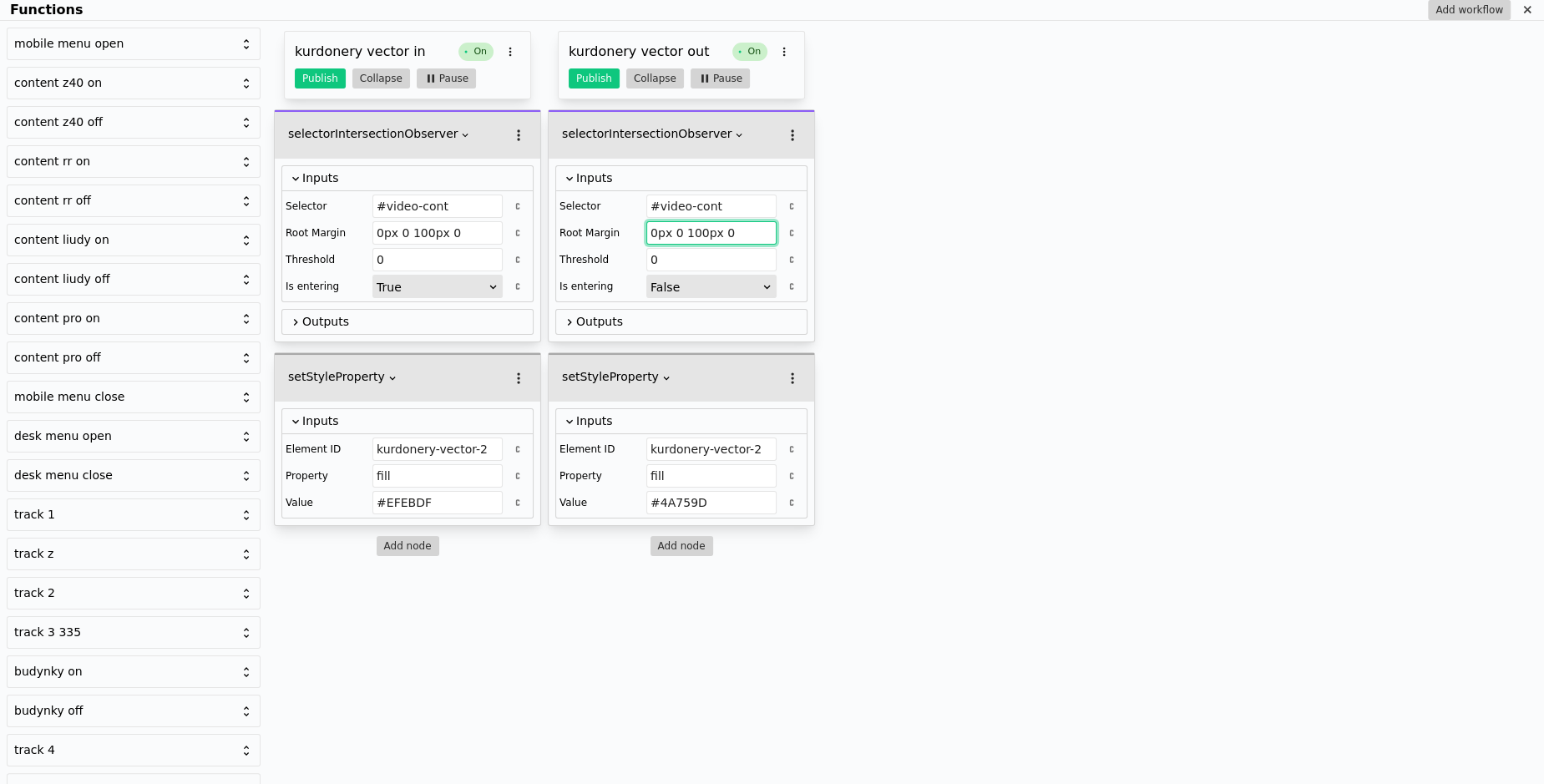
click at [613, 224] on div "Root Margin 0px 0 100px 0" at bounding box center [681, 233] width 244 height 23
click at [713, 233] on input "100px 0" at bounding box center [712, 233] width 130 height 23
type input "100px 0 0 0"
click at [411, 228] on input "0px 0 100px 0" at bounding box center [437, 233] width 130 height 23
type input "0px 0 -100px 0"
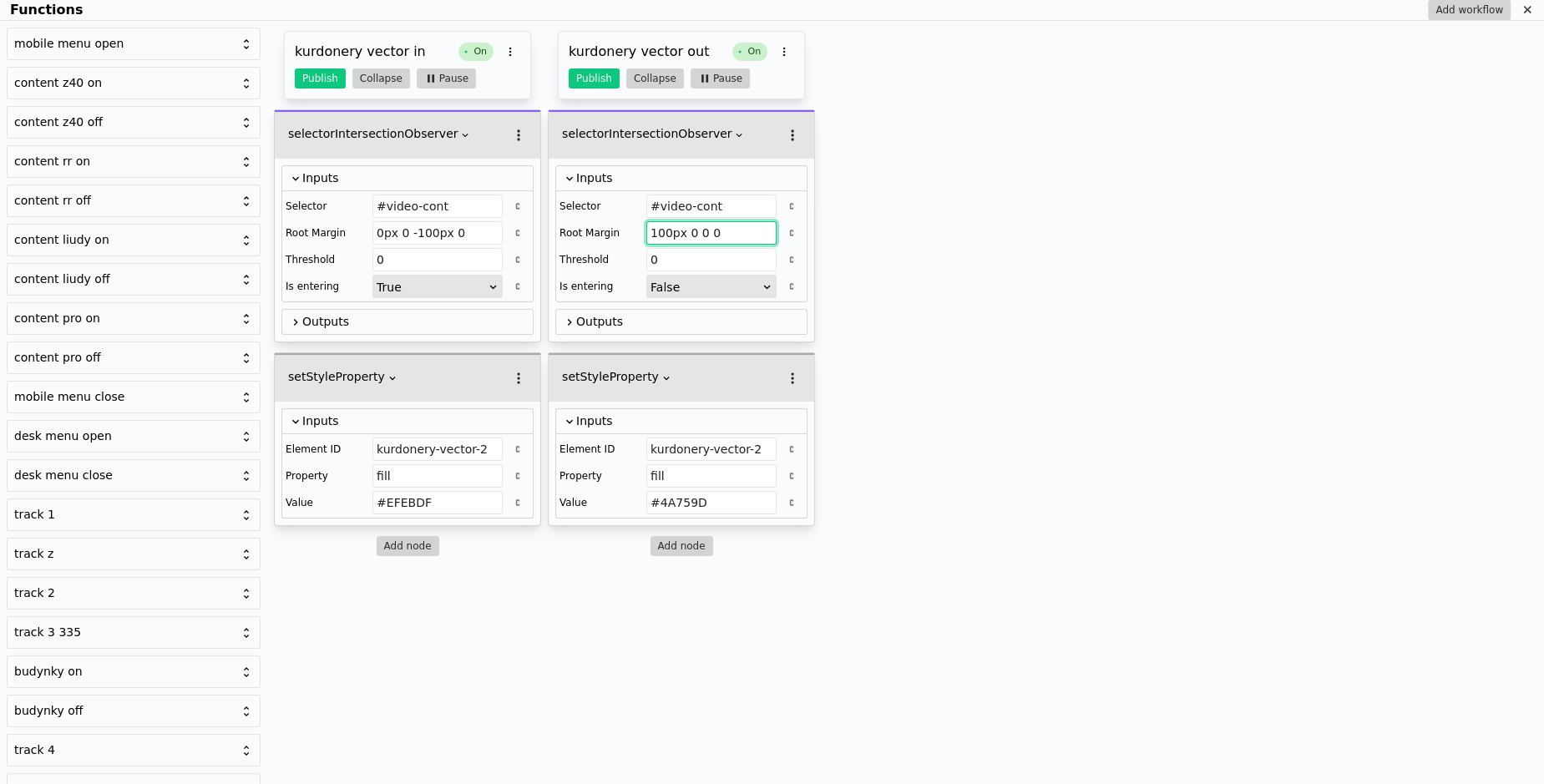
click at [668, 229] on input "100px 0 0 0" at bounding box center [712, 233] width 130 height 23
type input "0"
click at [316, 72] on button "Publish" at bounding box center [321, 78] width 51 height 20
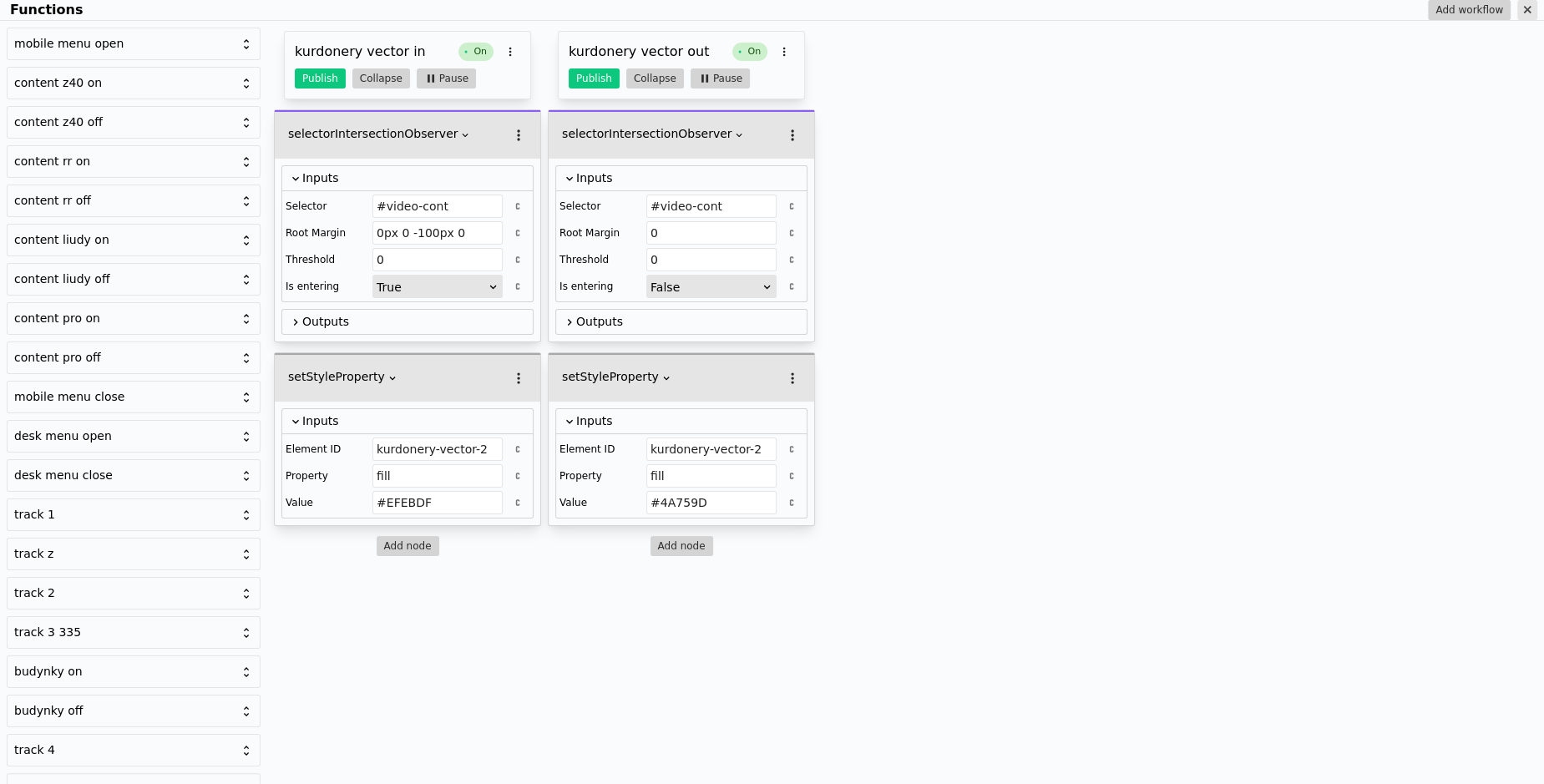
click at [1522, 7] on icon "Functions" at bounding box center [1527, 10] width 14 height 14
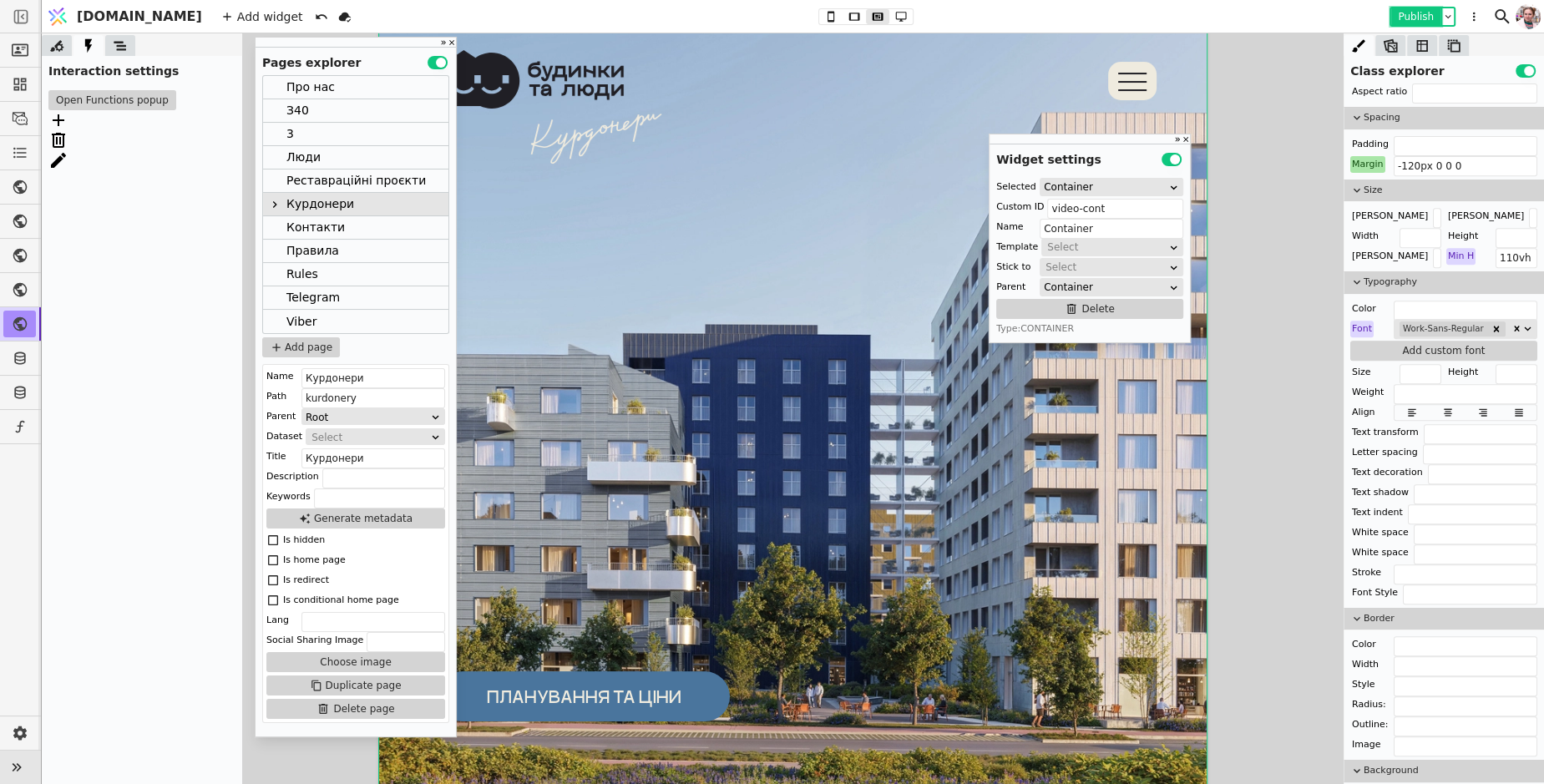
click at [1405, 24] on button "Publish" at bounding box center [1416, 17] width 50 height 17
click at [133, 103] on button "Open Functions popup" at bounding box center [112, 99] width 127 height 20
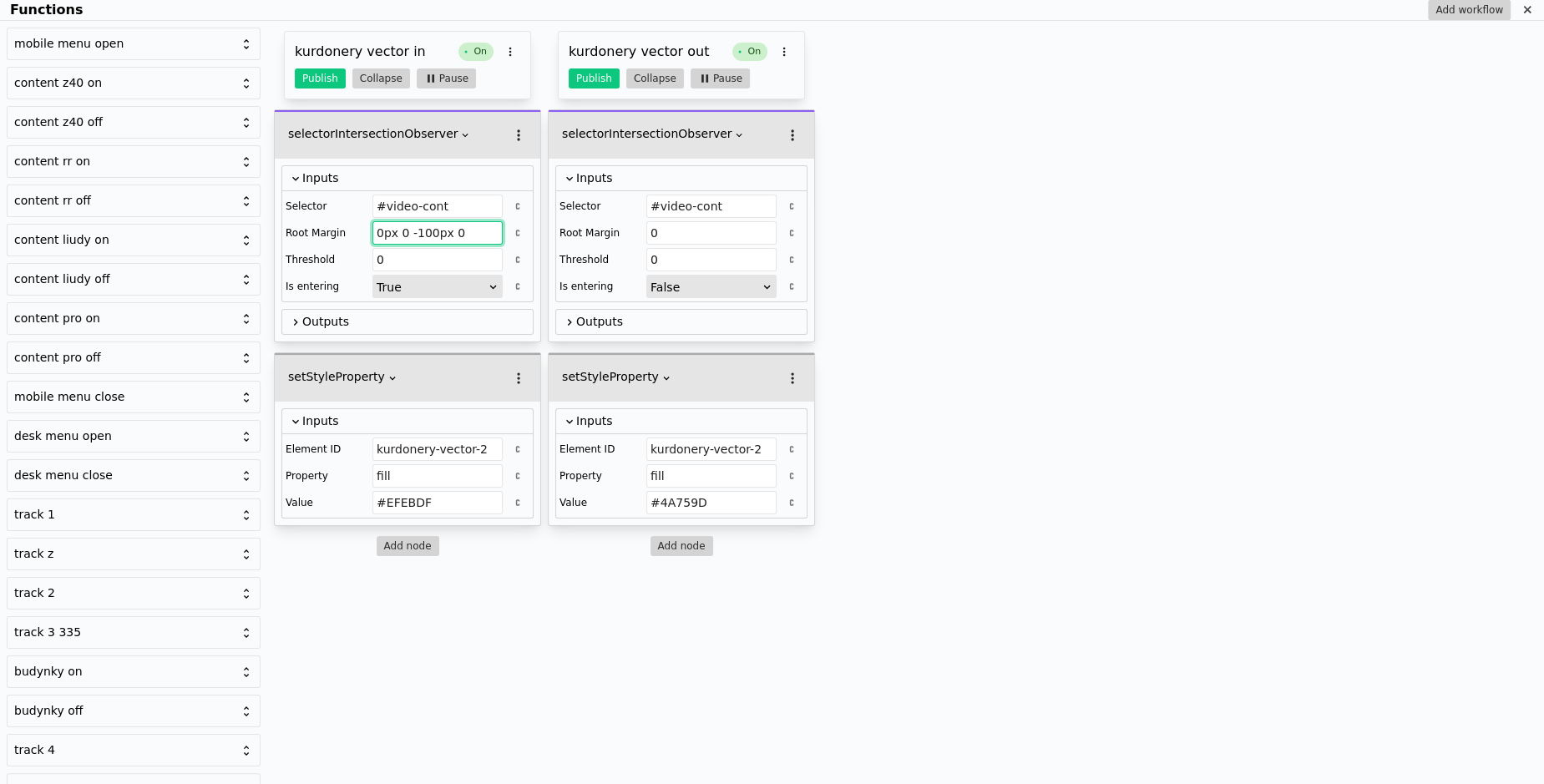
click at [416, 238] on input "0px 0 -100px 0" at bounding box center [437, 233] width 130 height 23
click at [416, 231] on input "0px 0 -100px 0" at bounding box center [437, 233] width 130 height 23
drag, startPoint x: 435, startPoint y: 234, endPoint x: 411, endPoint y: 235, distance: 24.0
click at [410, 235] on input "0px 0 -100px 0" at bounding box center [437, 233] width 130 height 23
type input "0px 0 -100px 0"
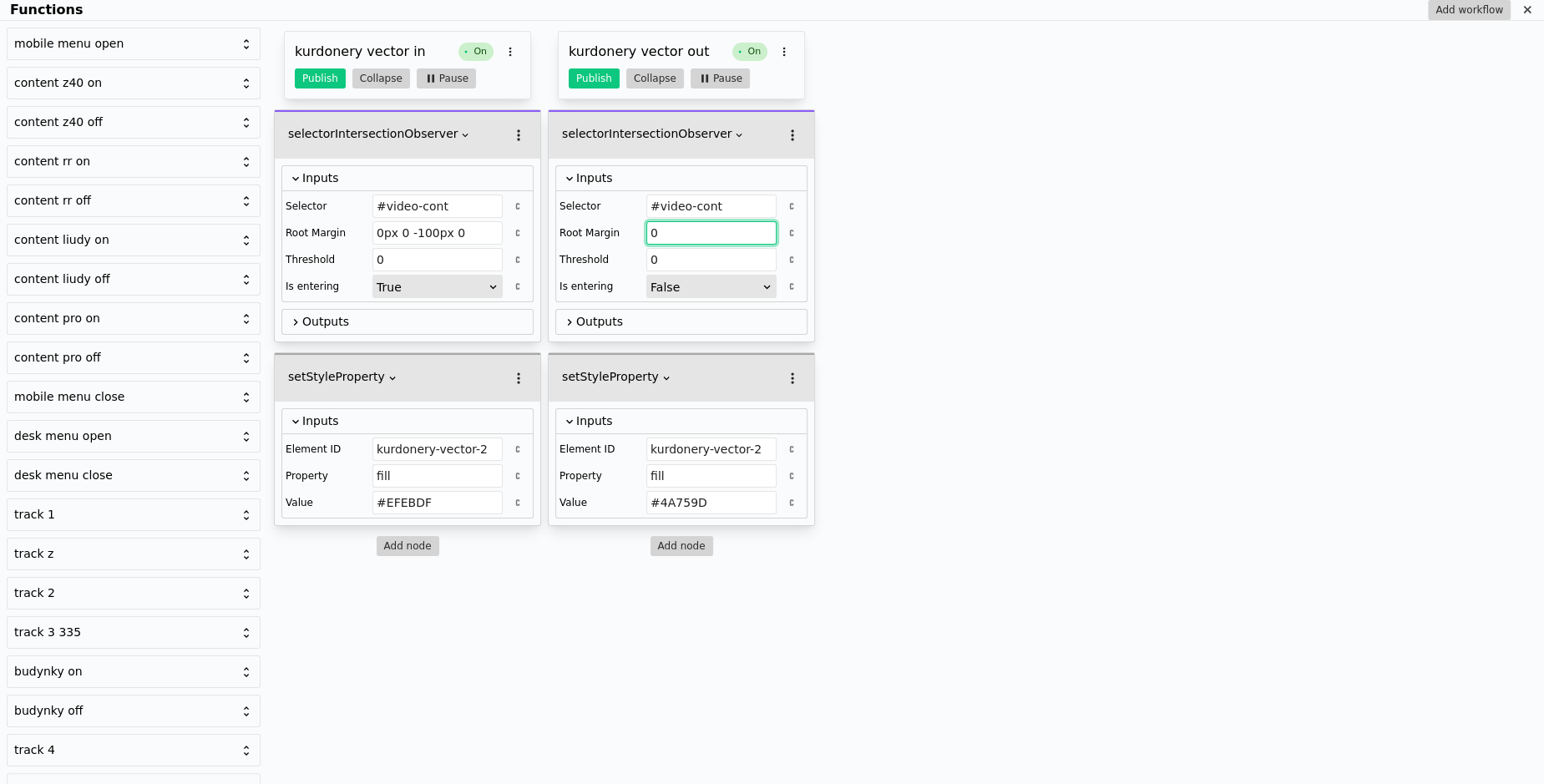
click at [655, 228] on input "0" at bounding box center [712, 233] width 130 height 23
click at [482, 242] on div "Selector #video-cont Root Margin 0px 0 -100px 0 Threshold 0 Is entering True" at bounding box center [407, 246] width 251 height 110
click at [480, 233] on input "0px 0 -100px 0" at bounding box center [437, 233] width 130 height 23
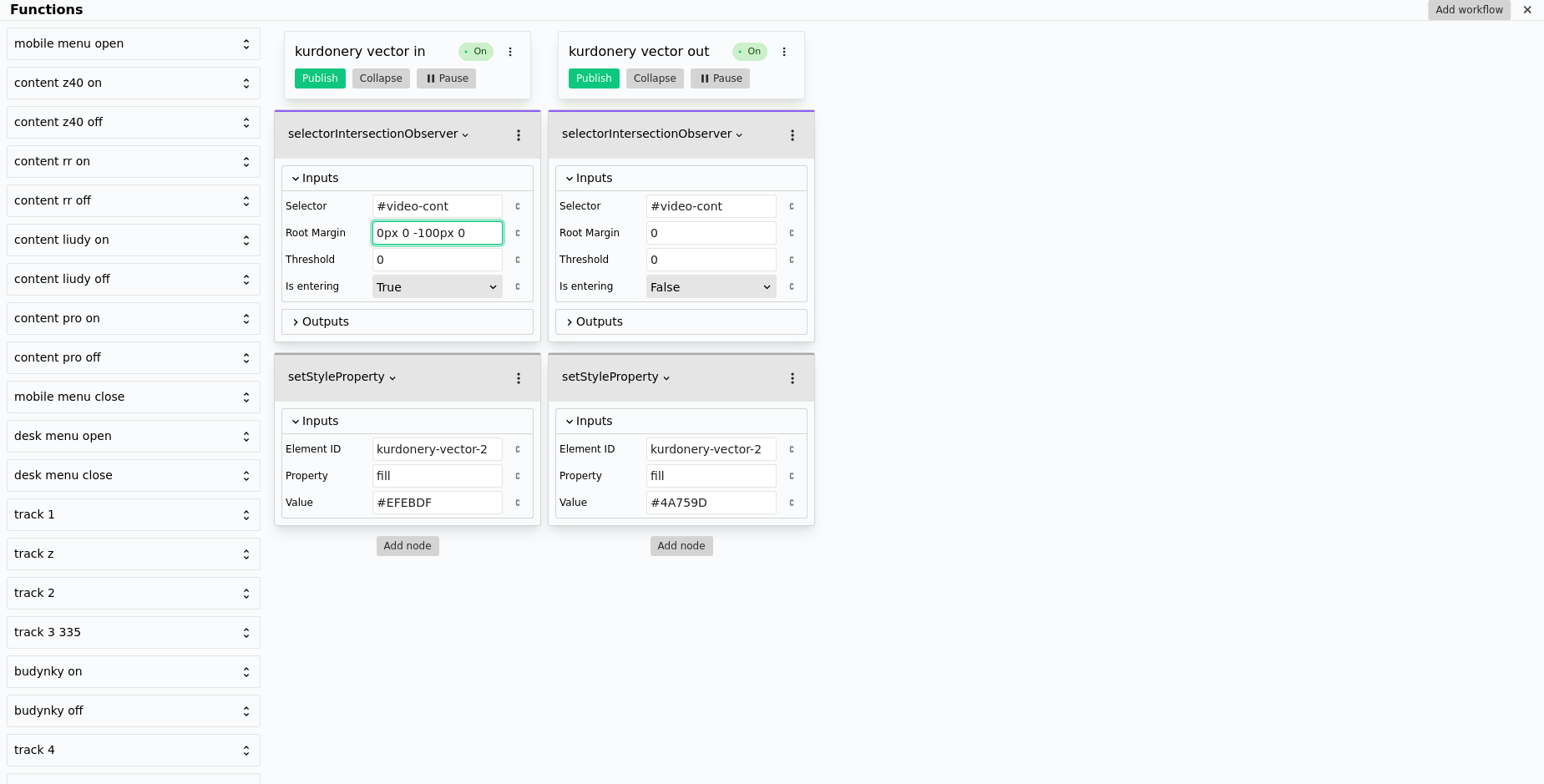
click at [480, 233] on input "0px 0 -100px 0" at bounding box center [437, 233] width 130 height 23
click at [730, 239] on input "0" at bounding box center [712, 233] width 130 height 23
paste input "px 0 -100px 0"
type input "0px 0 -100px 0"
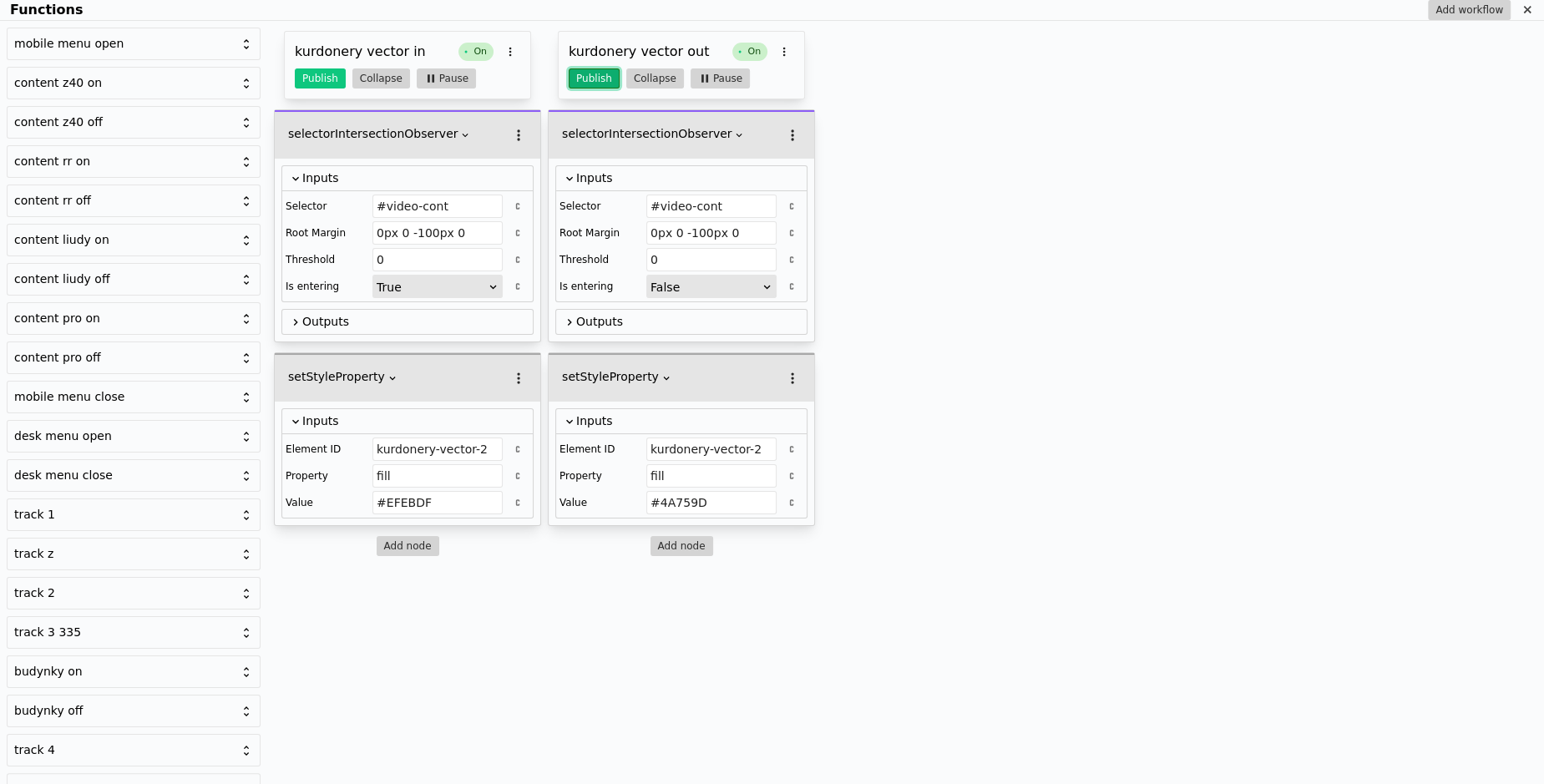
click at [599, 70] on button "Publish" at bounding box center [595, 78] width 51 height 20
click at [329, 72] on button "Publish" at bounding box center [321, 78] width 51 height 20
click at [1519, 5] on div "Functions" at bounding box center [1527, 9] width 20 height 20
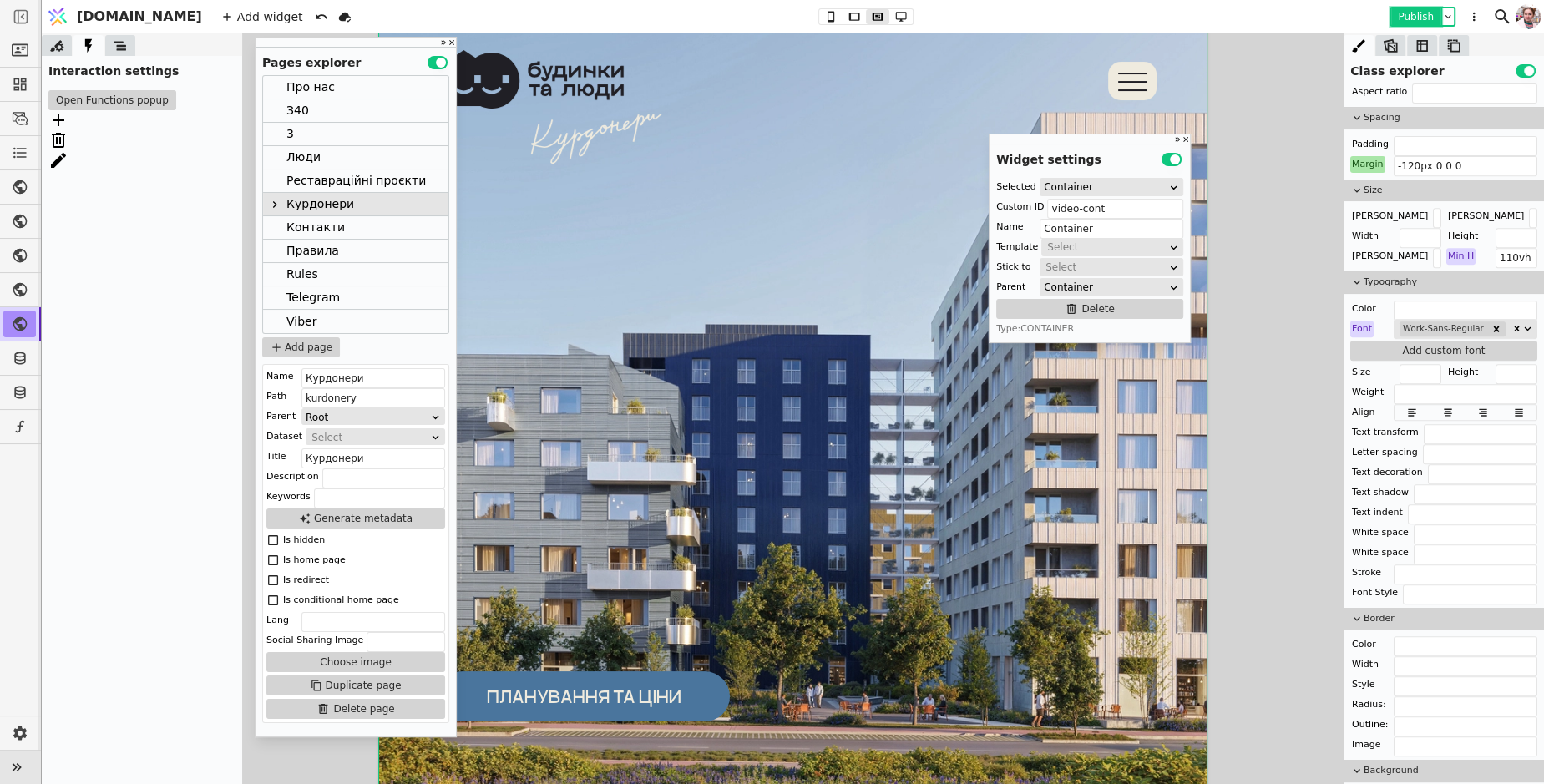
click at [1423, 14] on button "Publish" at bounding box center [1416, 17] width 50 height 17
click at [150, 103] on button "Open Functions popup" at bounding box center [112, 99] width 127 height 20
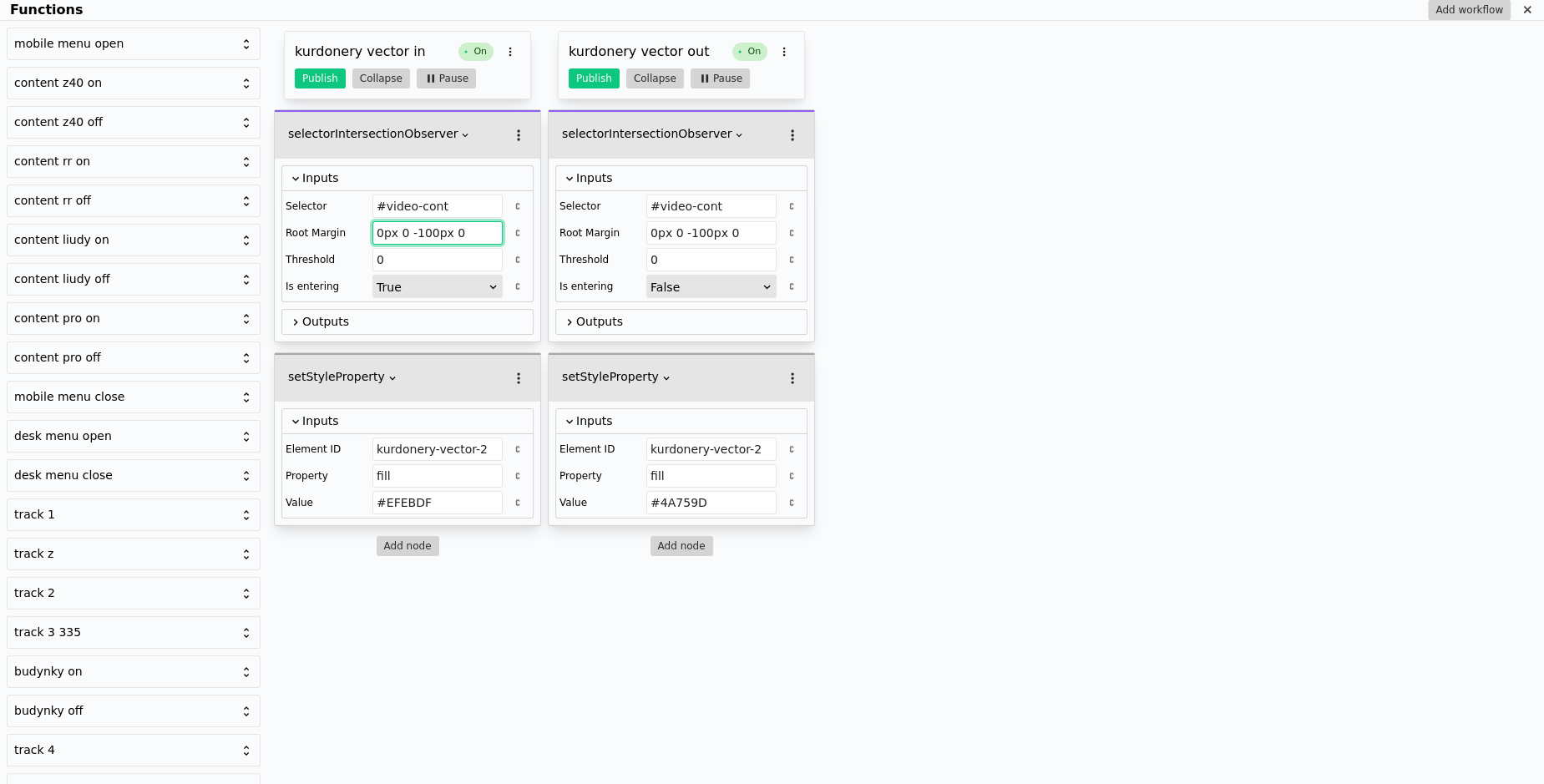
click at [423, 231] on input "0px 0 -100px 0" at bounding box center [437, 233] width 130 height 23
type input "0px 0 00px 0"
click at [702, 235] on input "0px 0 -100px 0" at bounding box center [712, 233] width 130 height 23
type input "0px 0 -0px 0"
click at [420, 231] on input "0px 0 00px 0" at bounding box center [437, 233] width 130 height 23
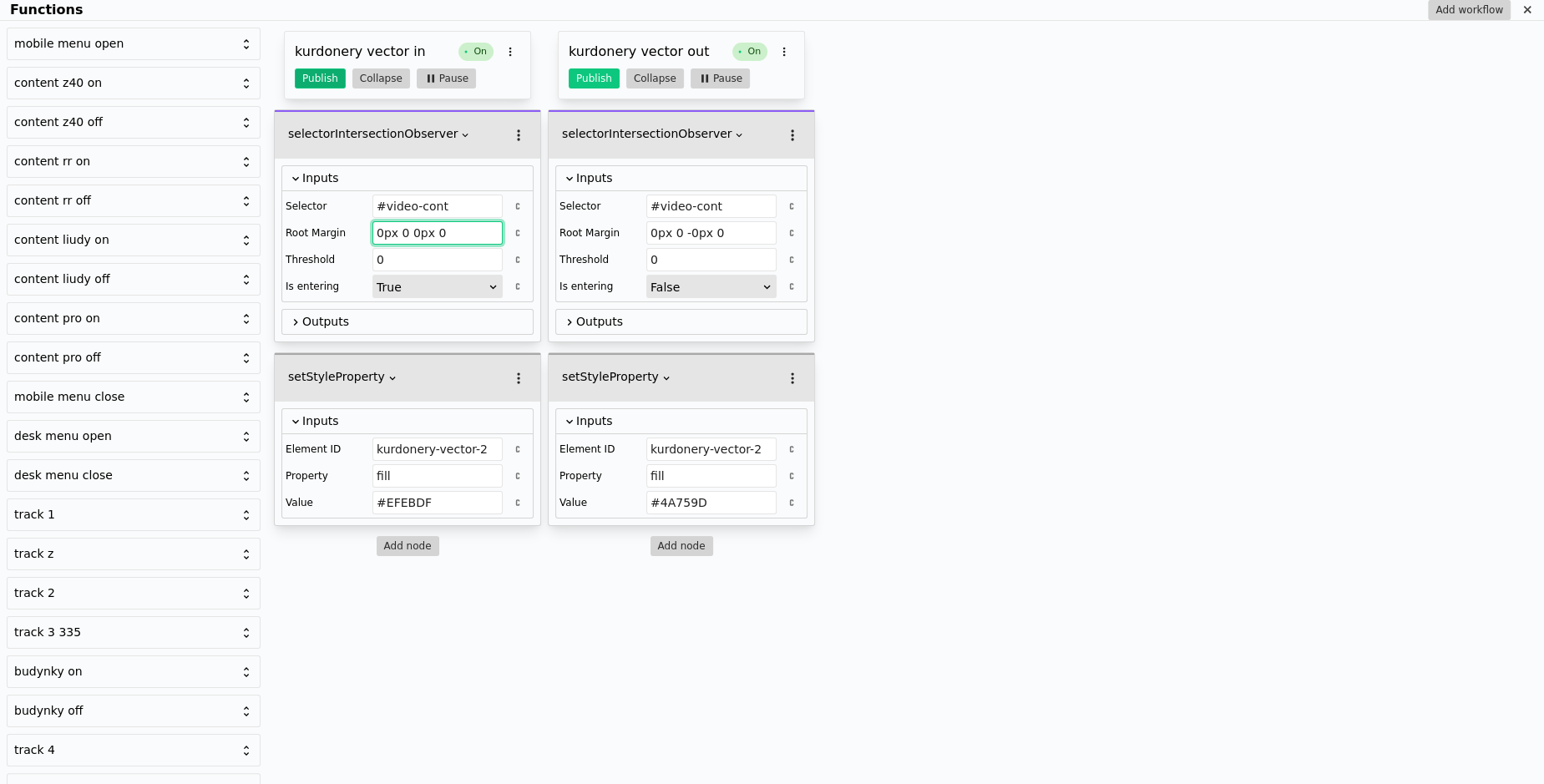
type input "0px 0 0px 0"
click at [322, 84] on button "Publish" at bounding box center [321, 78] width 51 height 20
click at [595, 77] on button "Publish" at bounding box center [595, 78] width 51 height 20
click at [1533, 10] on icon "Functions" at bounding box center [1527, 10] width 14 height 14
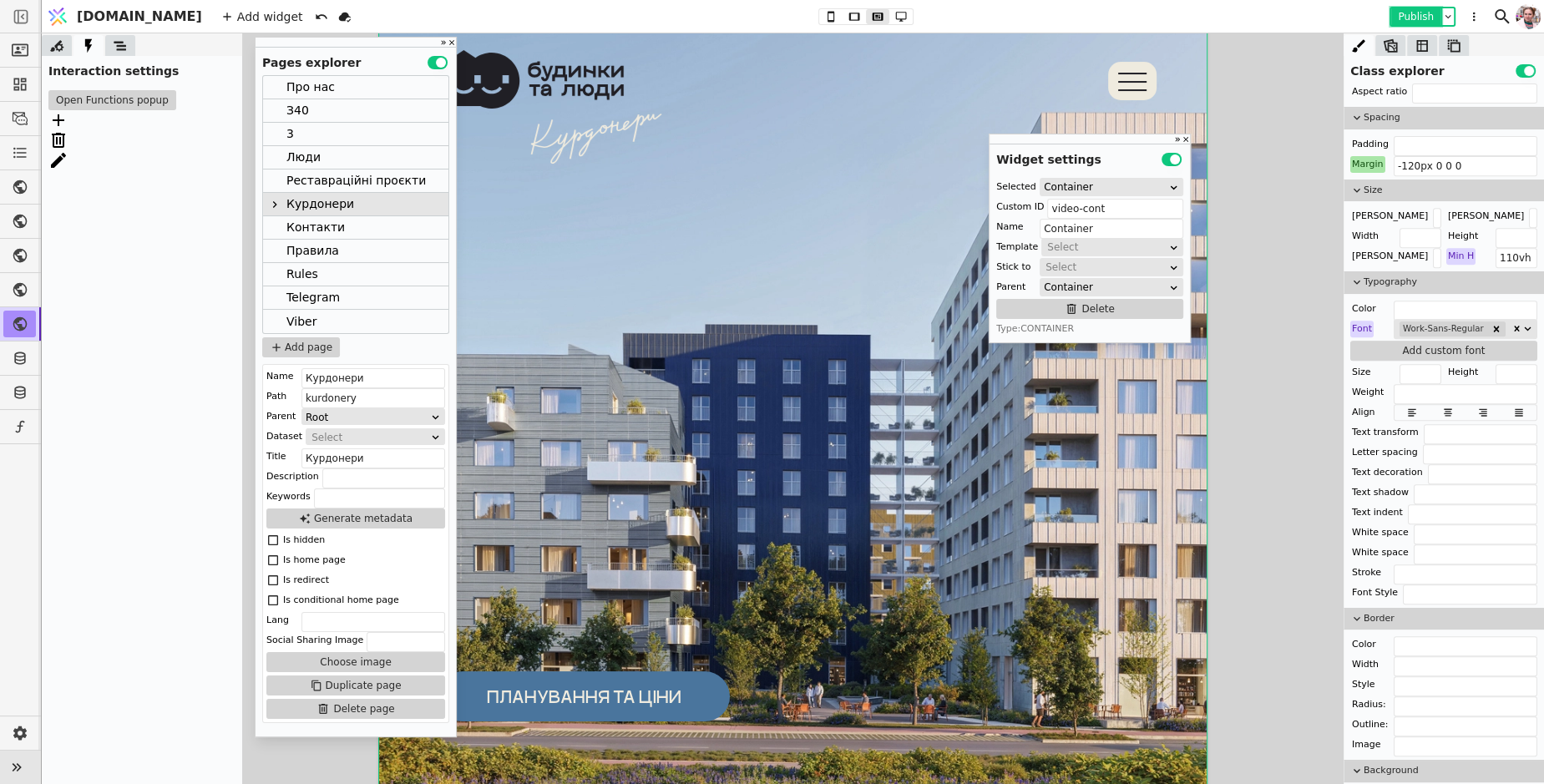
click at [1415, 21] on button "Publish" at bounding box center [1416, 17] width 50 height 17
click at [120, 98] on button "Open Functions popup" at bounding box center [112, 99] width 127 height 20
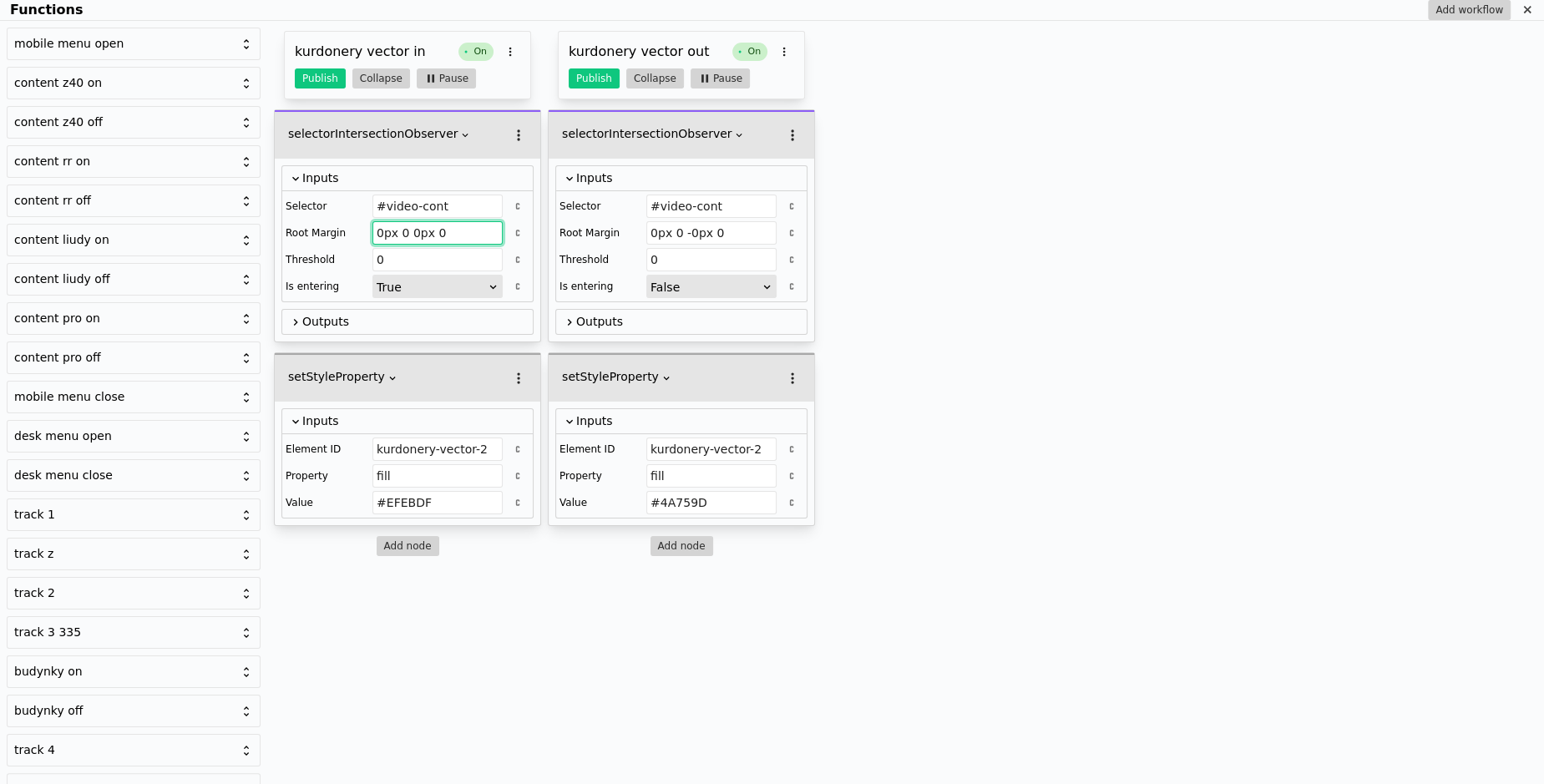
click at [405, 230] on input "0px 0 0px 0" at bounding box center [437, 233] width 130 height 23
click at [456, 232] on input "0px 0px 0px 0" at bounding box center [437, 233] width 130 height 23
type input "0px 0px 0px 0px"
click at [689, 232] on input "0px 0 -0px 0" at bounding box center [712, 233] width 130 height 23
click at [682, 232] on input "0px 0 0px 0" at bounding box center [712, 233] width 130 height 23
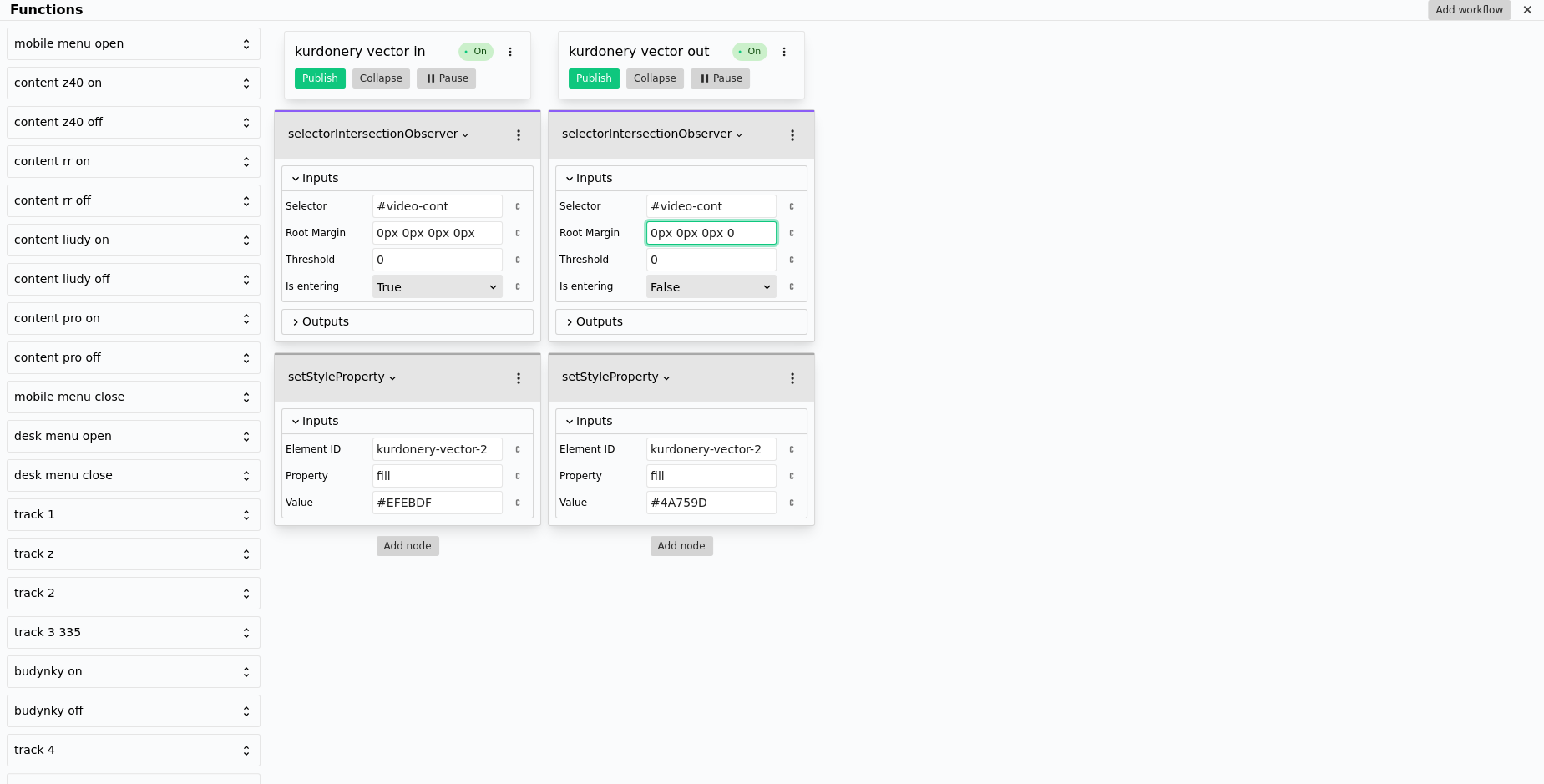
click at [727, 227] on input "0px 0px 0px 0" at bounding box center [712, 233] width 130 height 23
type input "0px 0px 0px 0px"
click at [590, 79] on button "Publish" at bounding box center [595, 78] width 51 height 20
click at [299, 78] on button "Publish" at bounding box center [321, 78] width 51 height 20
click at [1520, 11] on icon "Functions" at bounding box center [1527, 10] width 14 height 14
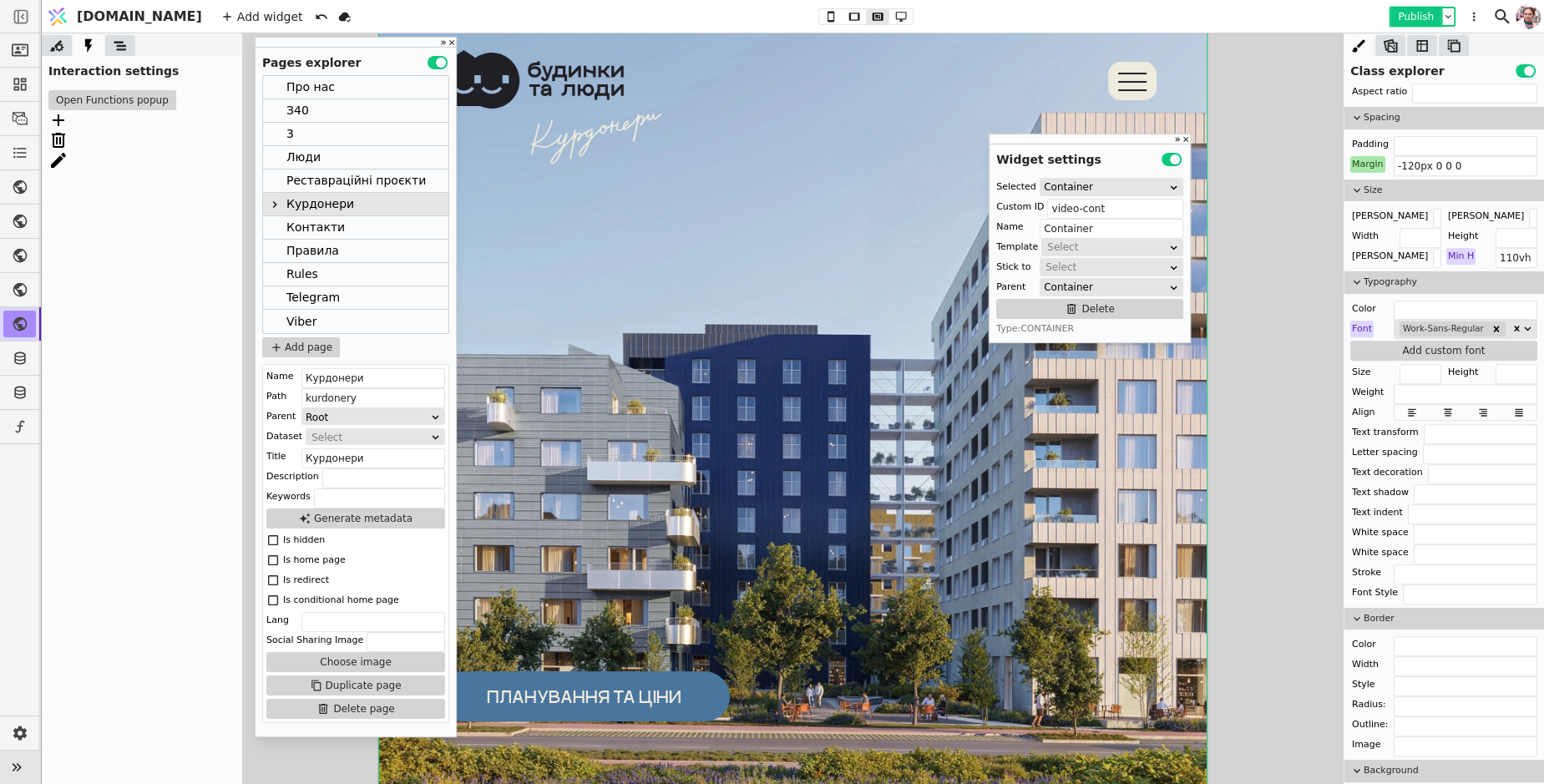
click at [1420, 17] on button "Publish" at bounding box center [1416, 17] width 50 height 17
click at [137, 100] on button "Open Functions popup" at bounding box center [112, 99] width 127 height 20
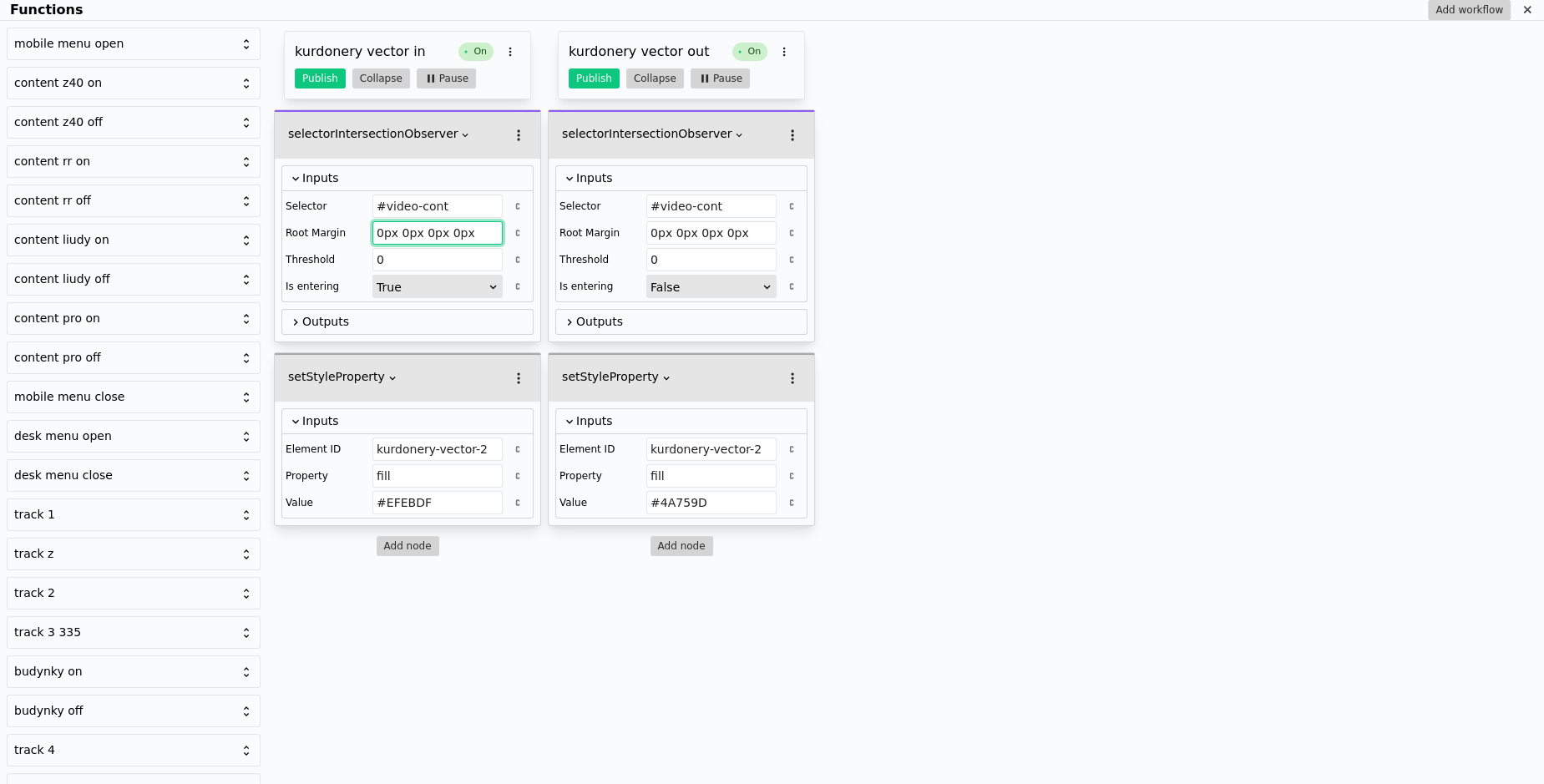
click at [427, 227] on input "0px 0px 0px 0px" at bounding box center [437, 233] width 130 height 23
type input "0px 0px -100px 0px"
click at [701, 225] on input "0px 0px 0px 0px" at bounding box center [712, 233] width 130 height 23
type input "0px 0px -100px 0px"
click at [584, 80] on button "Publish" at bounding box center [595, 78] width 51 height 20
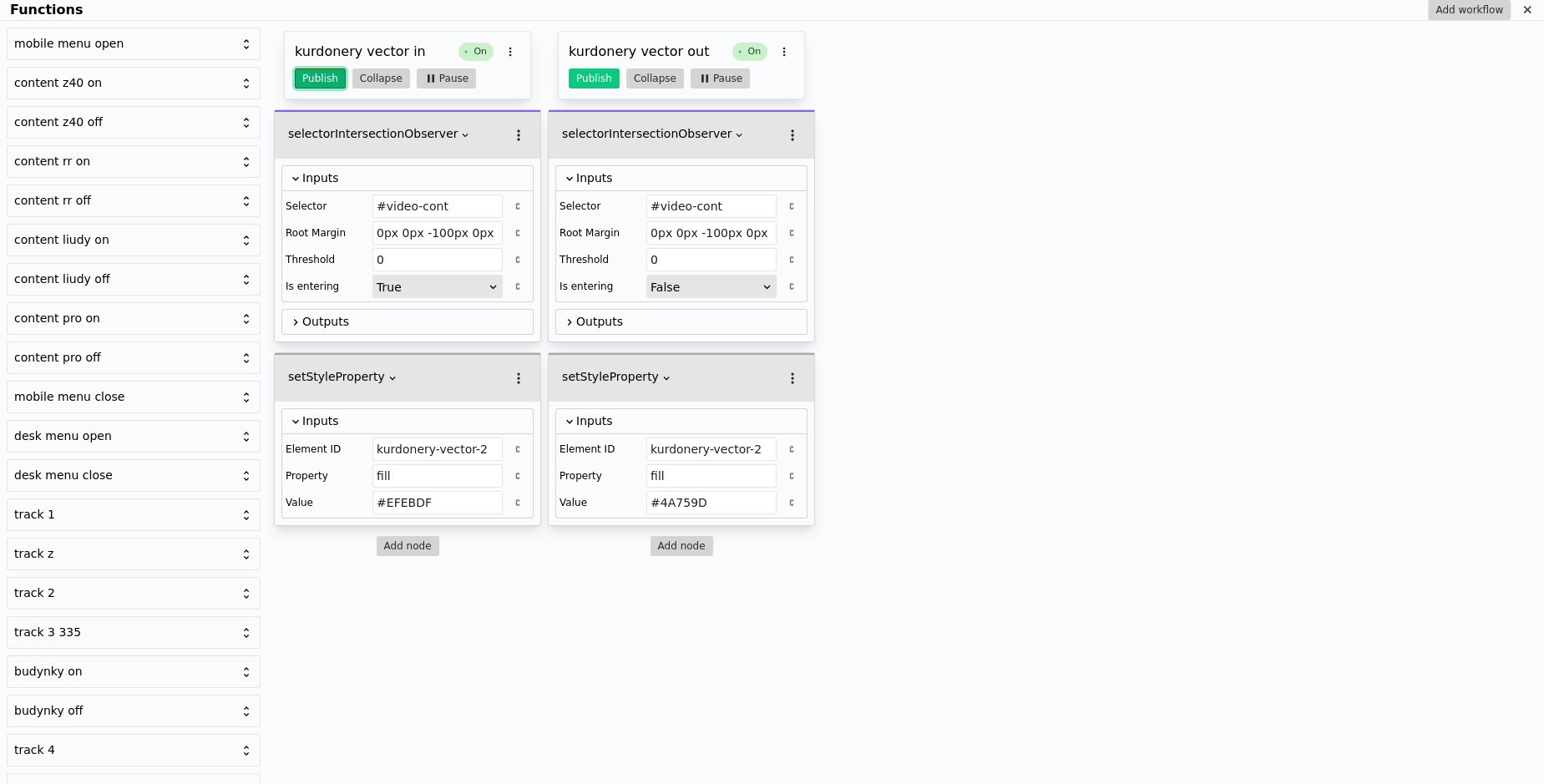
click at [298, 69] on button "Publish" at bounding box center [321, 78] width 51 height 20
click at [1533, 19] on div "Functions" at bounding box center [1527, 9] width 20 height 20
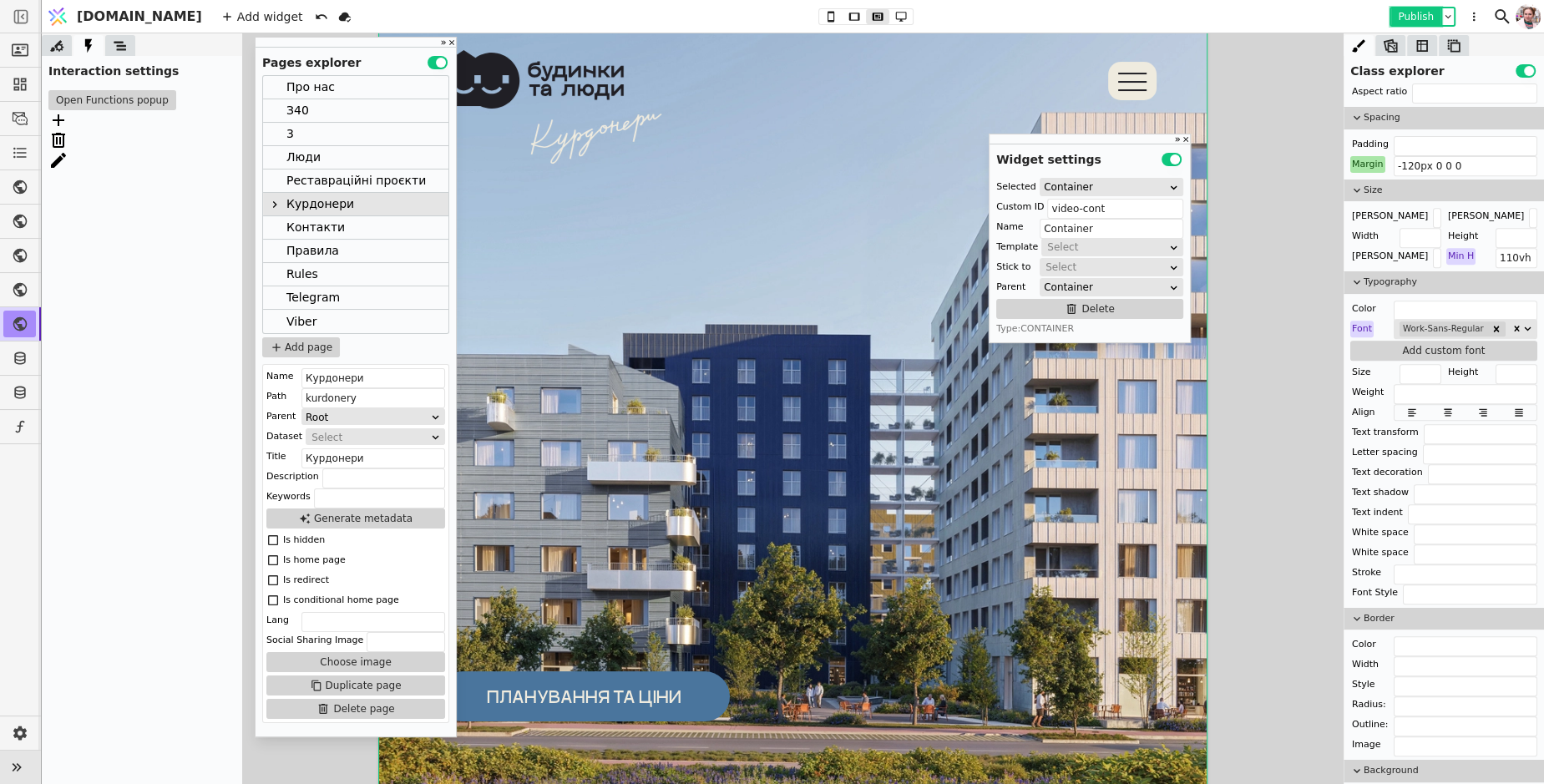
click at [1412, 15] on button "Publish" at bounding box center [1416, 17] width 50 height 17
